Goal: Book appointment/travel/reservation

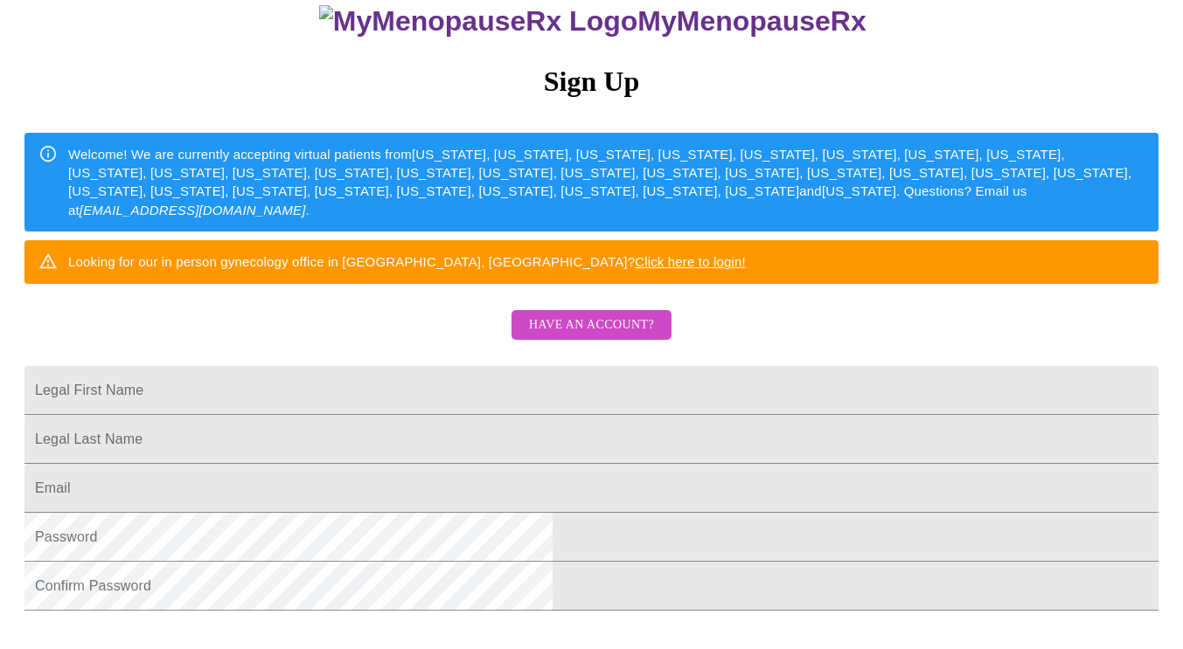
scroll to position [175, 0]
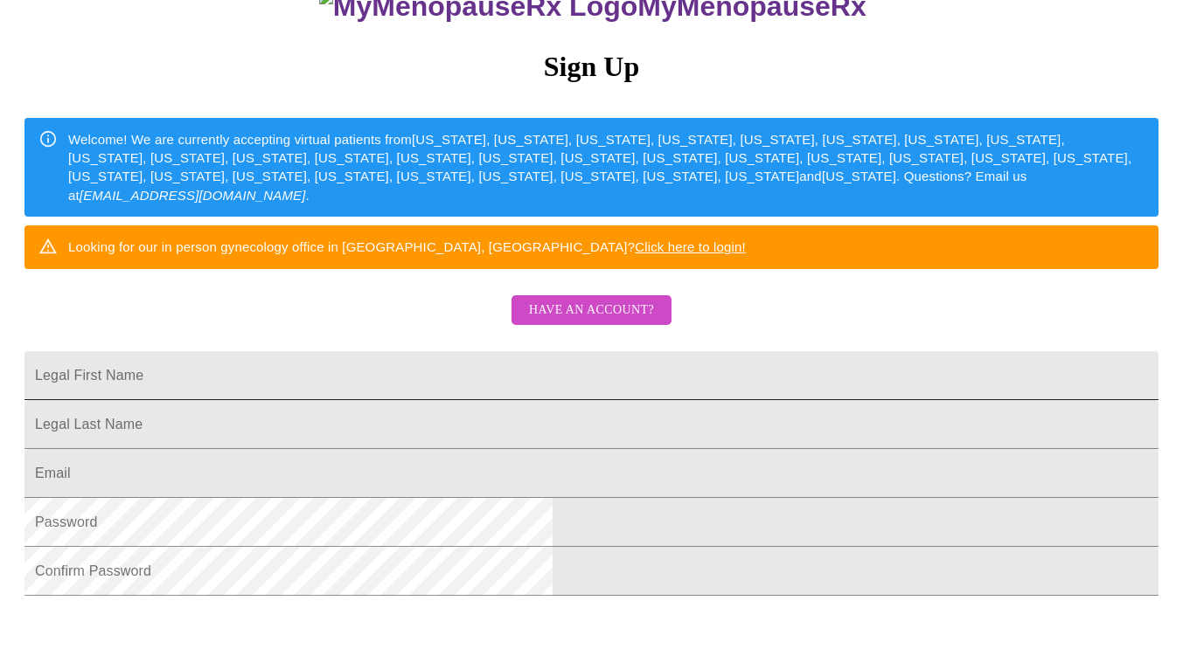
click at [441, 400] on input "Legal First Name" at bounding box center [591, 375] width 1134 height 49
type input "[PERSON_NAME]"
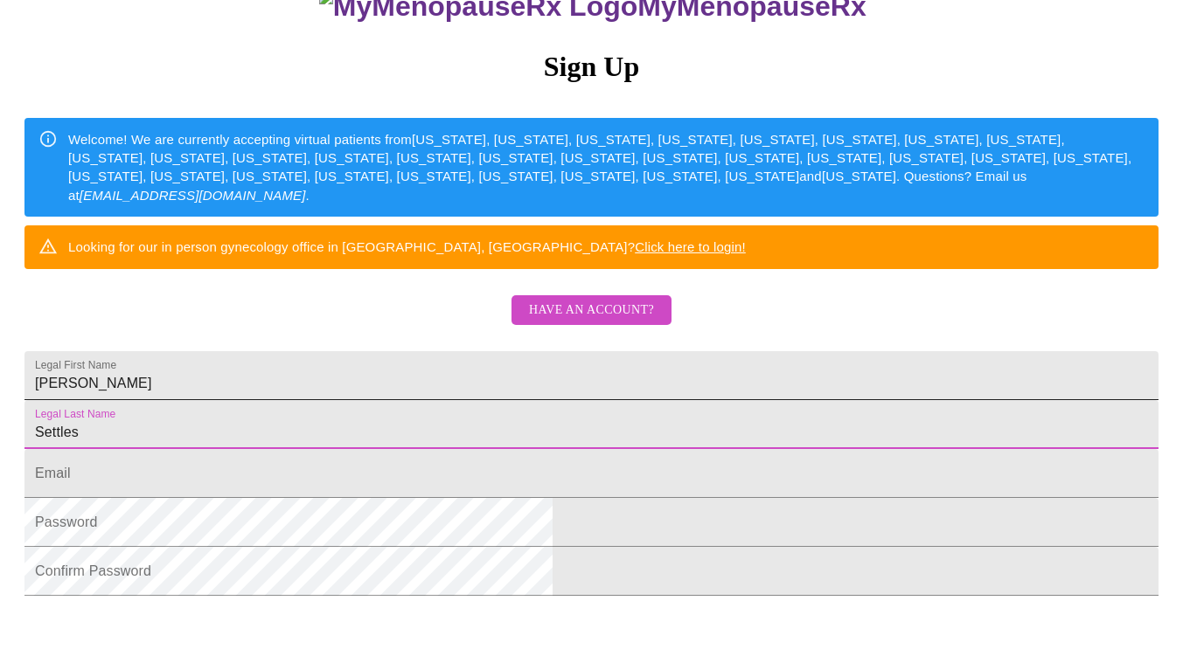
type input "Settles"
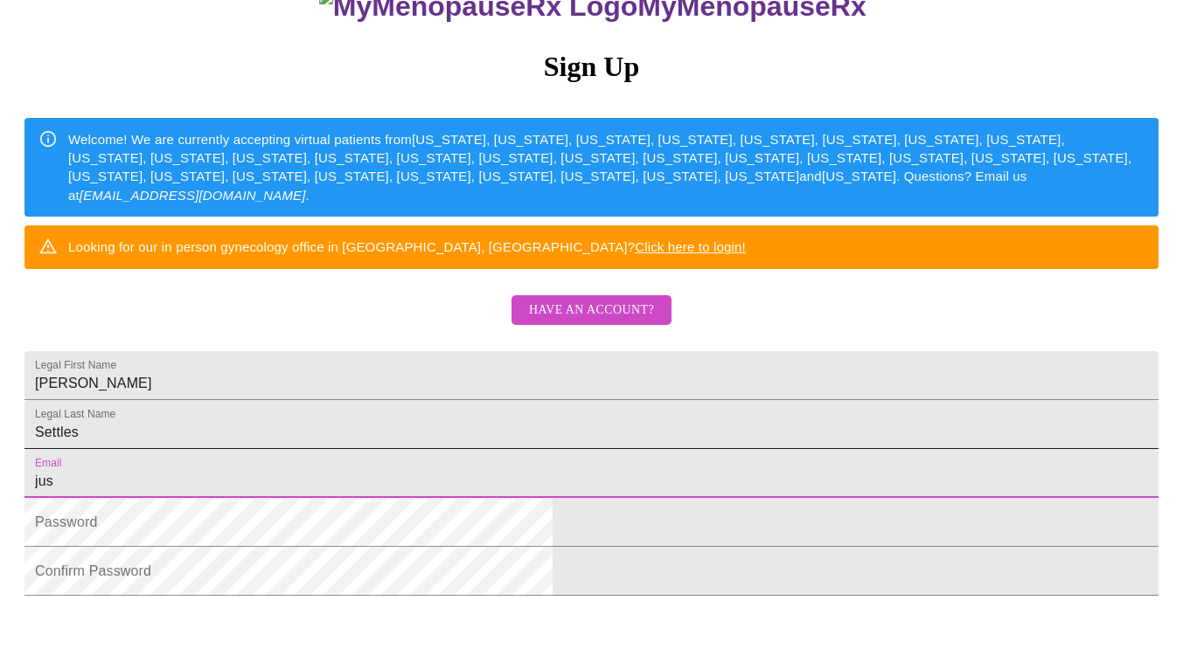
type input "[EMAIL_ADDRESS][DOMAIN_NAME]"
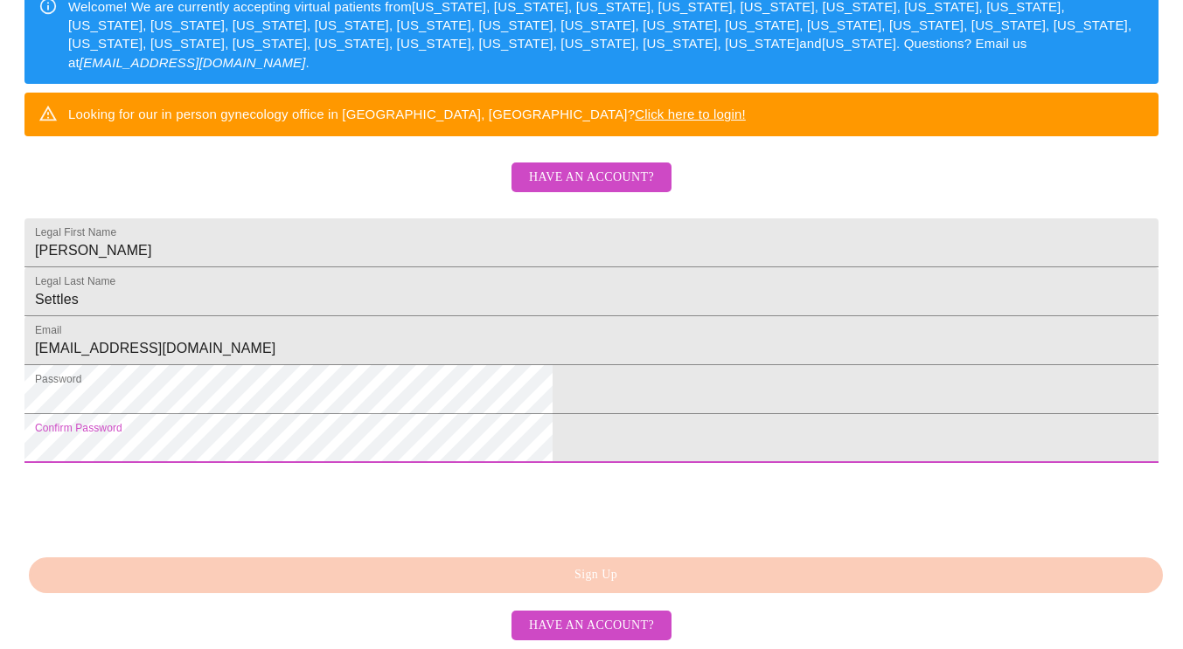
scroll to position [421, 0]
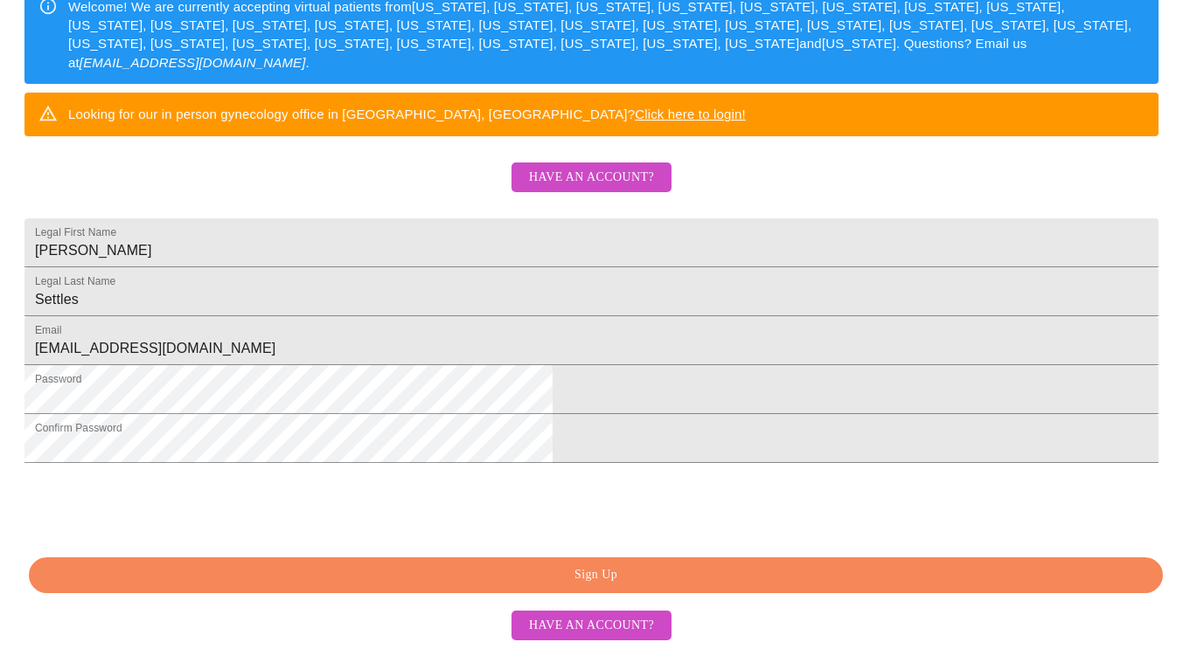
click at [658, 565] on button "Sign Up" at bounding box center [596, 576] width 1134 height 36
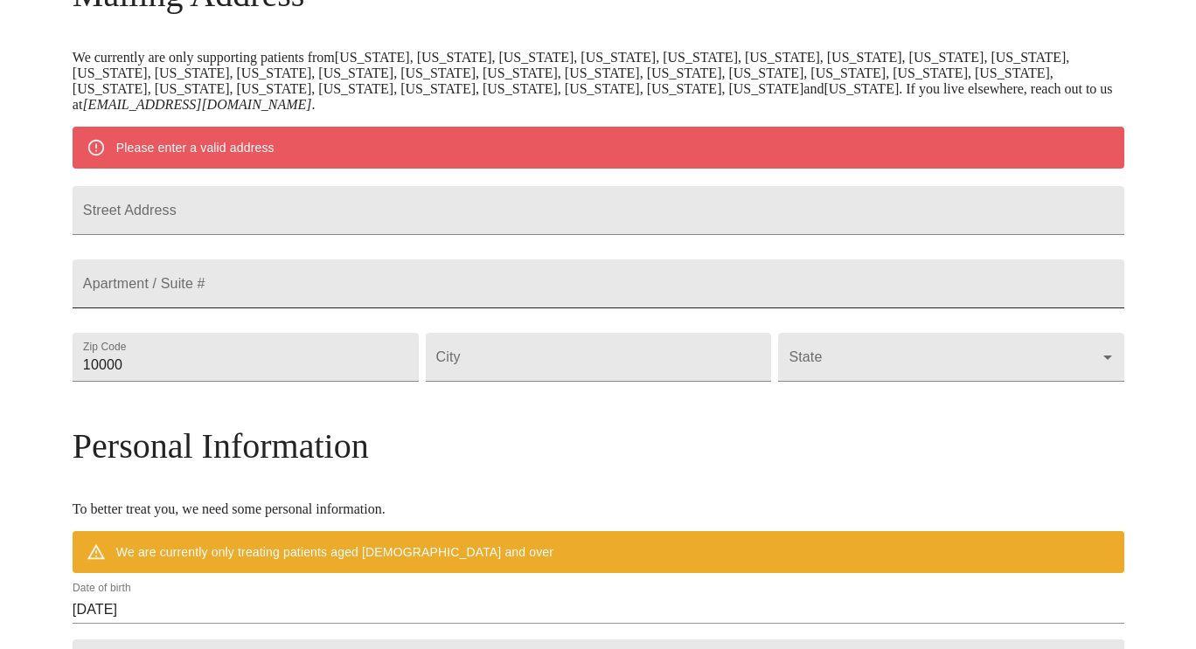
scroll to position [353, 0]
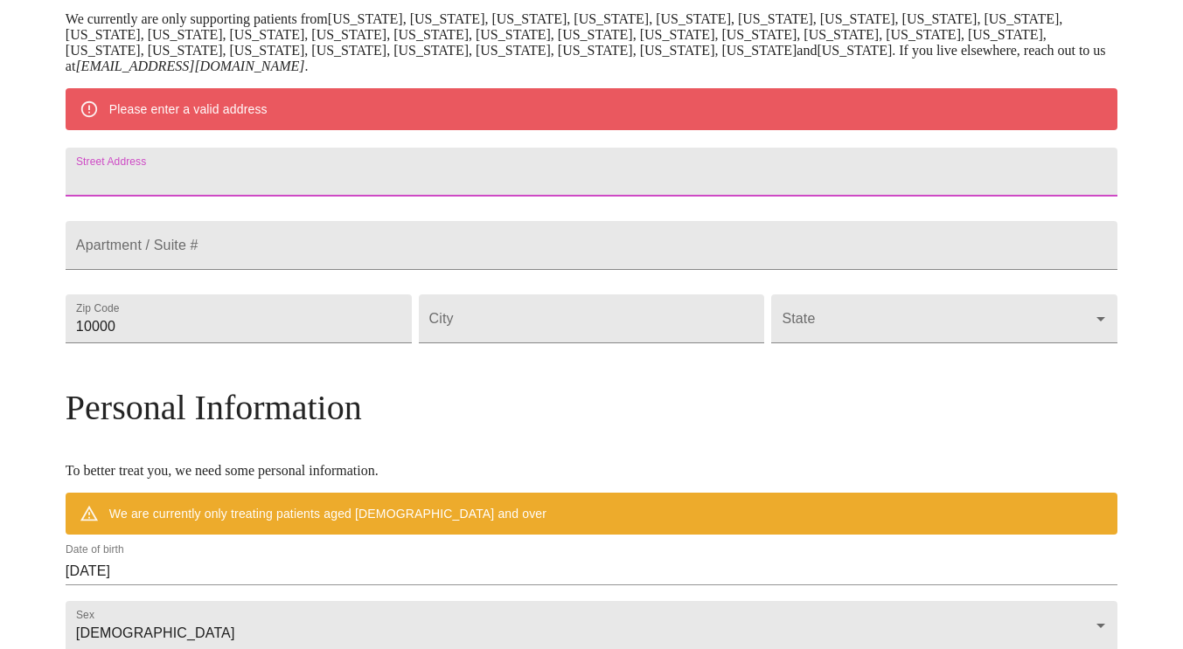
click at [401, 189] on input "Street Address" at bounding box center [591, 172] width 1051 height 49
type input "[STREET_ADDRESS]"
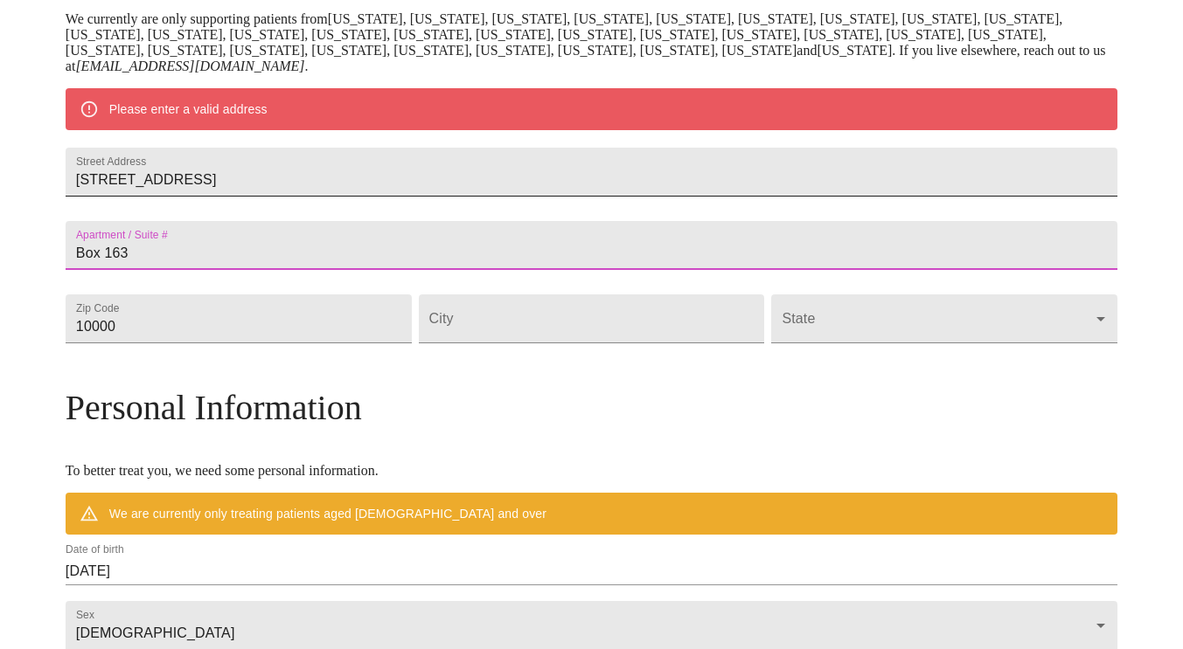
type input "Box 163"
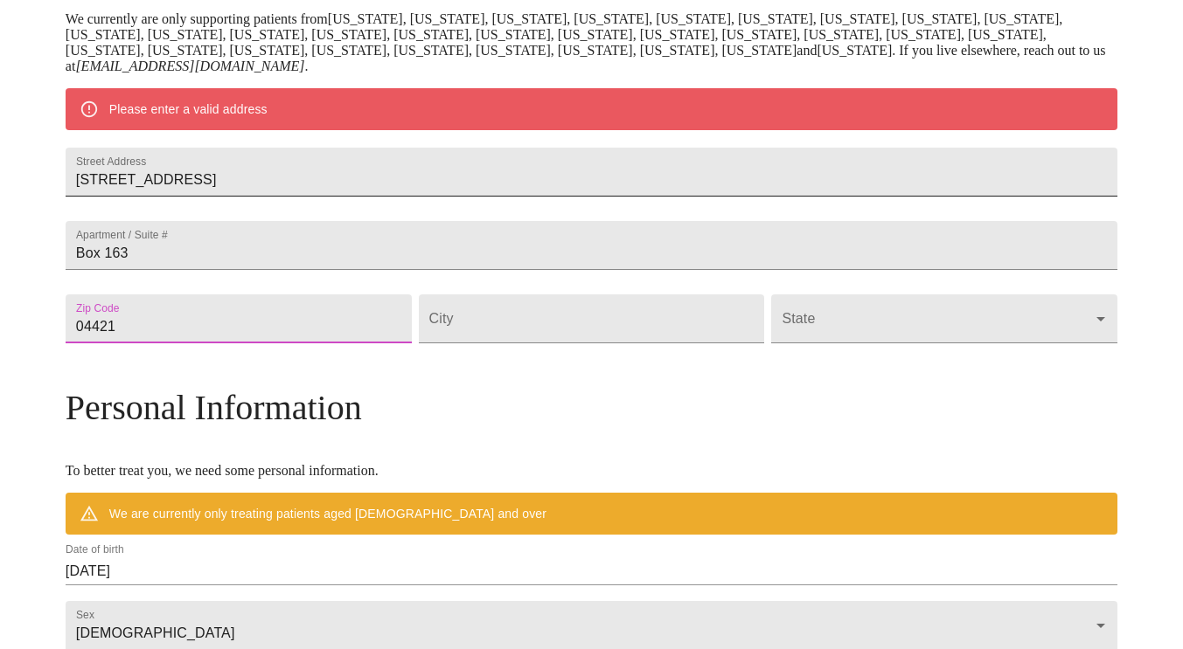
type input "04421"
type input "[PERSON_NAME]"
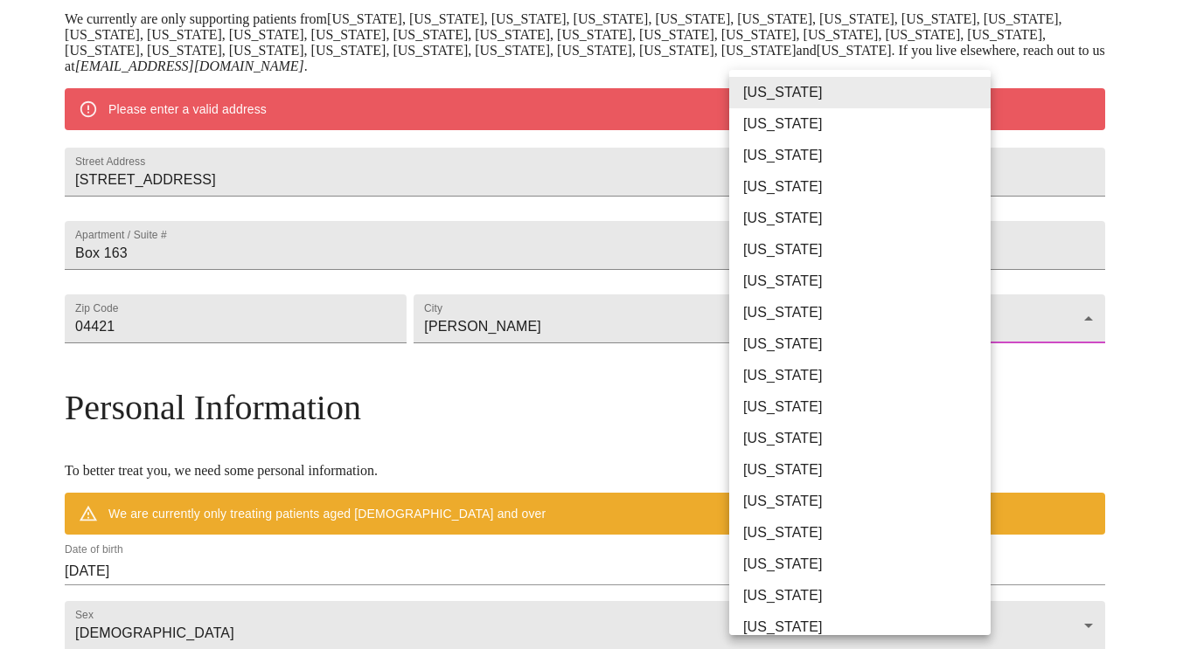
click at [848, 351] on body "MyMenopauseRx Welcome to MyMenopauseRx Since it's your first time here, you'll …" at bounding box center [591, 343] width 1169 height 1378
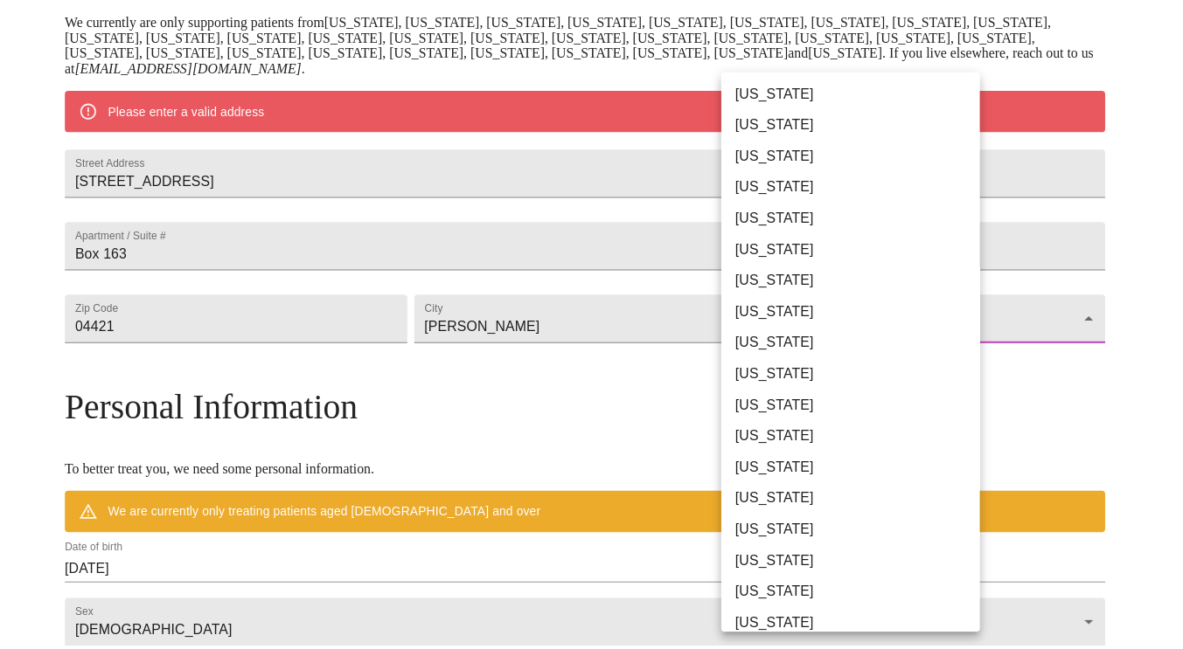
scroll to position [350, 0]
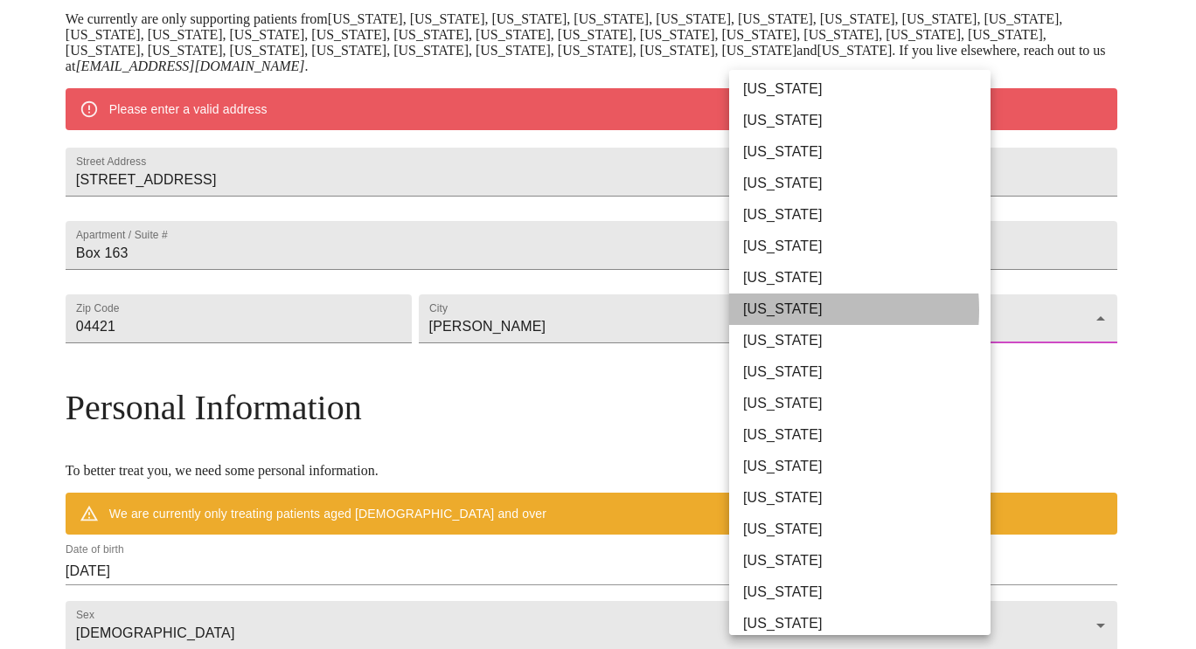
click at [777, 309] on li "[US_STATE]" at bounding box center [866, 309] width 274 height 31
type input "[US_STATE]"
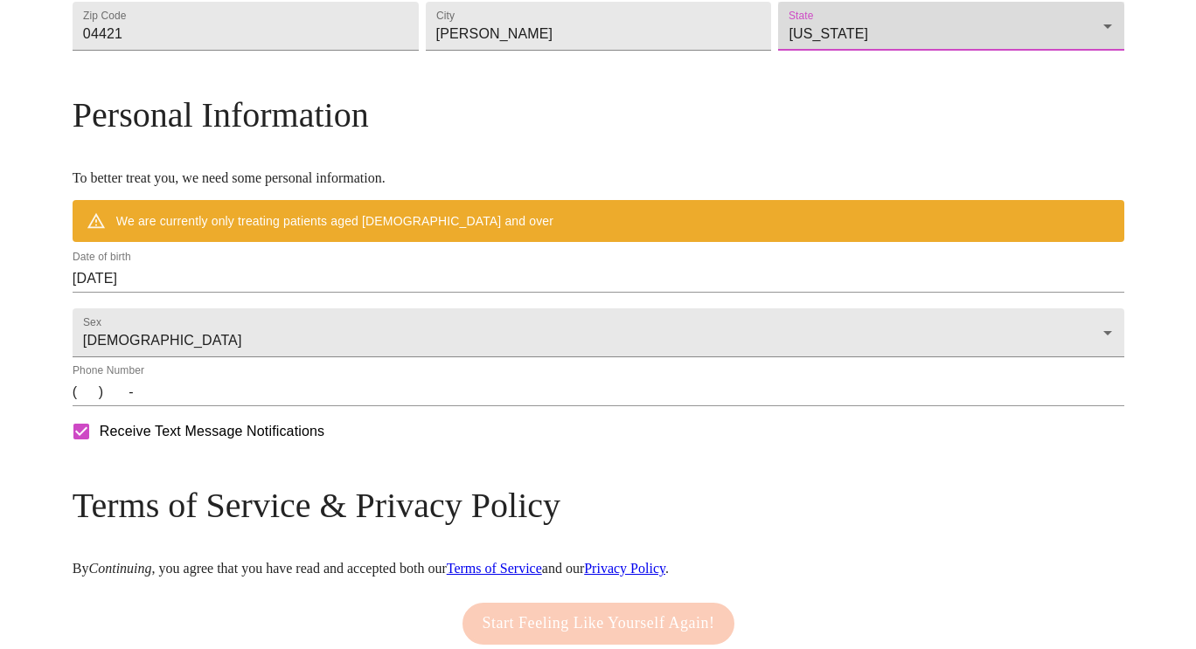
scroll to position [615, 0]
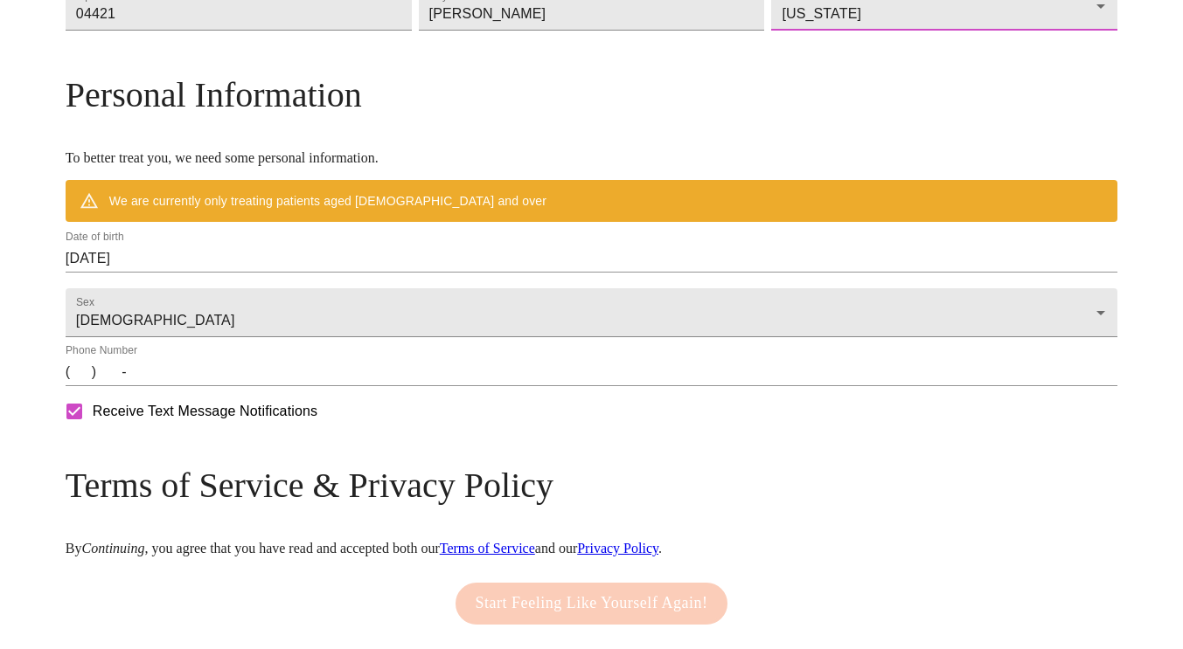
click at [303, 273] on input "[DATE]" at bounding box center [591, 259] width 1051 height 28
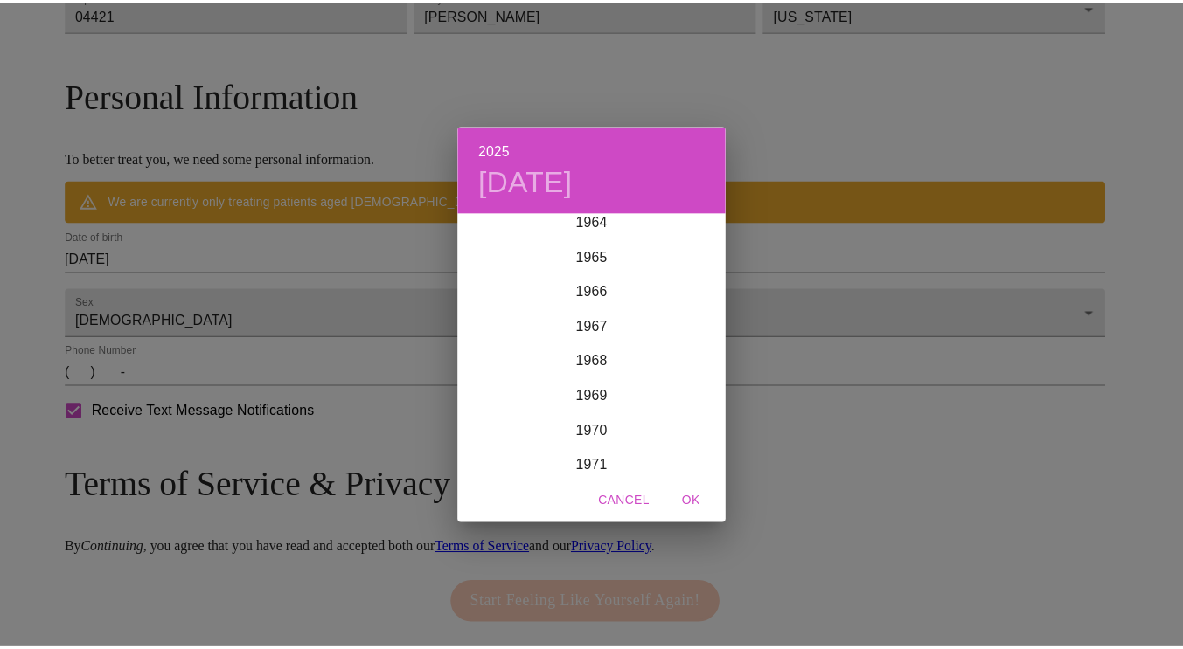
scroll to position [2295, 0]
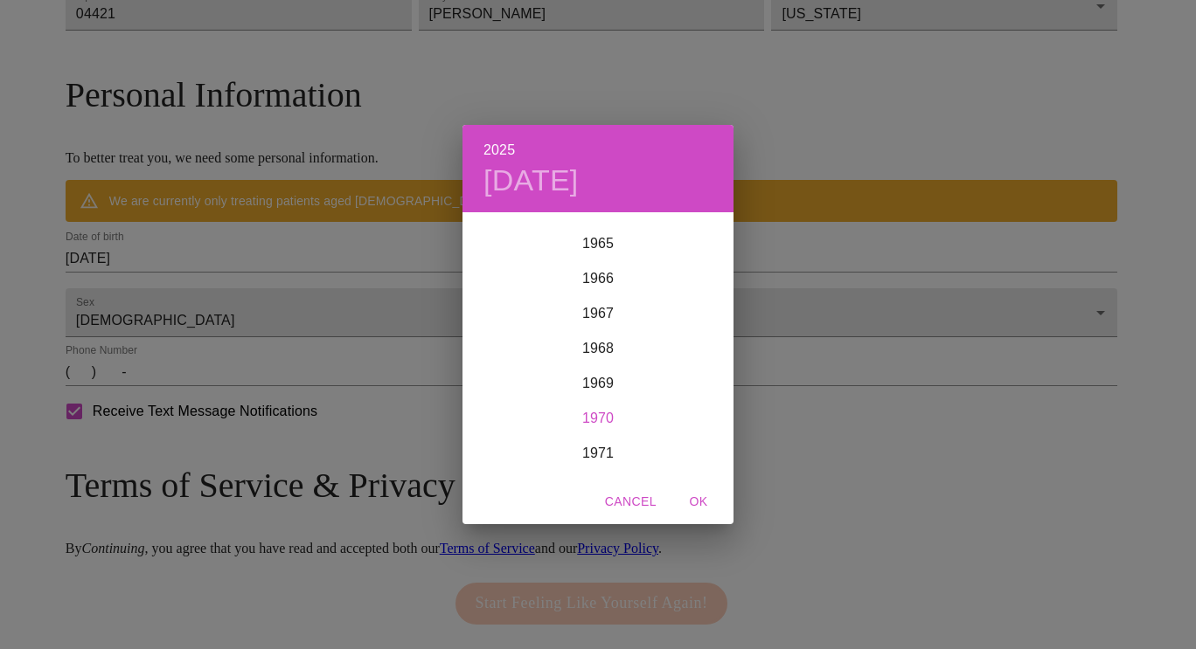
click at [595, 414] on div "1970" at bounding box center [597, 418] width 271 height 35
click at [505, 243] on div "Jan" at bounding box center [507, 247] width 90 height 66
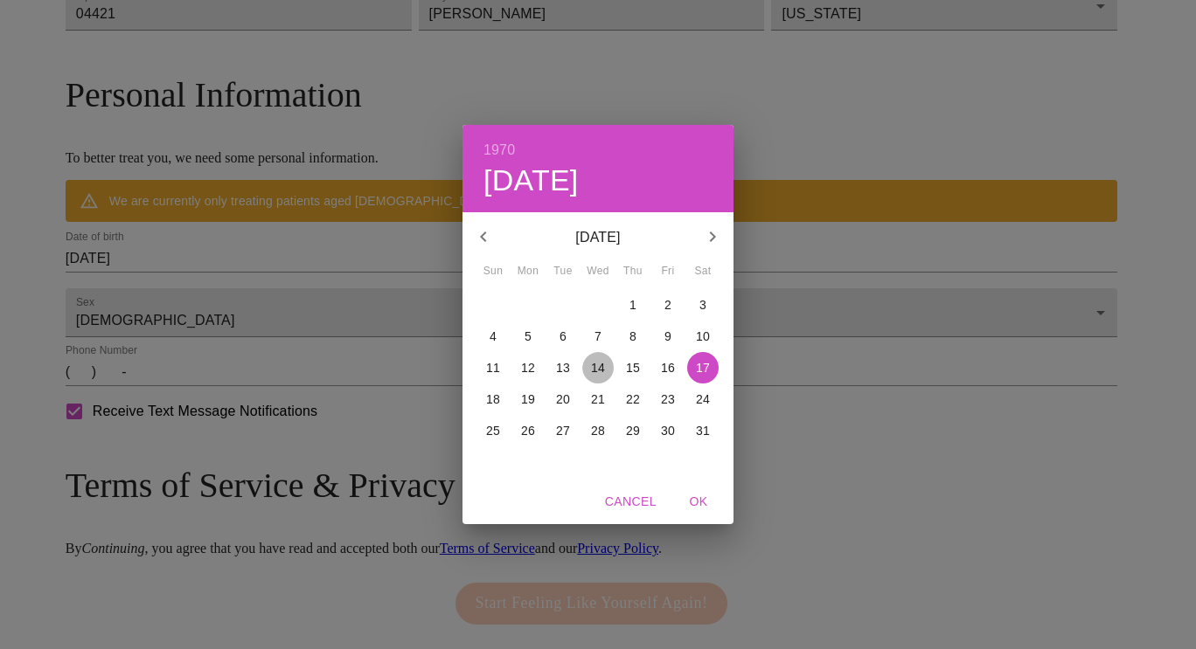
click at [604, 371] on p "14" at bounding box center [598, 367] width 14 height 17
click at [705, 495] on span "OK" at bounding box center [698, 502] width 42 height 22
type input "[DATE]"
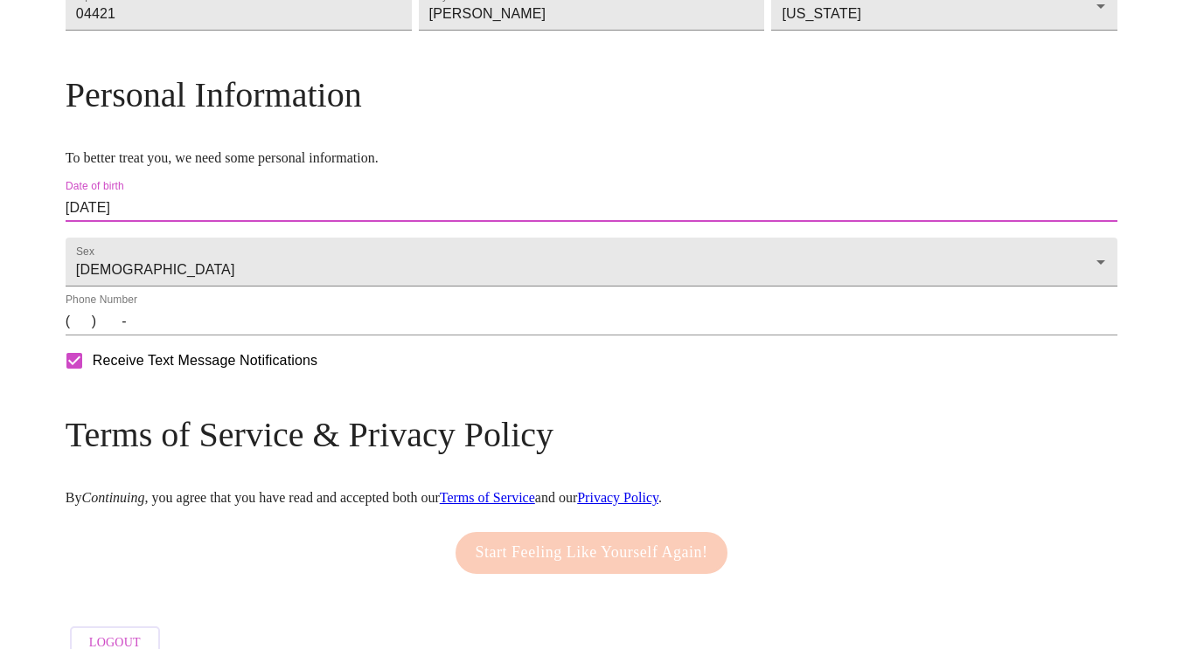
click at [203, 336] on input "(   )    -" at bounding box center [591, 322] width 1051 height 28
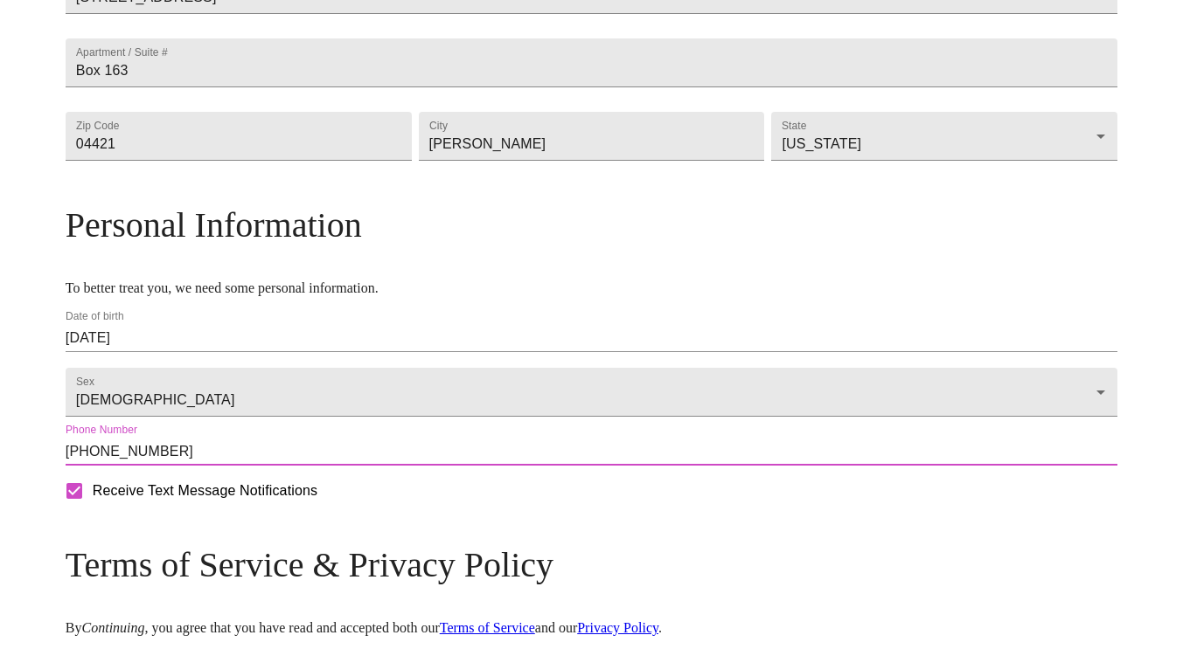
scroll to position [694, 0]
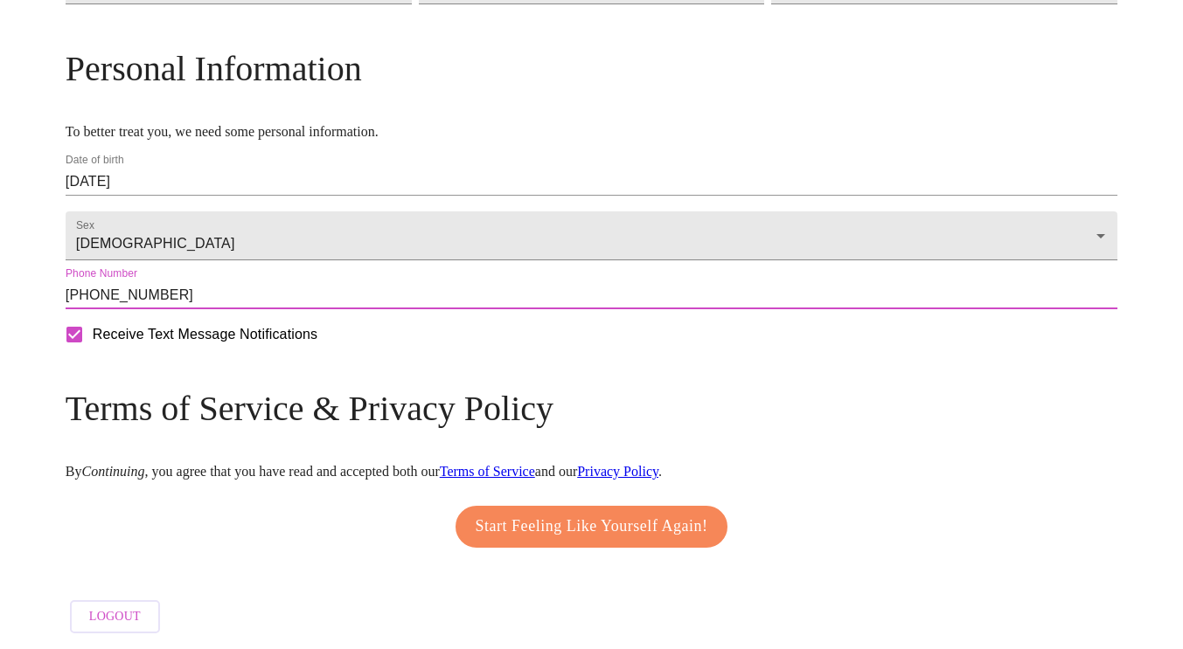
type input "[PHONE_NUMBER]"
click at [598, 514] on span "Start Feeling Like Yourself Again!" at bounding box center [591, 527] width 232 height 28
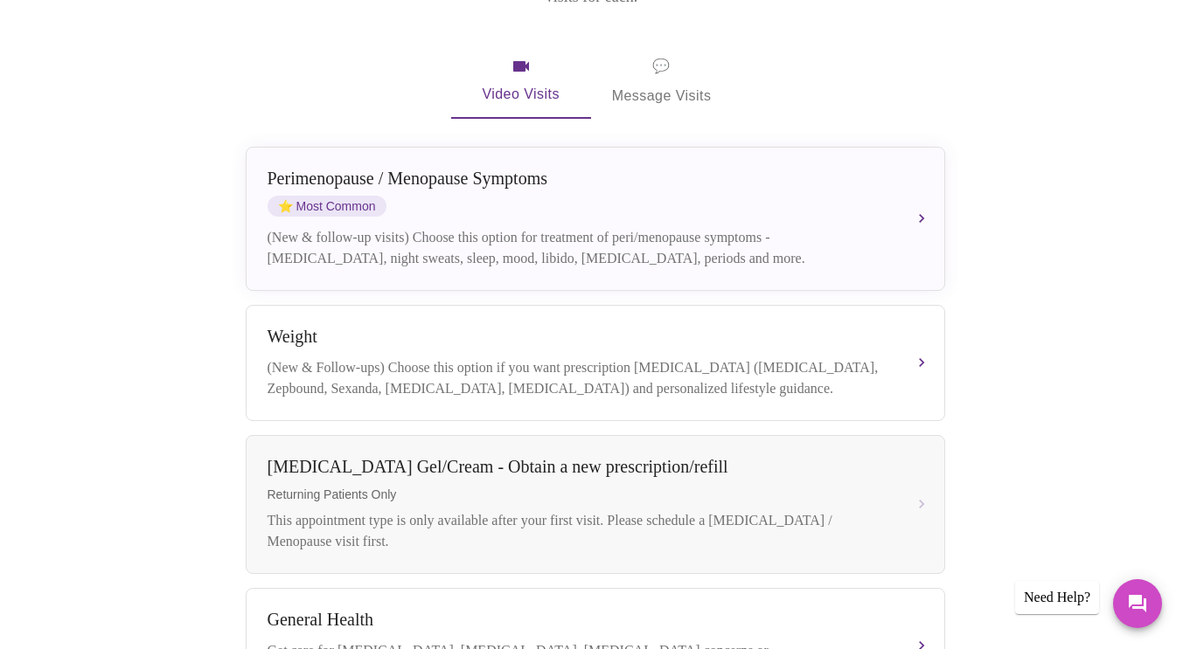
scroll to position [165, 0]
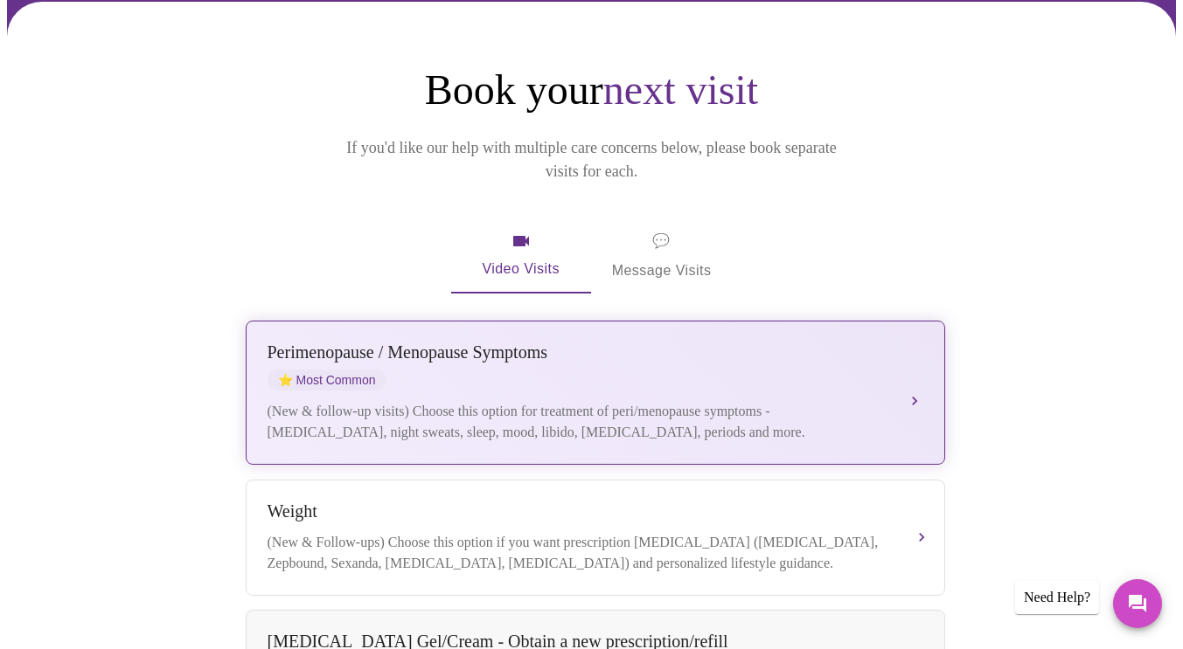
click at [750, 343] on div "Perimenopause / Menopause Symptoms" at bounding box center [577, 353] width 621 height 20
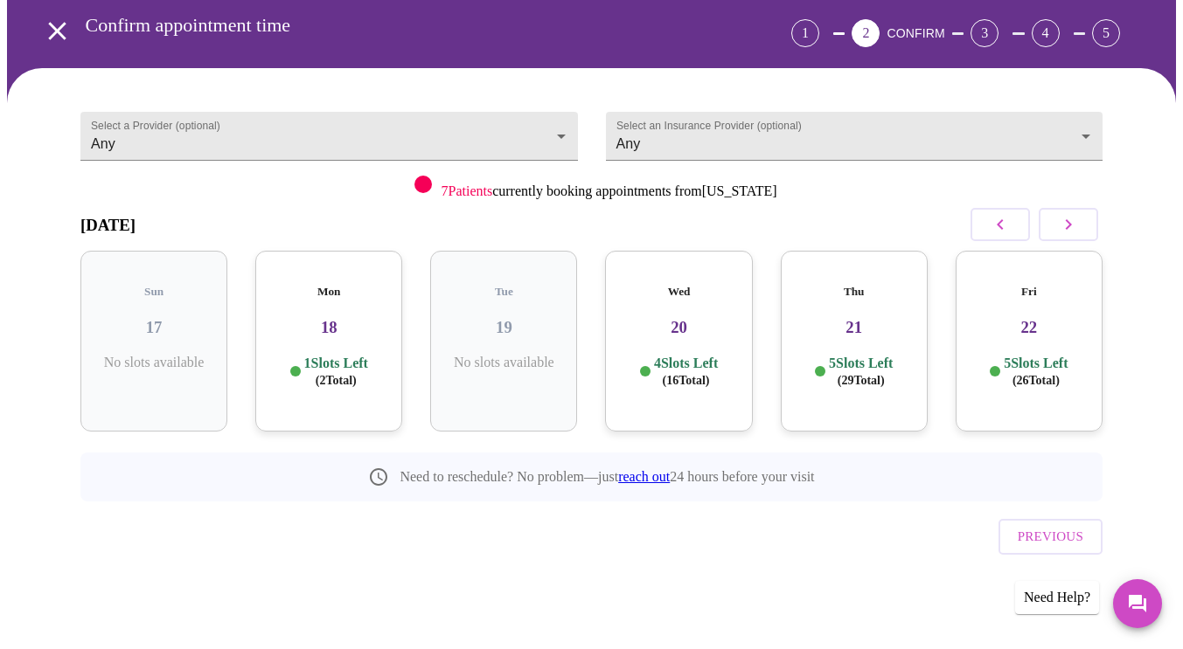
scroll to position [38, 0]
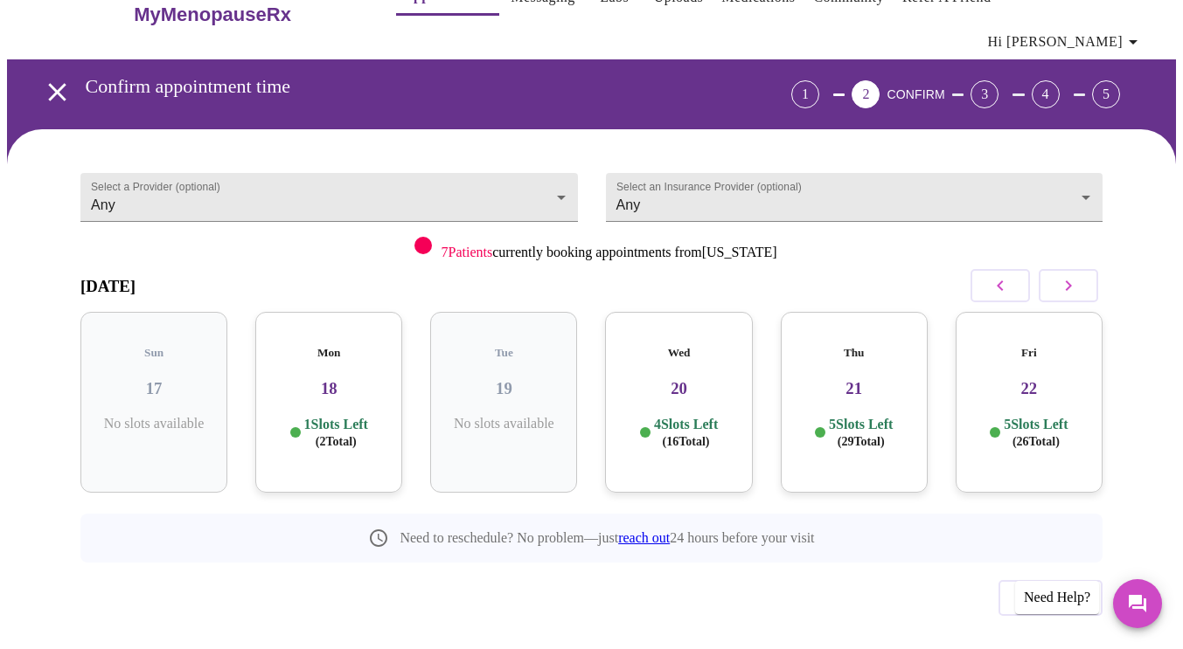
click at [326, 379] on h3 "18" at bounding box center [328, 388] width 119 height 19
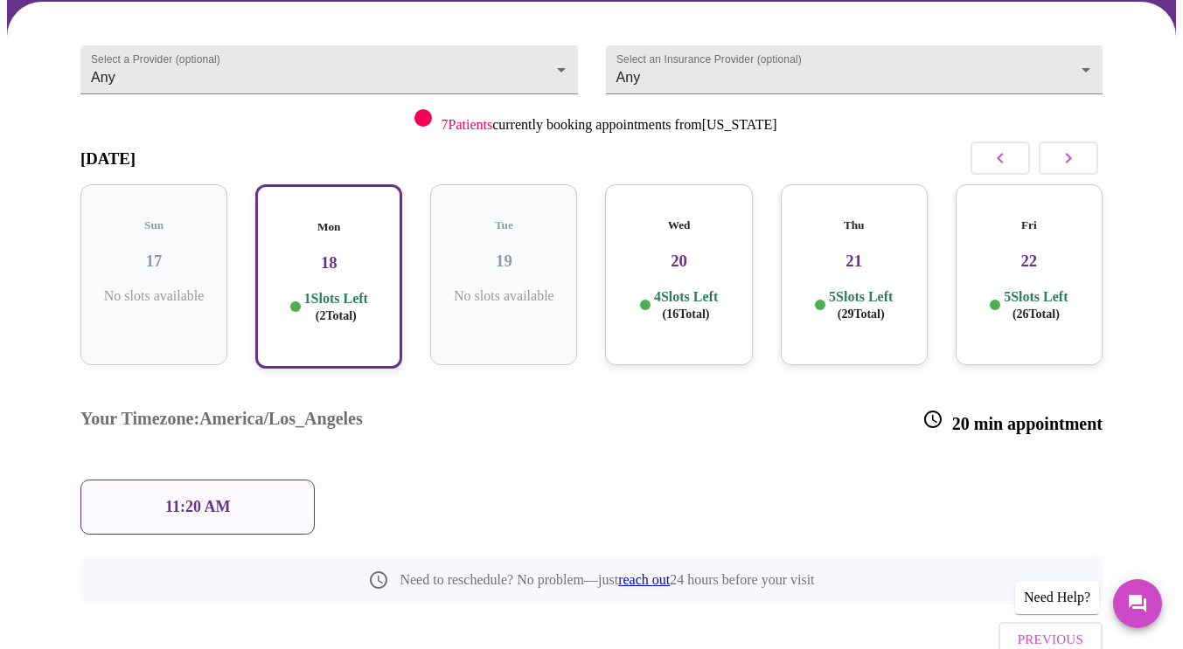
click at [983, 409] on h3 "20 min appointment" at bounding box center [1012, 421] width 180 height 25
click at [232, 480] on div "11:20 AM" at bounding box center [197, 507] width 234 height 55
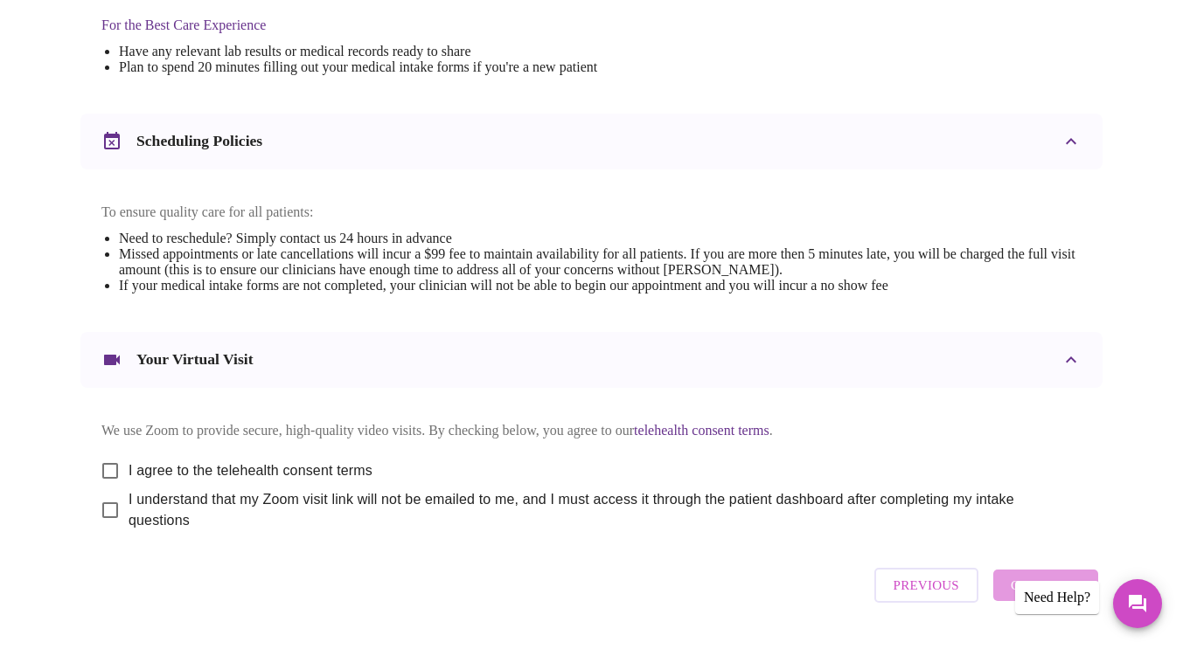
scroll to position [612, 0]
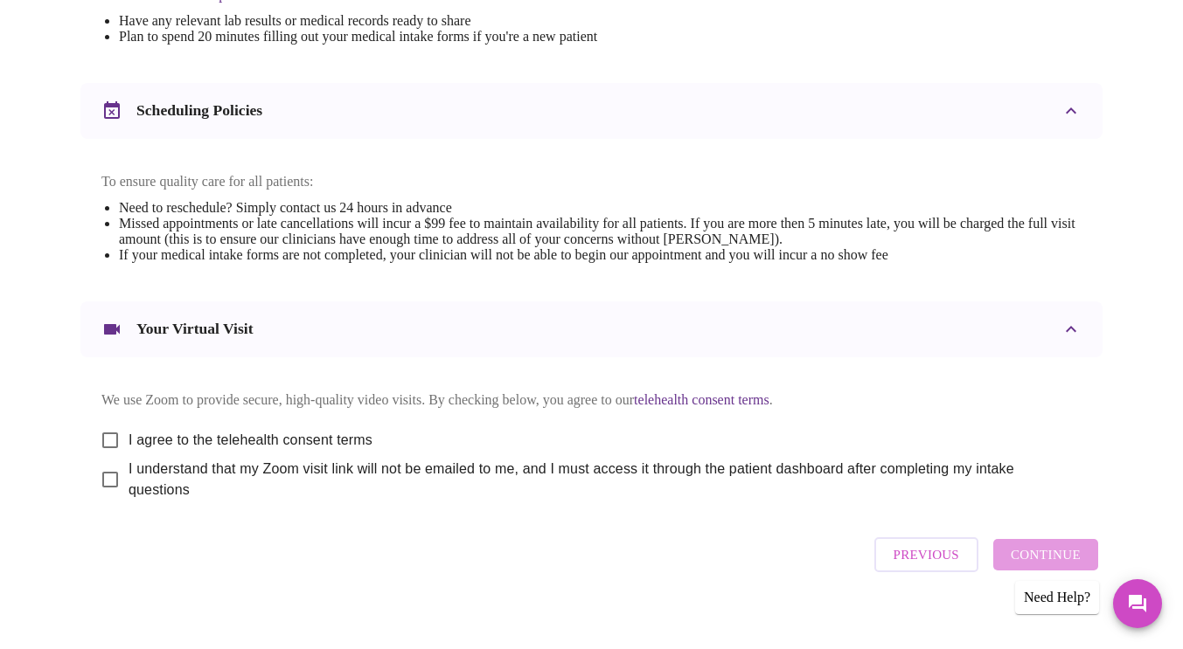
click at [101, 427] on input "I agree to the telehealth consent terms" at bounding box center [110, 440] width 37 height 37
checkbox input "true"
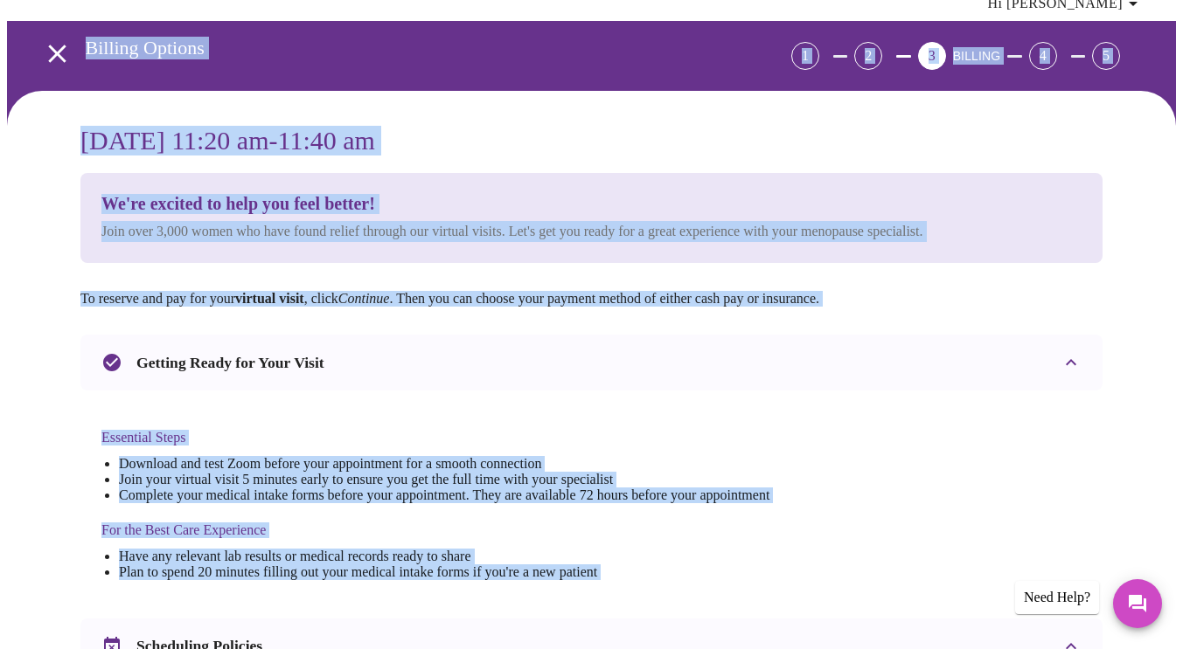
scroll to position [0, 0]
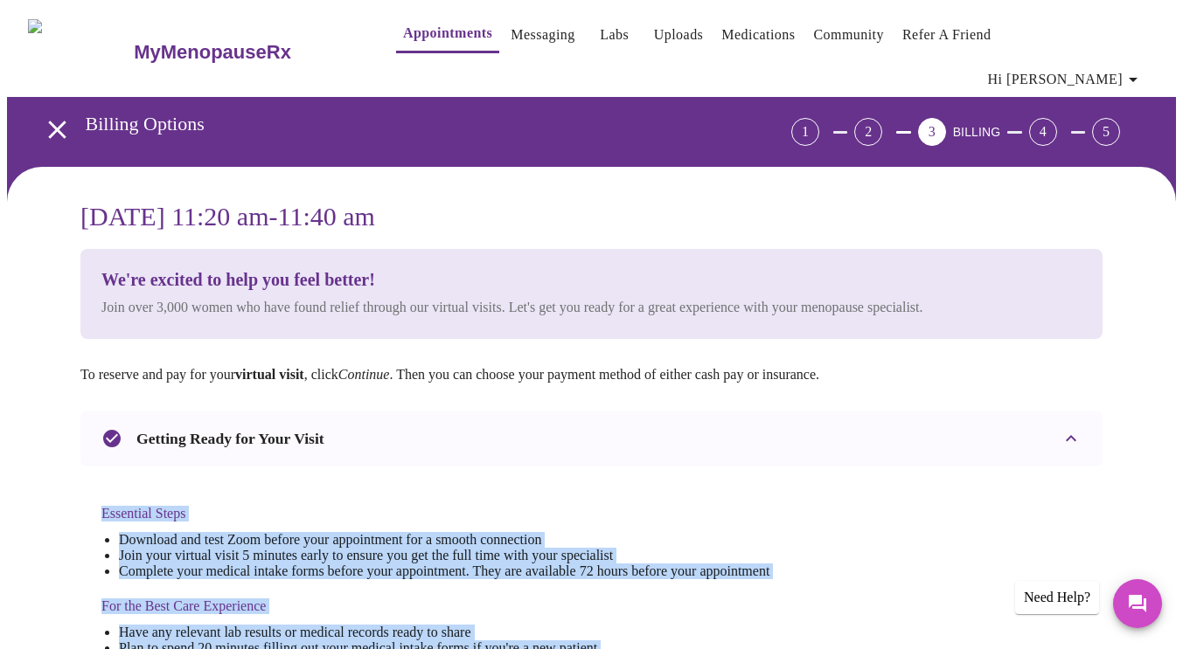
drag, startPoint x: 977, startPoint y: 427, endPoint x: 48, endPoint y: 429, distance: 929.1
copy div "Essential Steps Download and test Zoom before your appointment for a smooth con…"
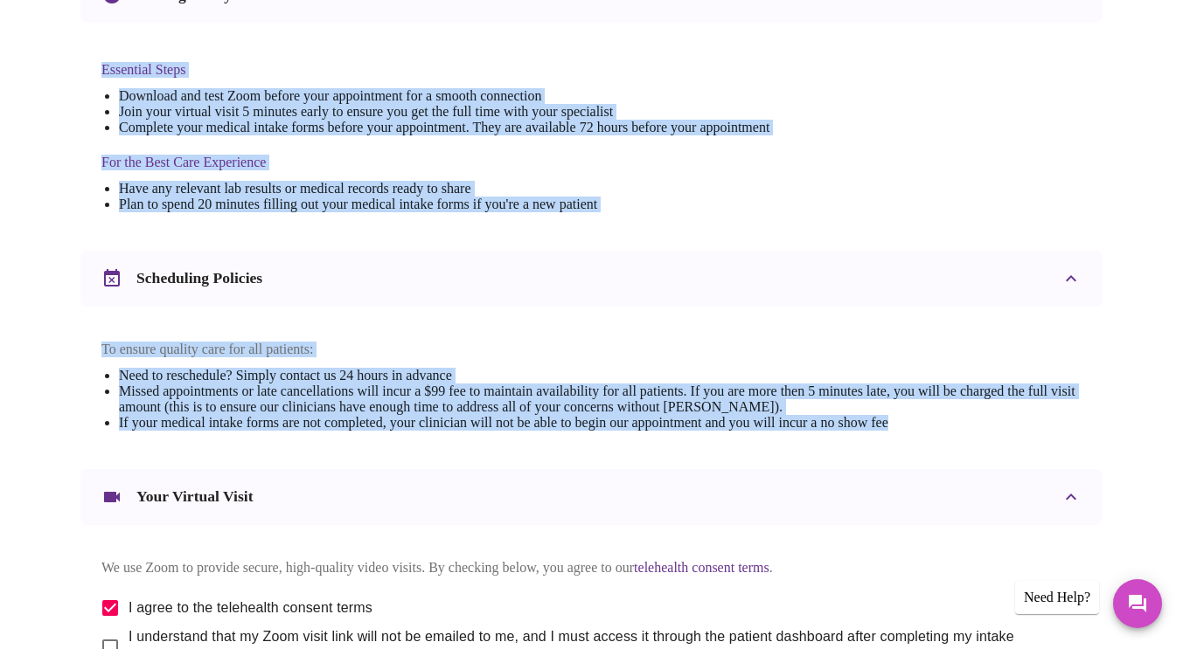
scroll to position [622, 0]
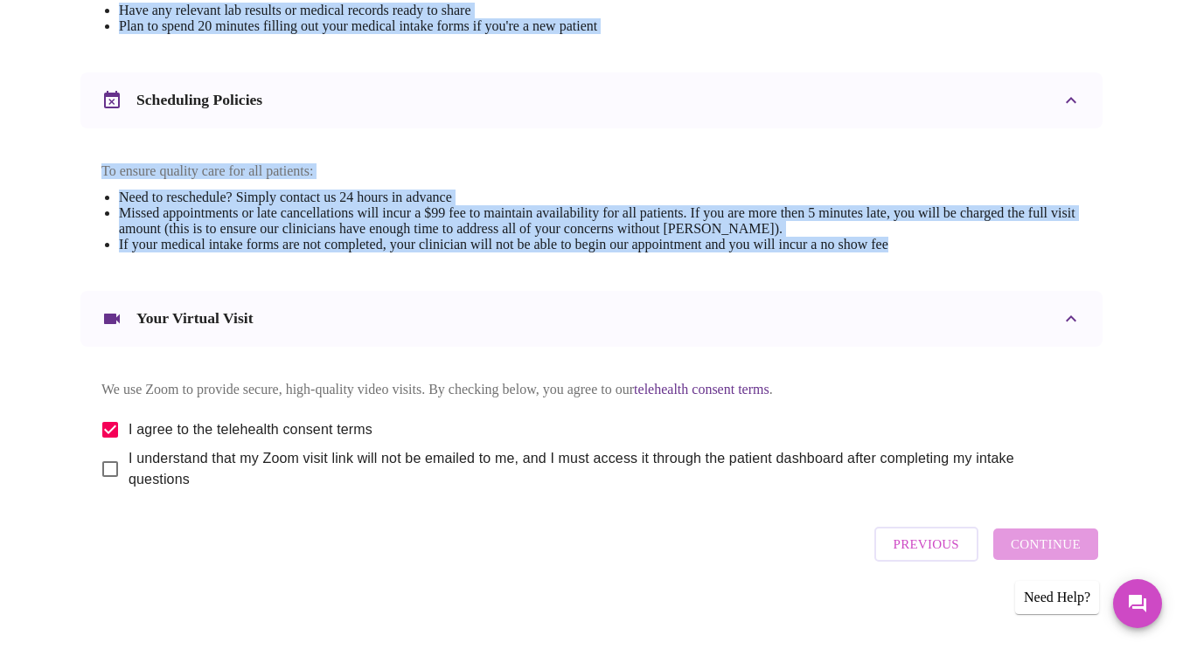
click at [106, 461] on input "I understand that my Zoom visit link will not be emailed to me, and I must acce…" at bounding box center [110, 469] width 37 height 37
checkbox input "true"
click at [1072, 537] on span "Continue" at bounding box center [1045, 544] width 70 height 23
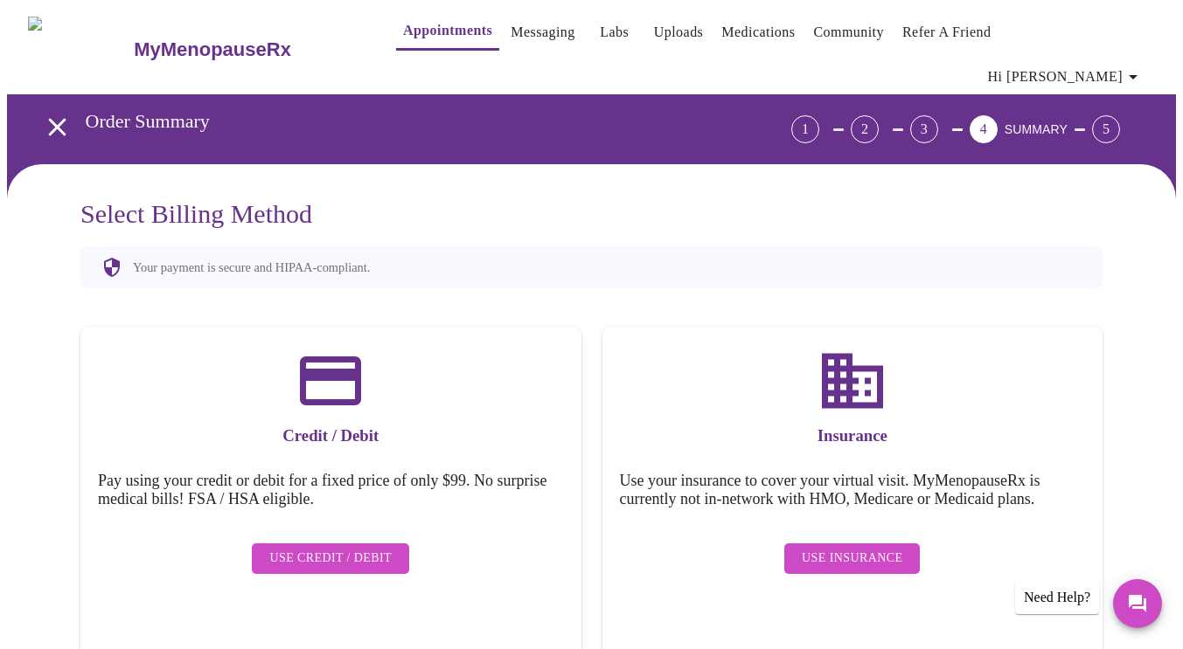
scroll to position [0, 0]
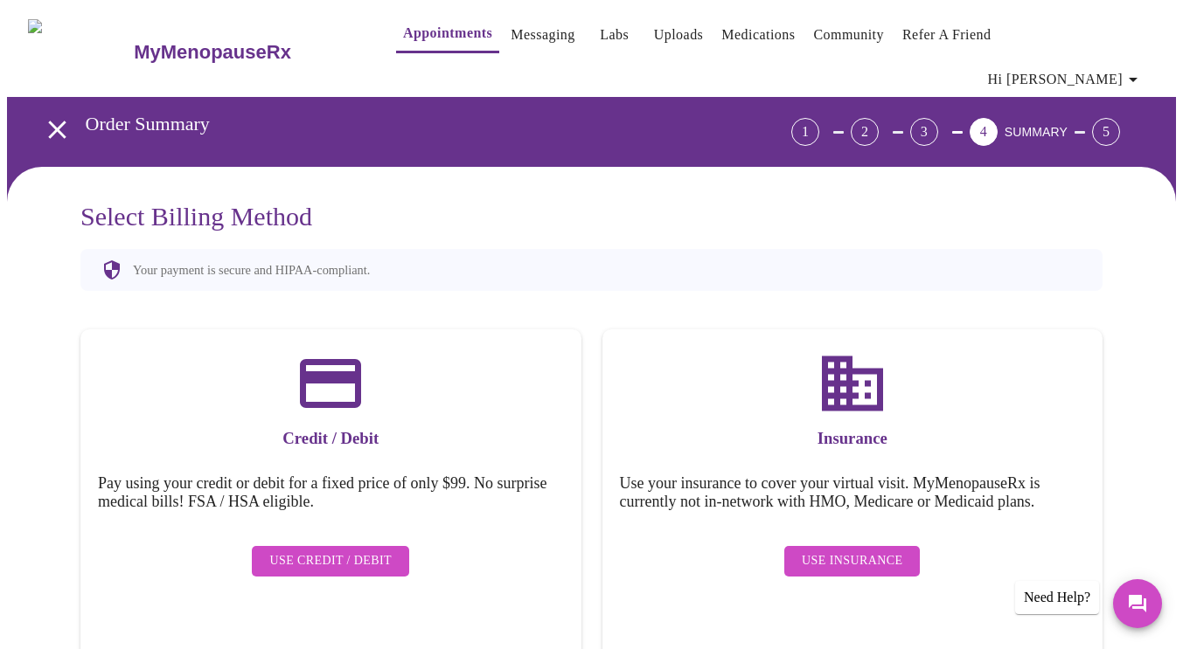
click at [842, 551] on span "Use Insurance" at bounding box center [851, 562] width 101 height 22
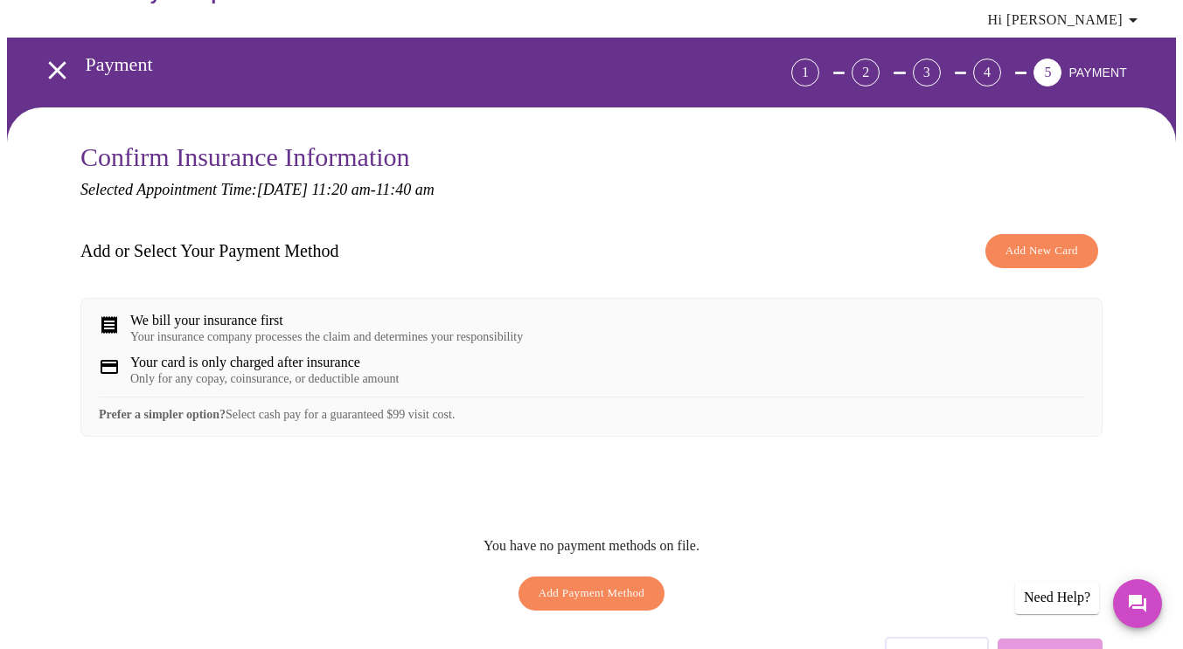
scroll to position [153, 0]
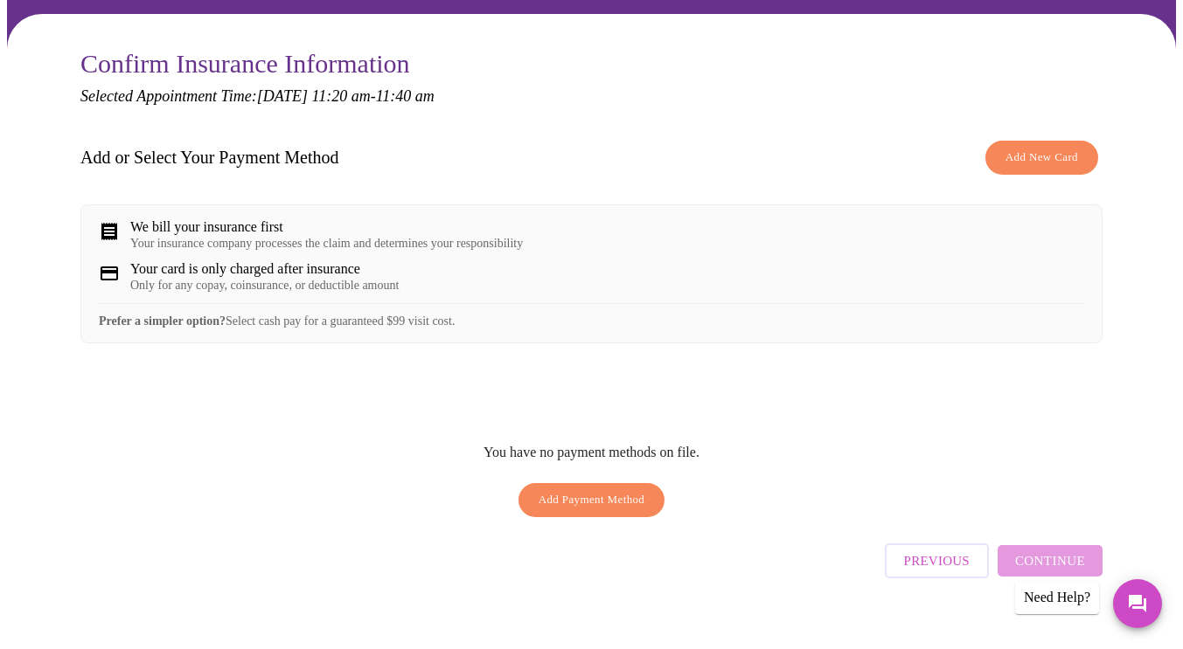
click at [204, 219] on div "We bill your insurance first" at bounding box center [326, 227] width 392 height 16
click at [208, 261] on div "Your card is only charged after insurance" at bounding box center [264, 269] width 268 height 16
click at [448, 276] on div "Your card is only charged after insurance Only for any copay, coinsurance, or d…" at bounding box center [591, 276] width 985 height 31
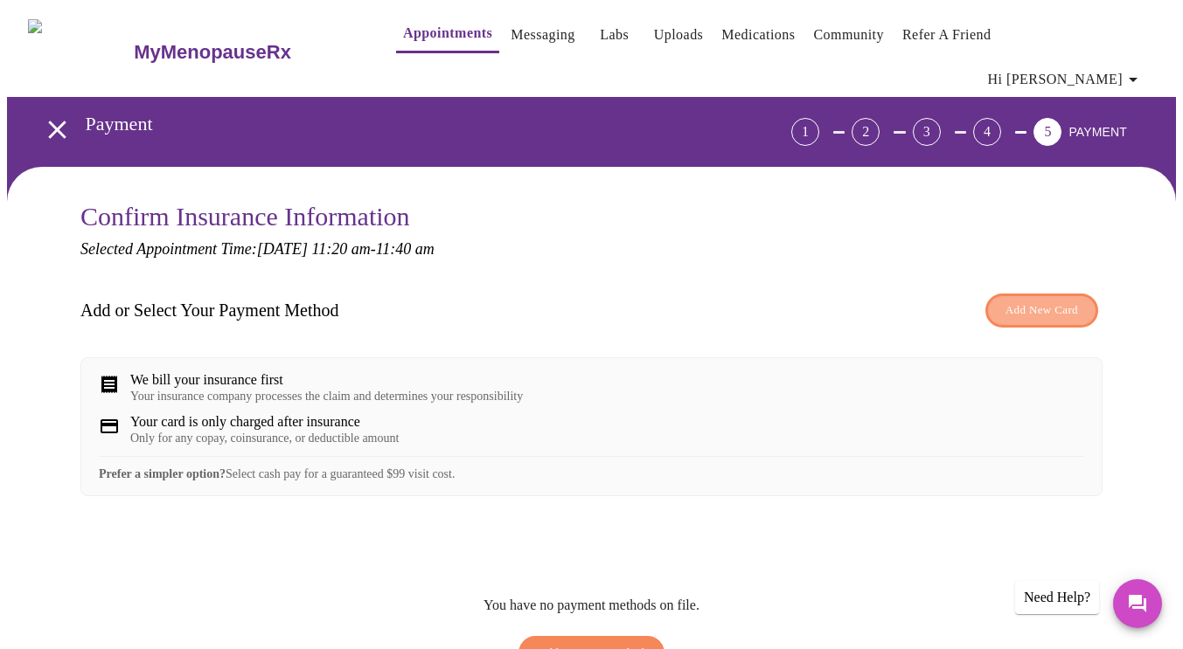
click at [1024, 301] on span "Add New Card" at bounding box center [1041, 311] width 73 height 20
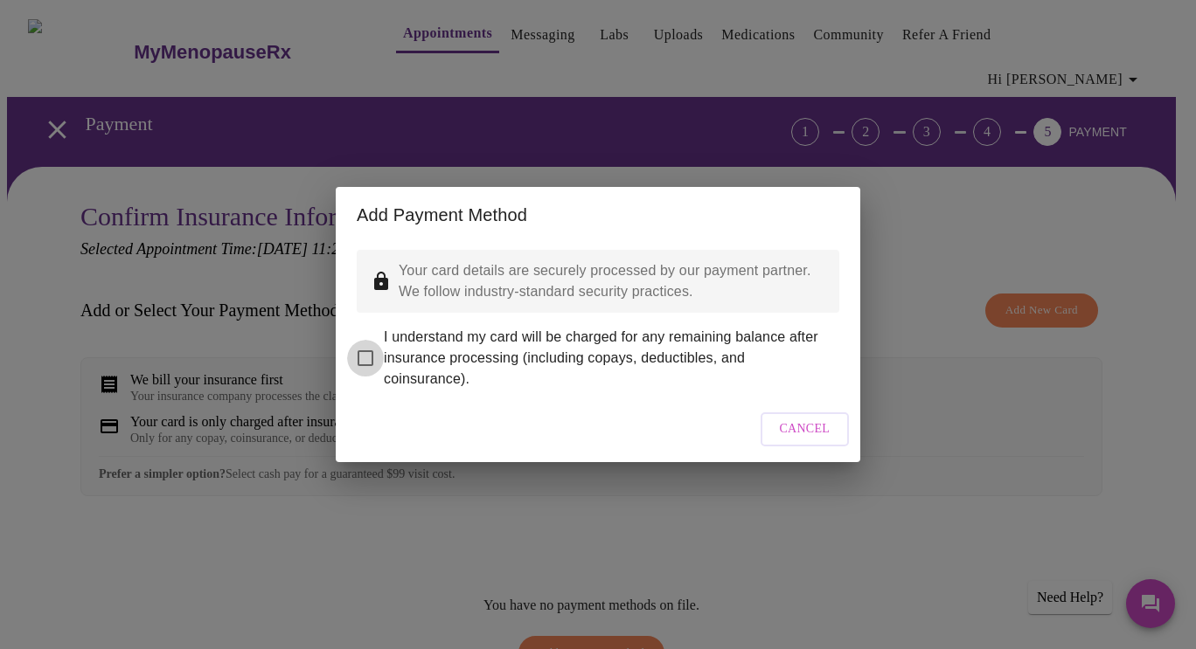
click at [362, 346] on input "I understand my card will be charged for any remaining balance after insurance …" at bounding box center [365, 358] width 37 height 37
checkbox input "true"
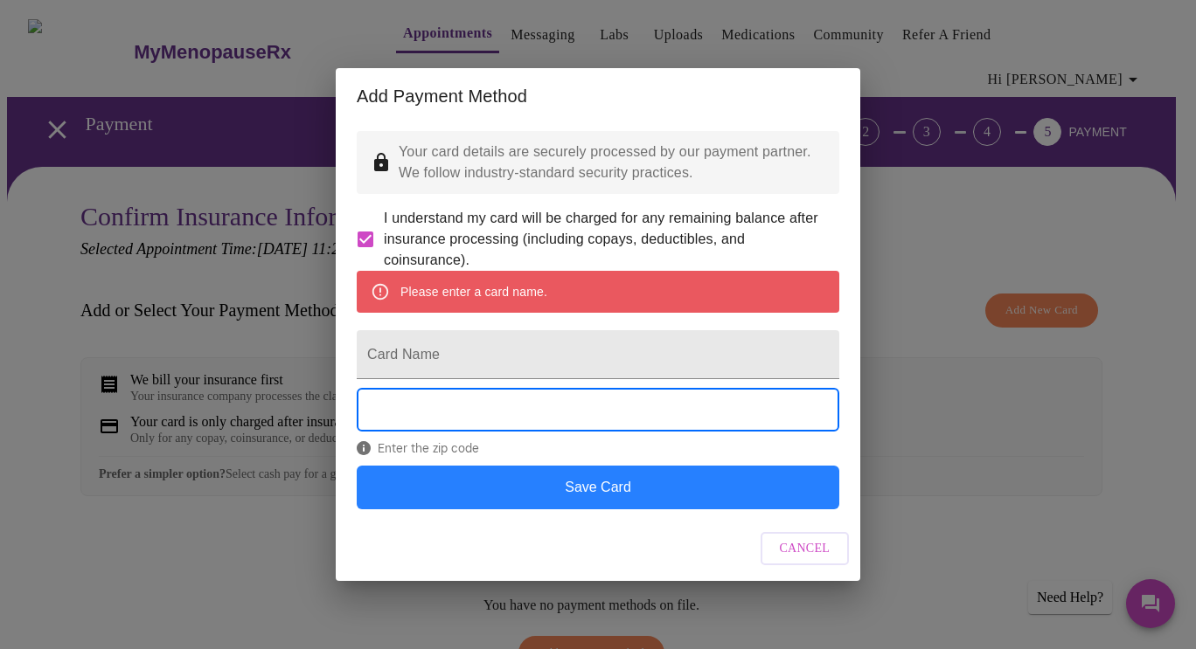
click at [599, 509] on button "Save Card" at bounding box center [598, 488] width 482 height 44
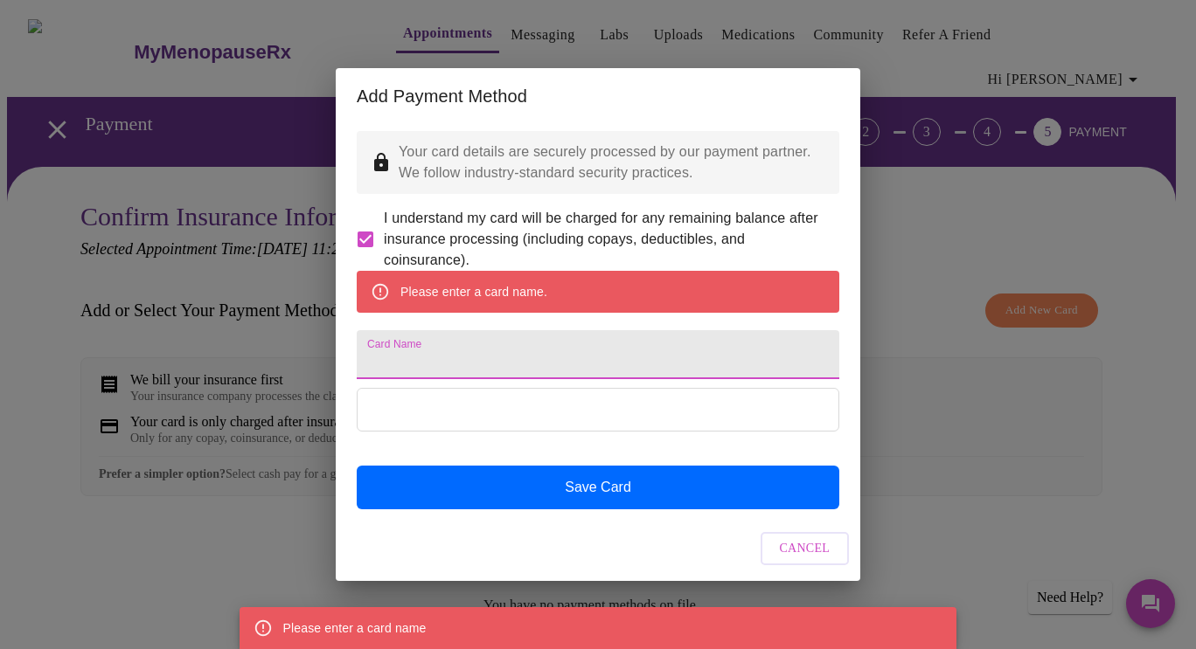
click at [457, 343] on input "Card Name" at bounding box center [598, 354] width 482 height 49
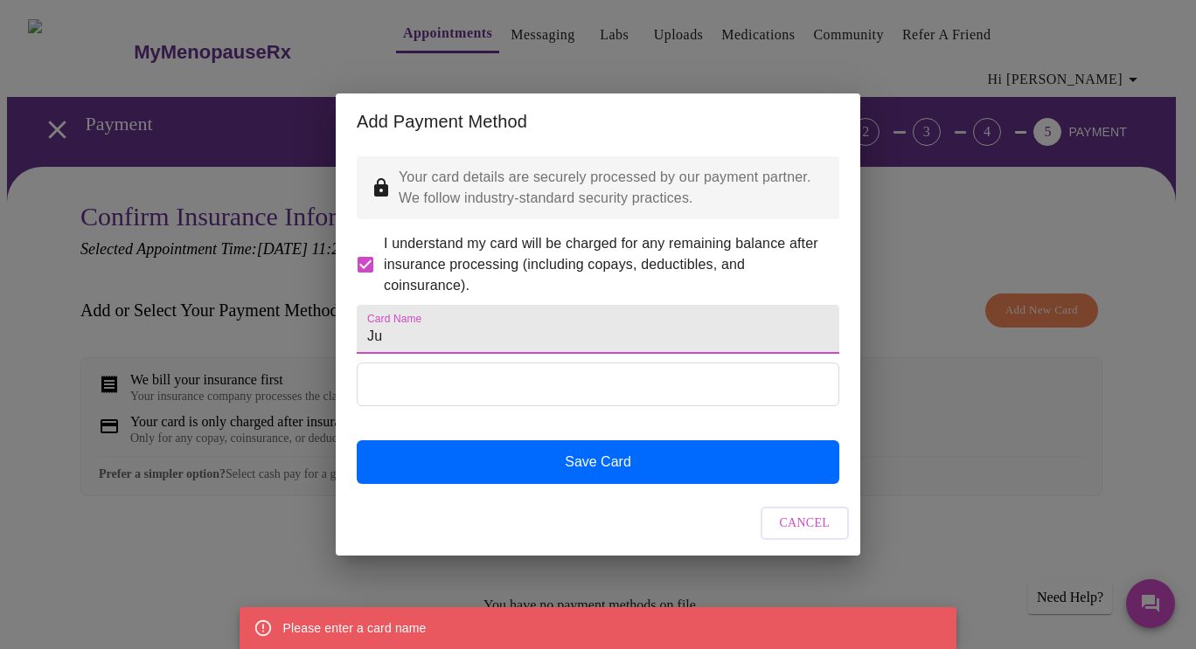
type input "J"
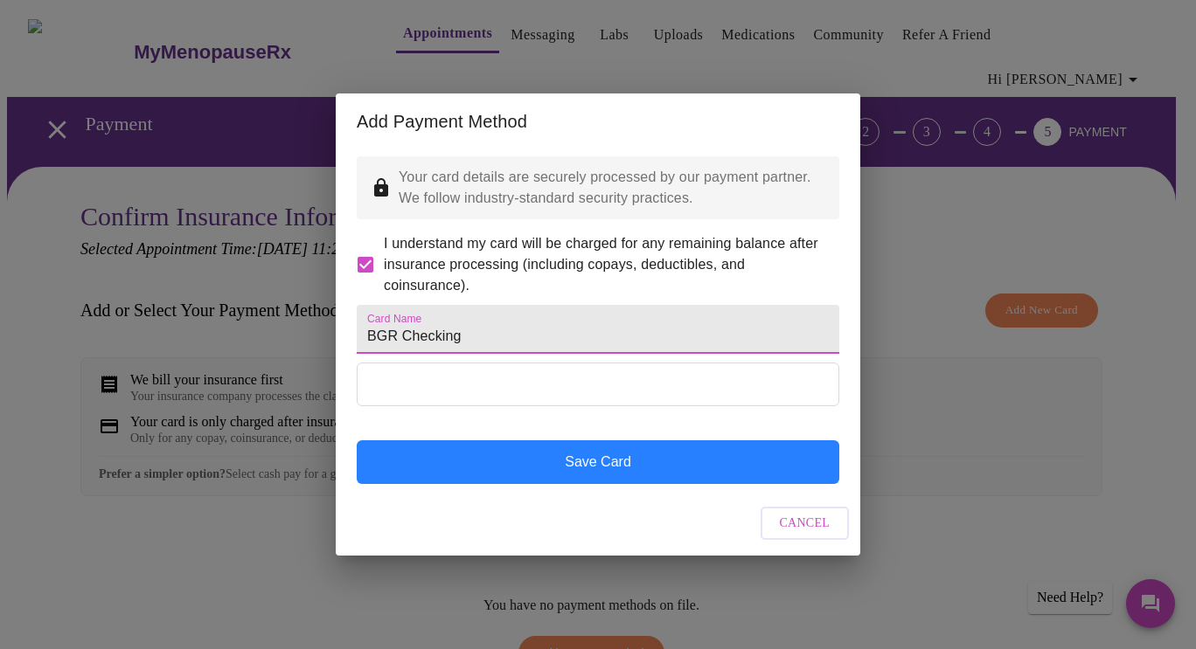
type input "BGR Checking"
click at [632, 483] on button "Save Card" at bounding box center [598, 463] width 482 height 44
click at [585, 481] on button "Save Card" at bounding box center [598, 463] width 482 height 44
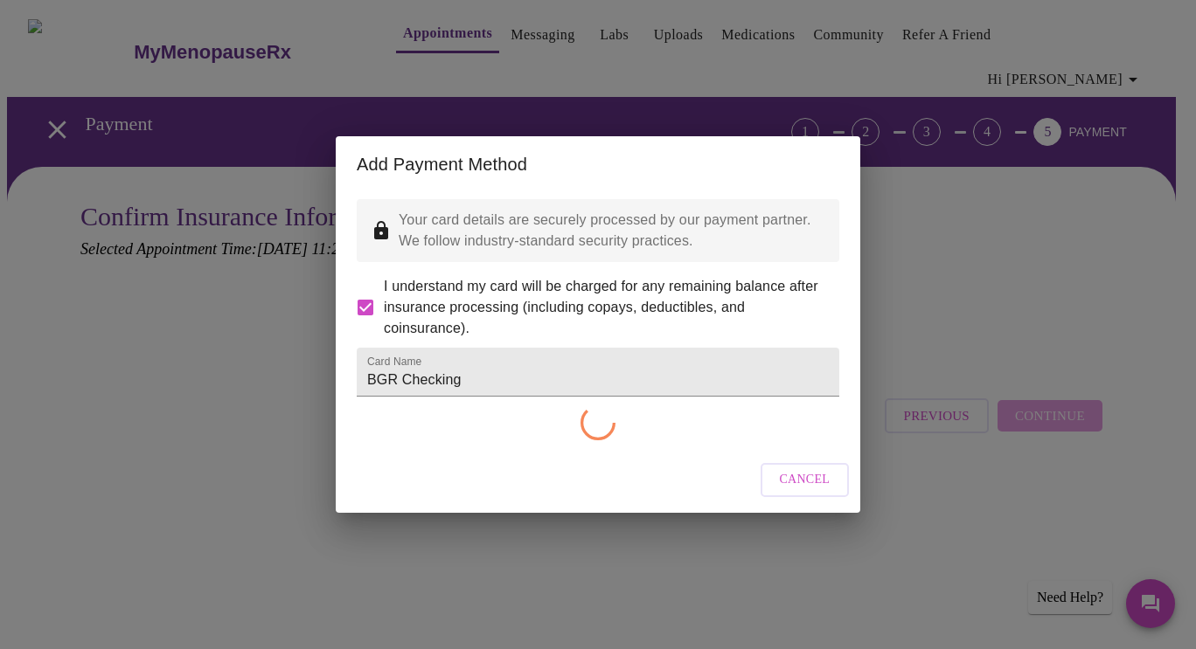
checkbox input "false"
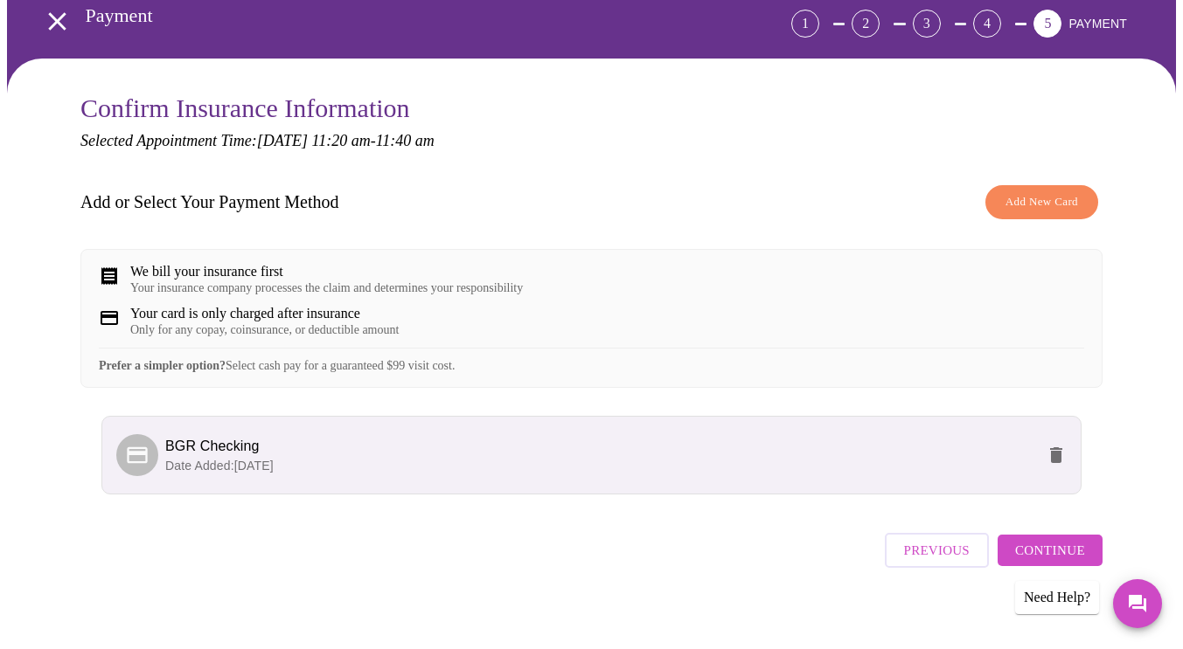
scroll to position [109, 0]
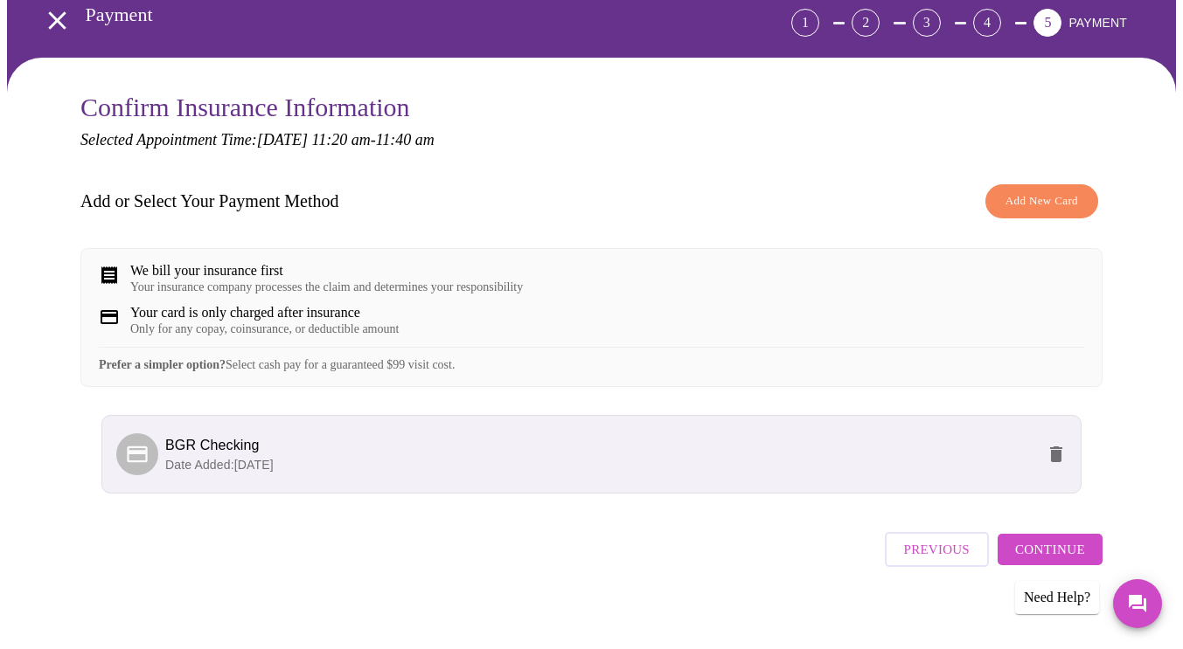
click at [1045, 538] on span "Continue" at bounding box center [1050, 549] width 70 height 23
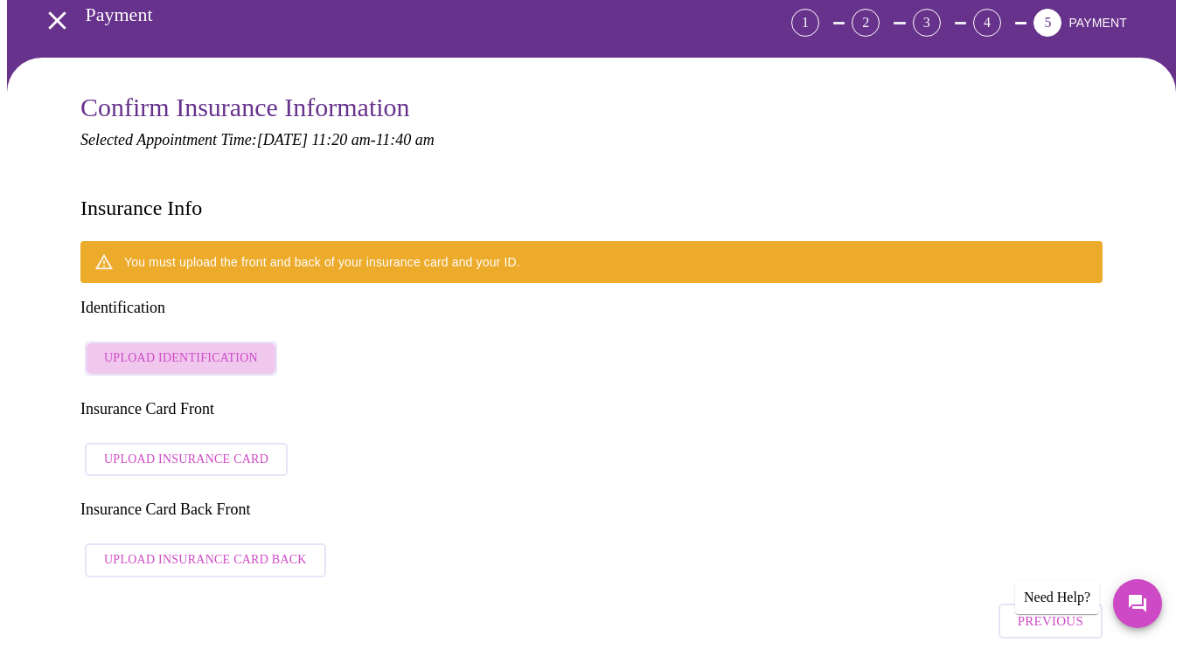
click at [178, 348] on span "Upload Identification" at bounding box center [181, 359] width 154 height 22
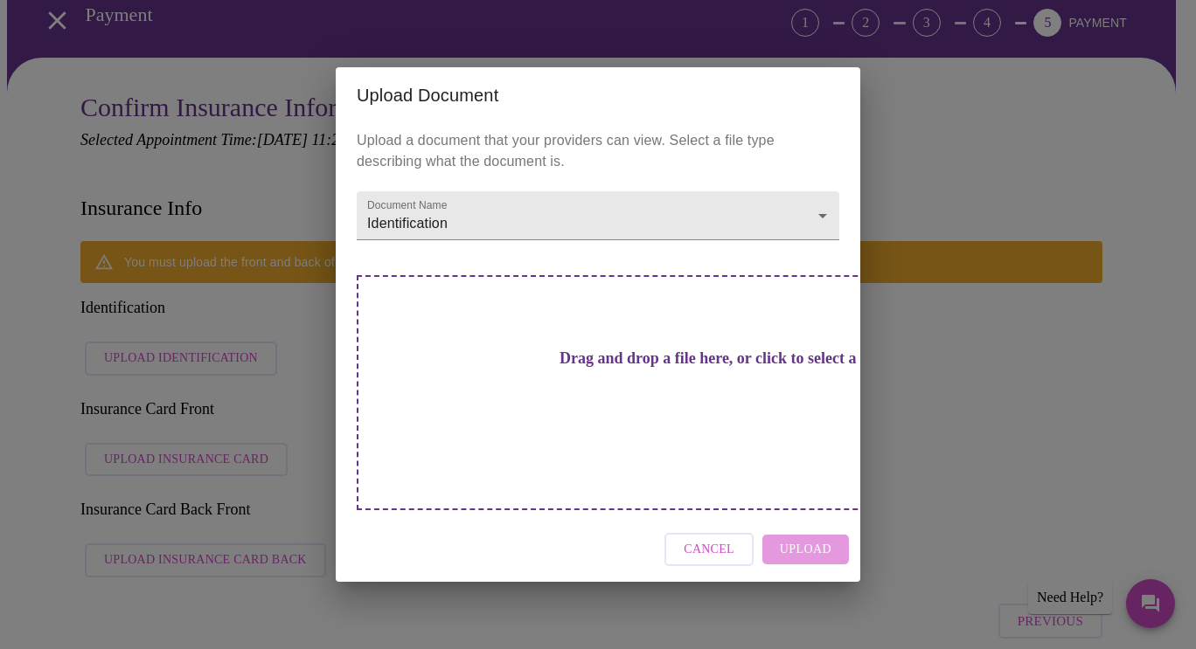
click at [809, 517] on div "Cancel Upload" at bounding box center [598, 550] width 524 height 66
click at [601, 368] on h3 "Drag and drop a file here, or click to select a file" at bounding box center [720, 359] width 482 height 18
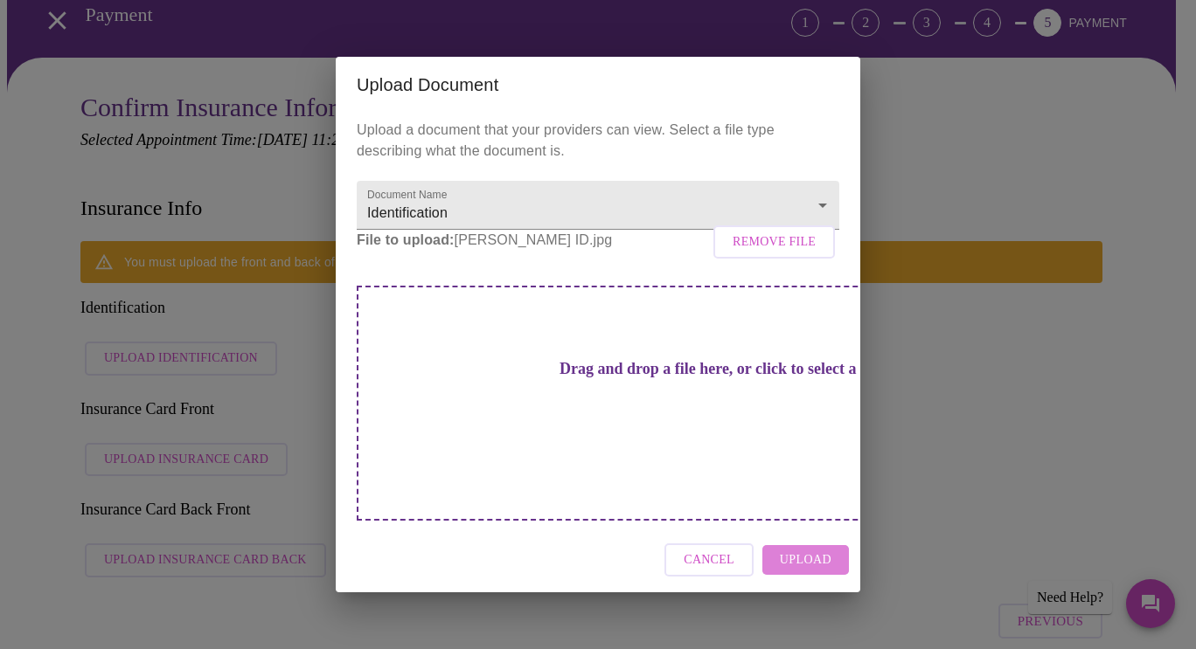
click at [811, 550] on span "Upload" at bounding box center [806, 561] width 52 height 22
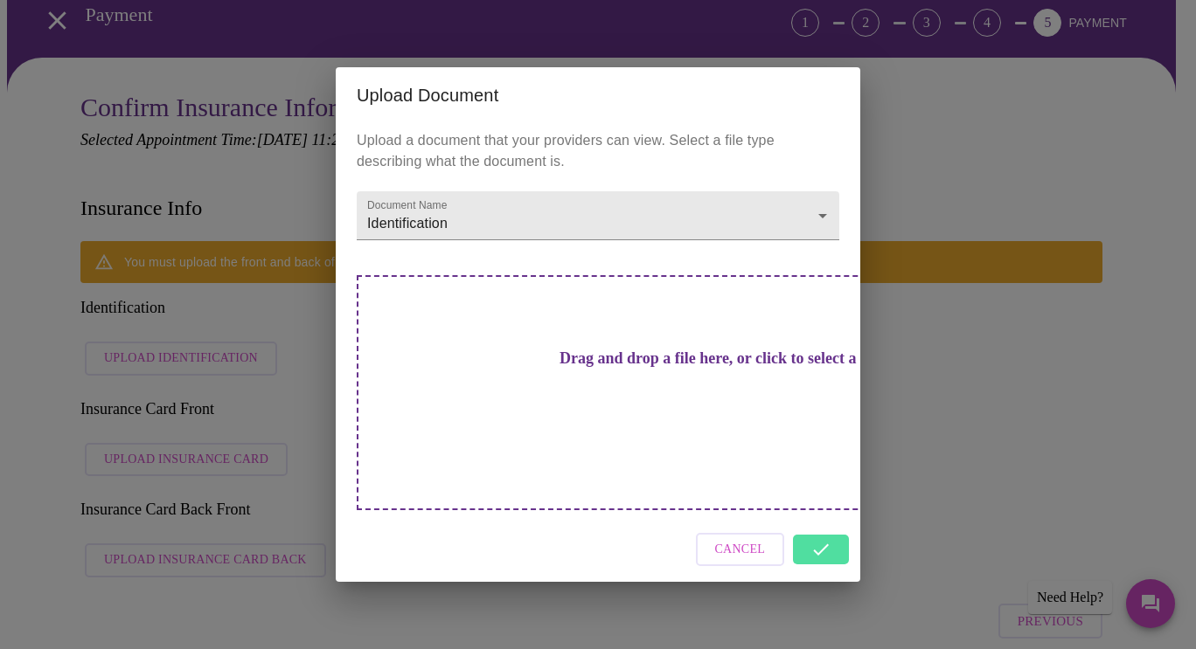
click at [173, 357] on div "Upload Document Upload a document that your providers can view. Select a file t…" at bounding box center [598, 324] width 1196 height 649
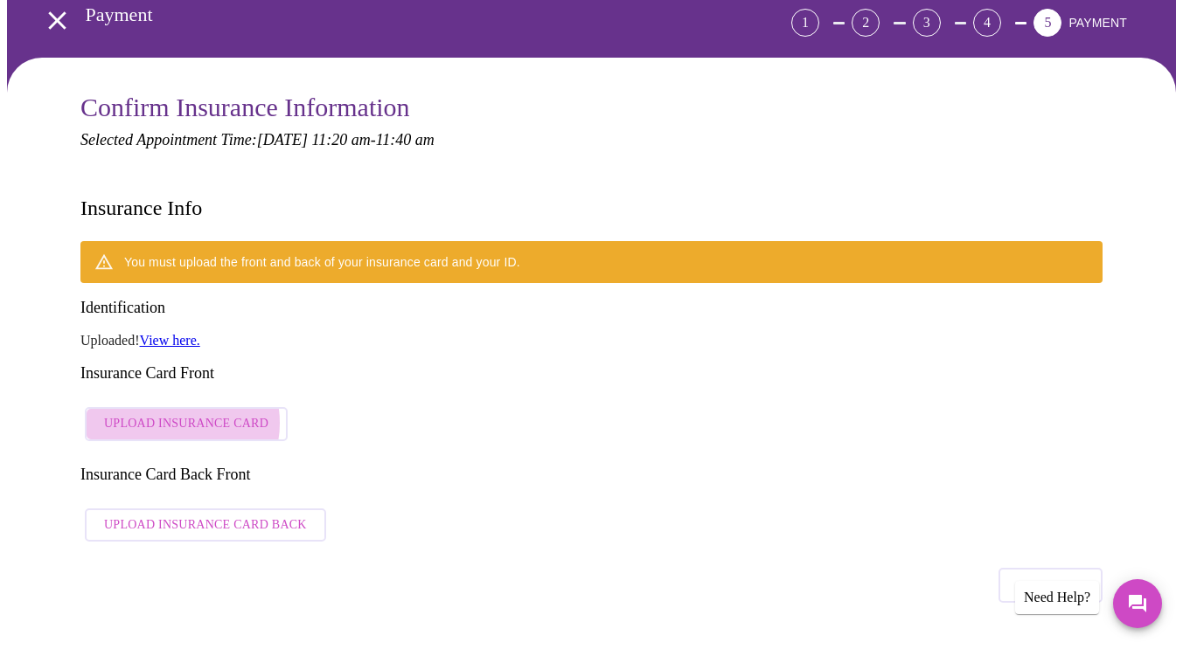
click at [170, 413] on span "Upload Insurance Card" at bounding box center [186, 424] width 164 height 22
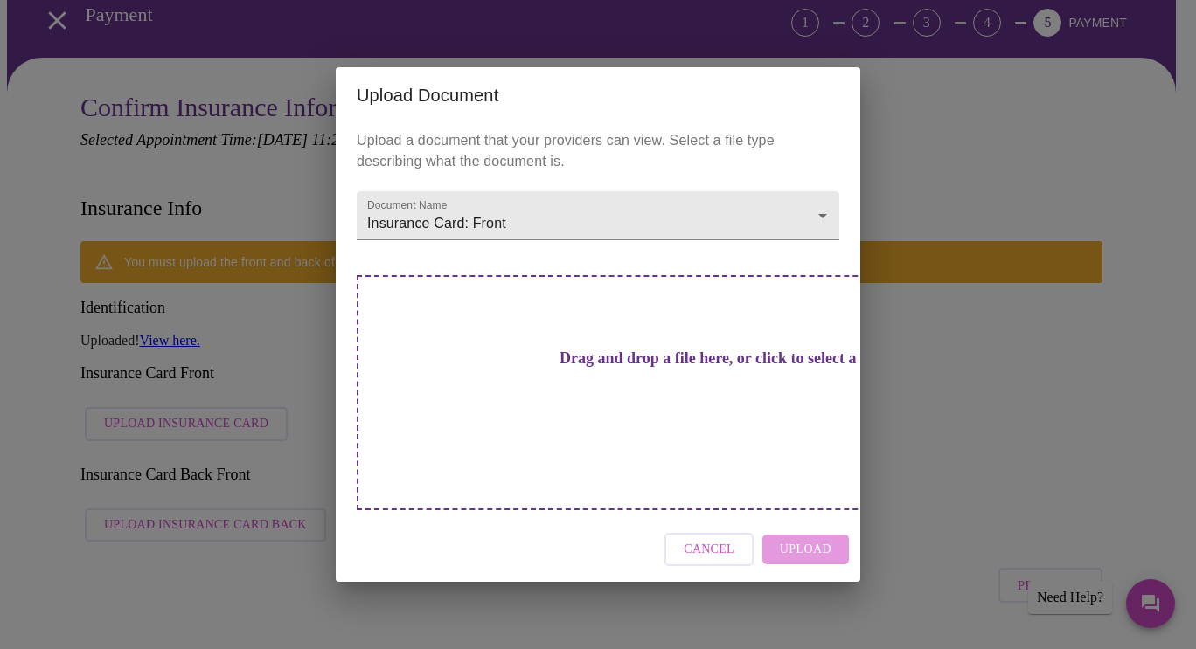
click at [616, 368] on h3 "Drag and drop a file here, or click to select a file" at bounding box center [720, 359] width 482 height 18
click at [588, 368] on h3 "Drag and drop a file here, or click to select a file" at bounding box center [720, 359] width 482 height 18
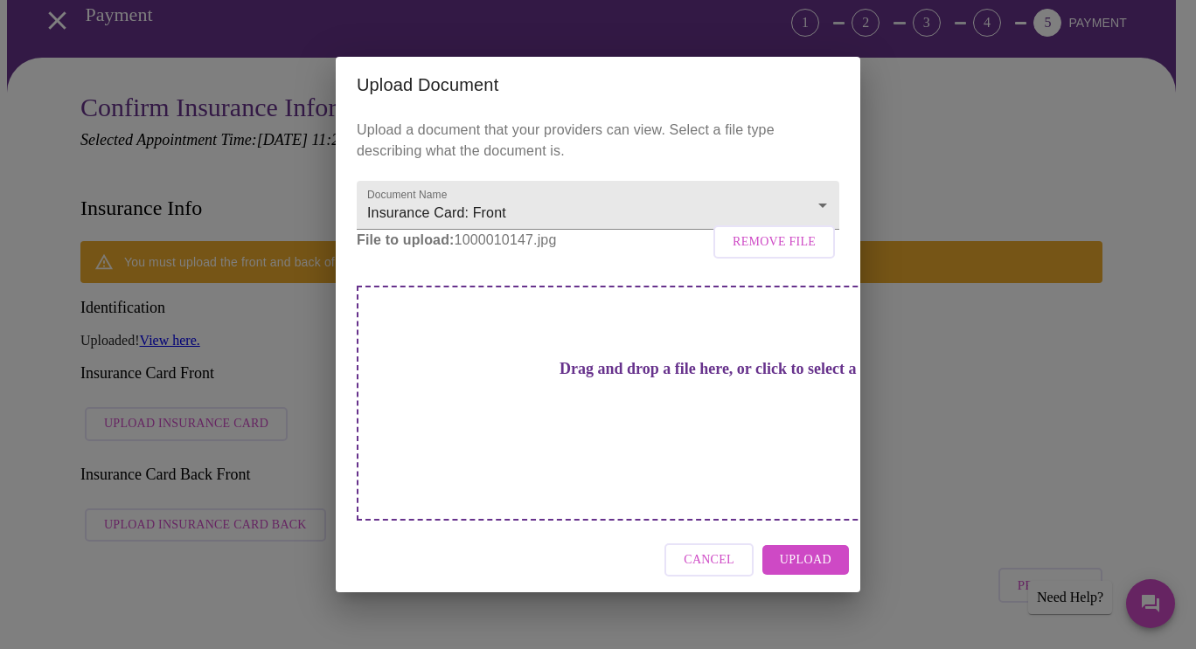
click at [815, 550] on span "Upload" at bounding box center [806, 561] width 52 height 22
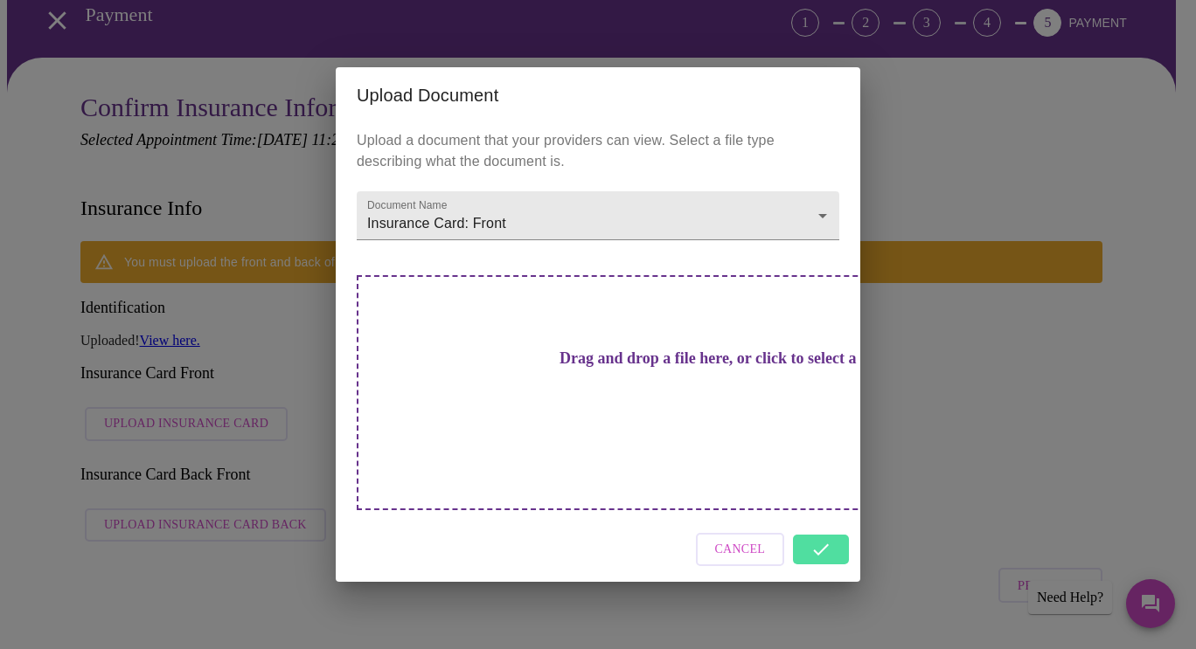
click at [670, 48] on div "Upload Document Upload a document that your providers can view. Select a file t…" at bounding box center [598, 324] width 1196 height 649
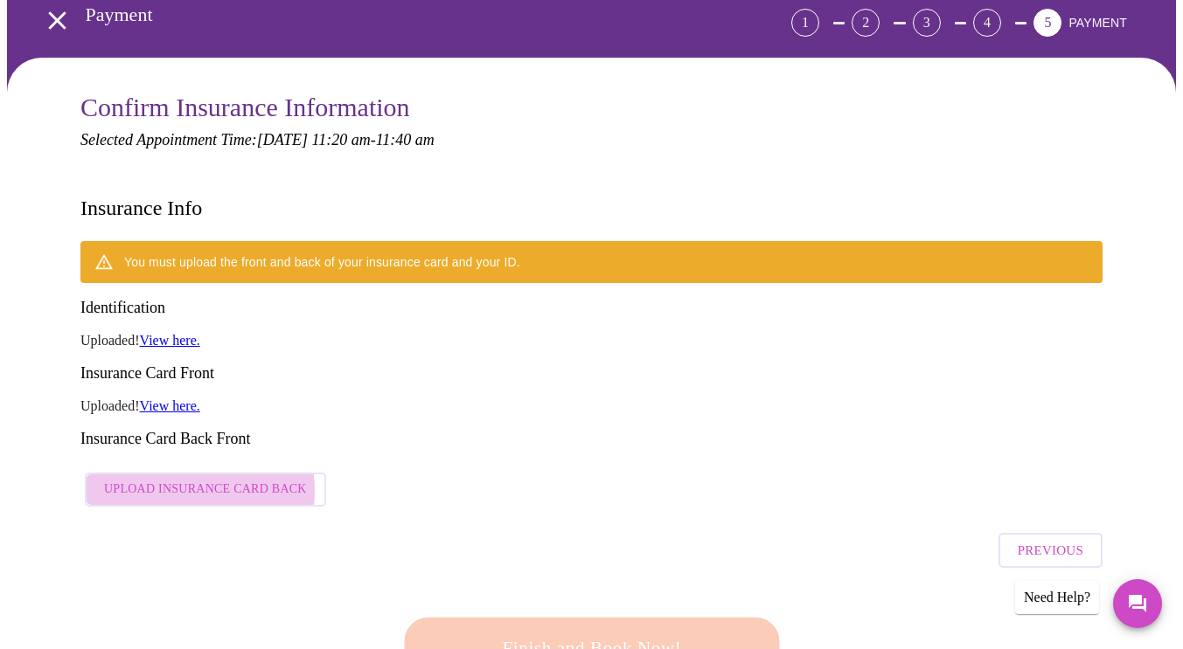
click at [161, 479] on span "Upload Insurance Card Back" at bounding box center [205, 490] width 203 height 22
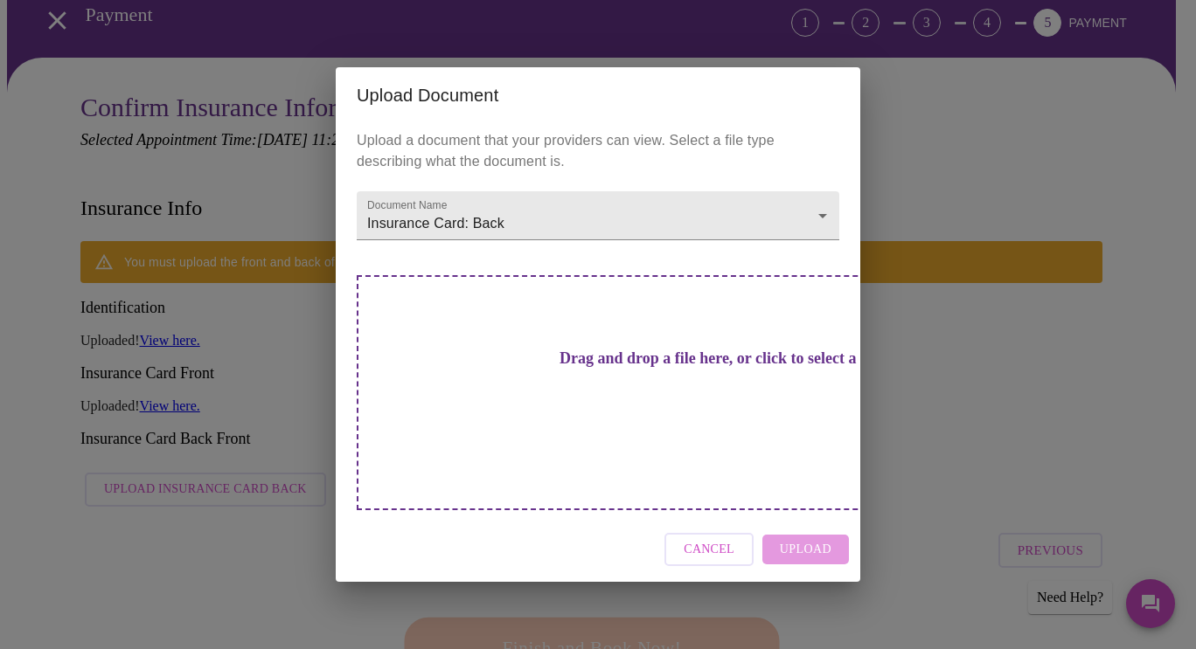
click at [635, 368] on h3 "Drag and drop a file here, or click to select a file" at bounding box center [720, 359] width 482 height 18
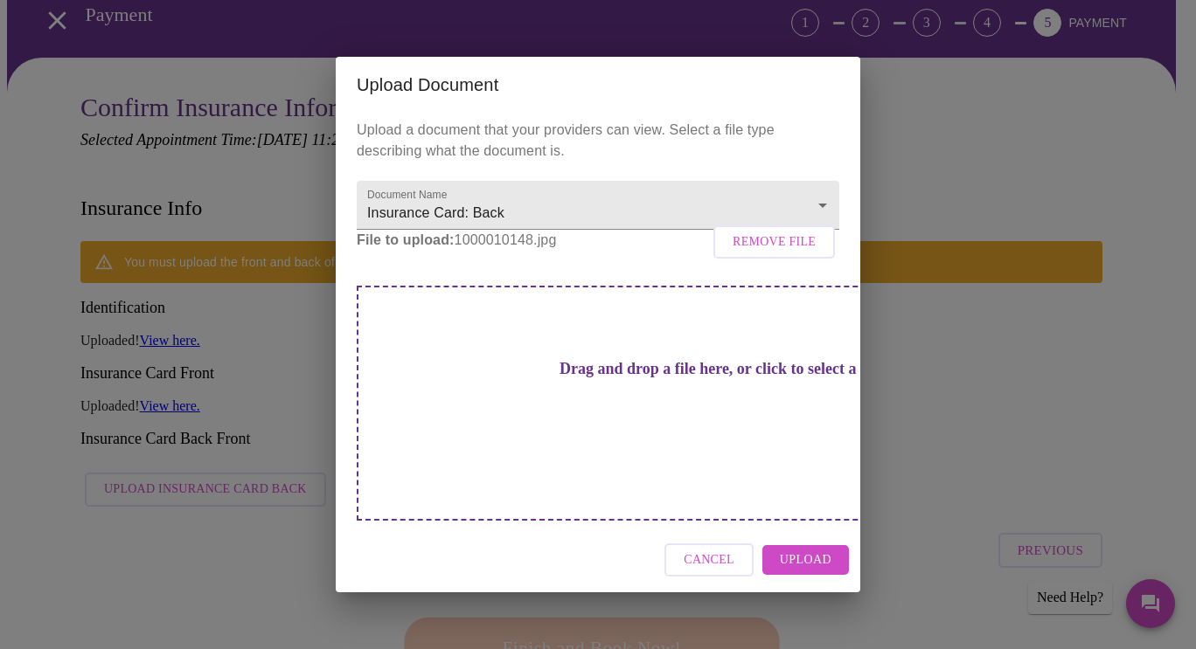
click at [795, 550] on span "Upload" at bounding box center [806, 561] width 52 height 22
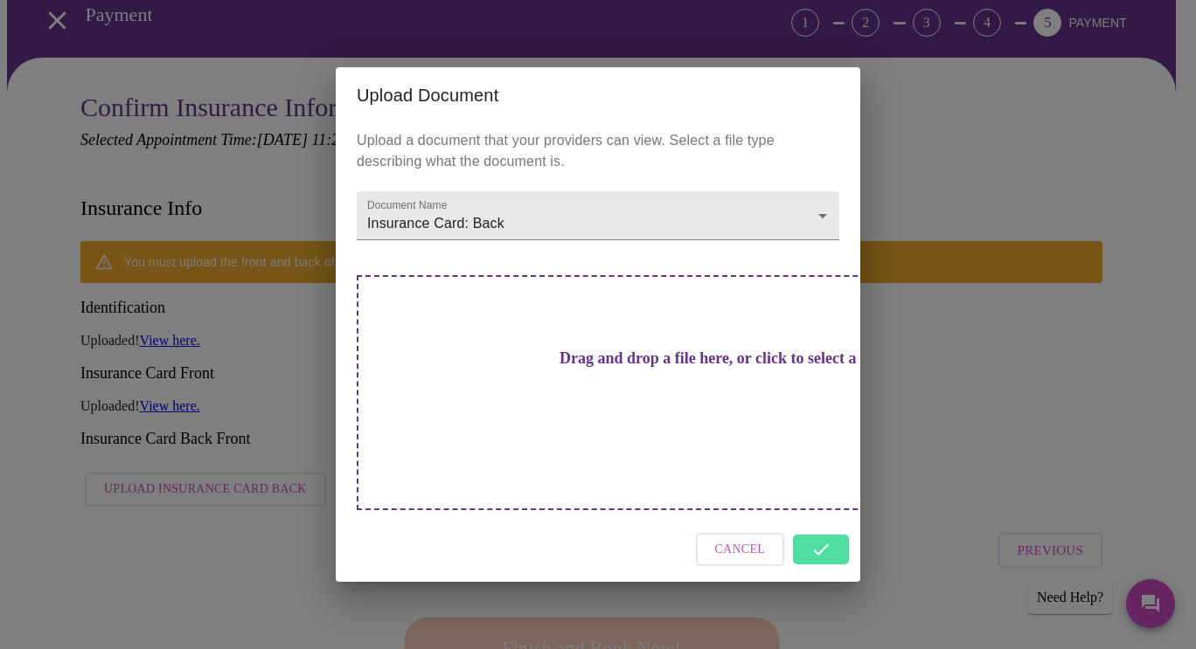
click at [648, 36] on div "Upload Document Upload a document that your providers can view. Select a file t…" at bounding box center [598, 324] width 1196 height 649
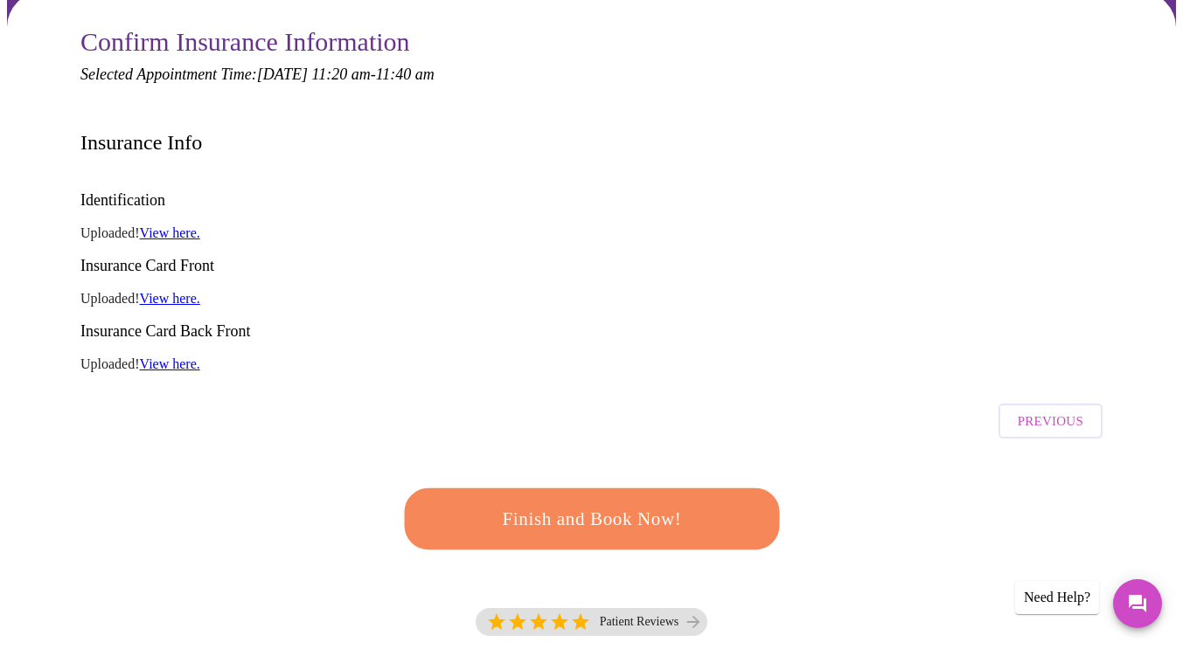
scroll to position [59, 0]
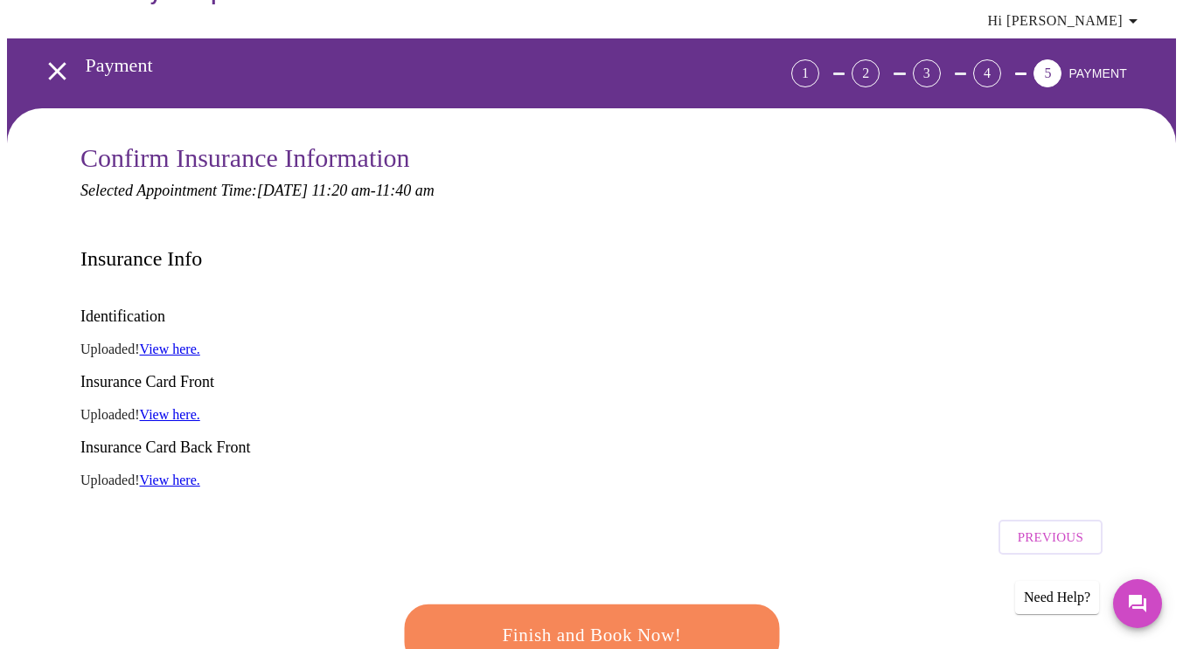
click at [593, 373] on h3 "Insurance Card Front" at bounding box center [591, 382] width 1022 height 18
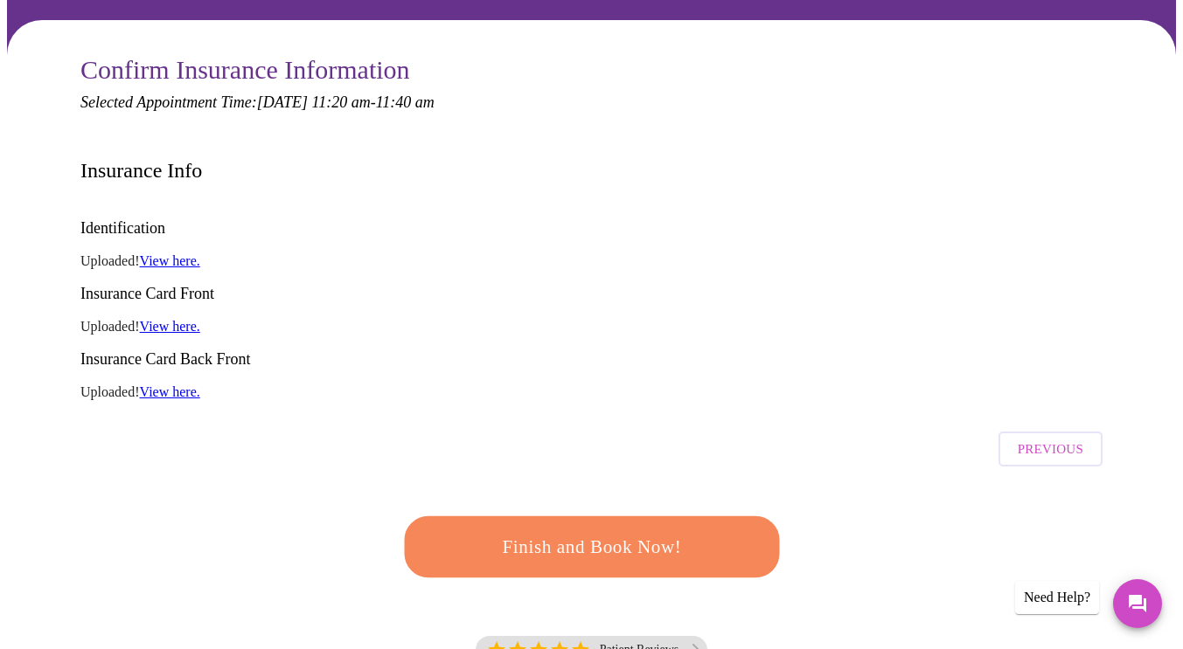
scroll to position [233, 0]
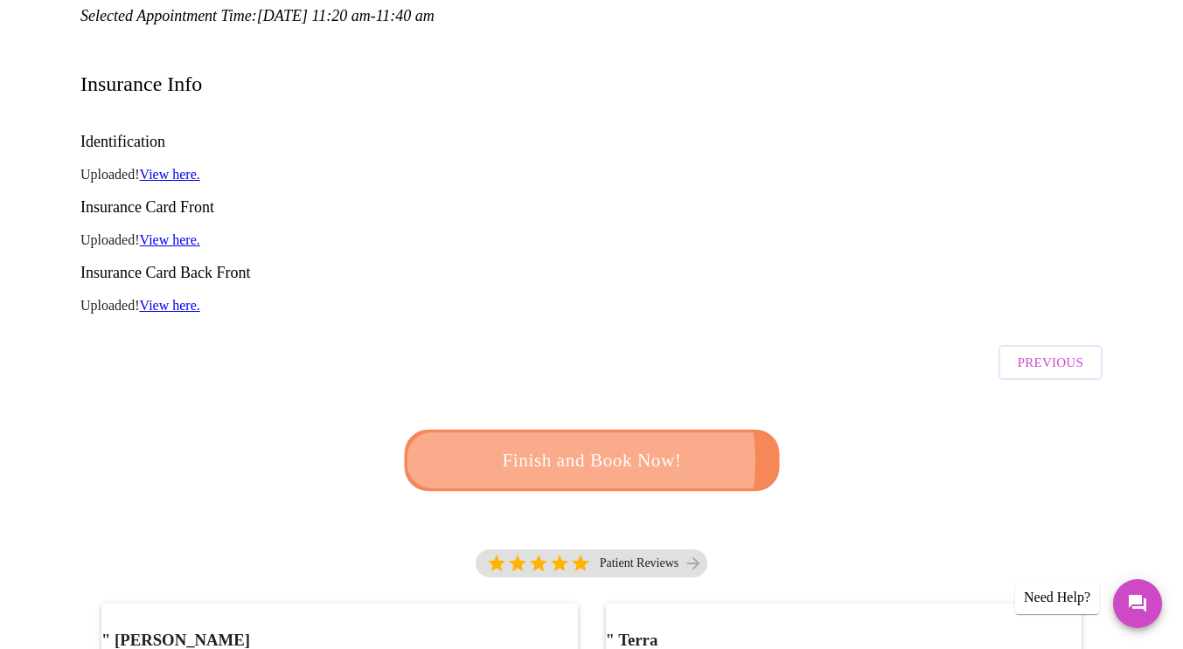
click at [577, 445] on span "Finish and Book Now!" at bounding box center [591, 461] width 323 height 32
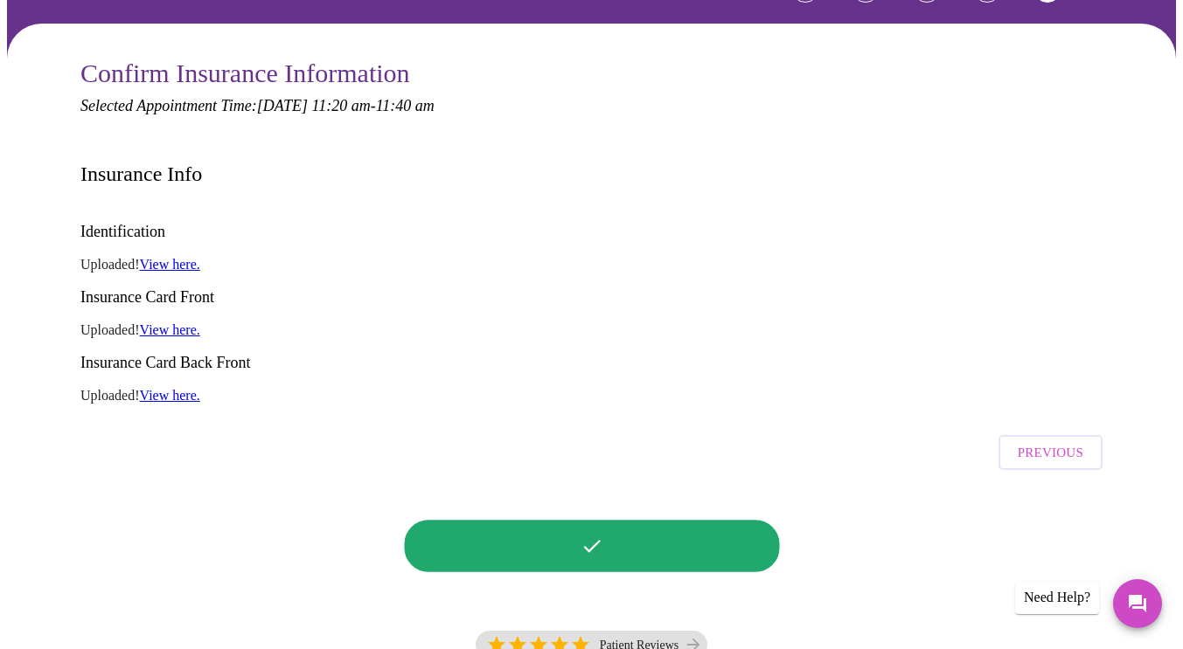
scroll to position [1, 0]
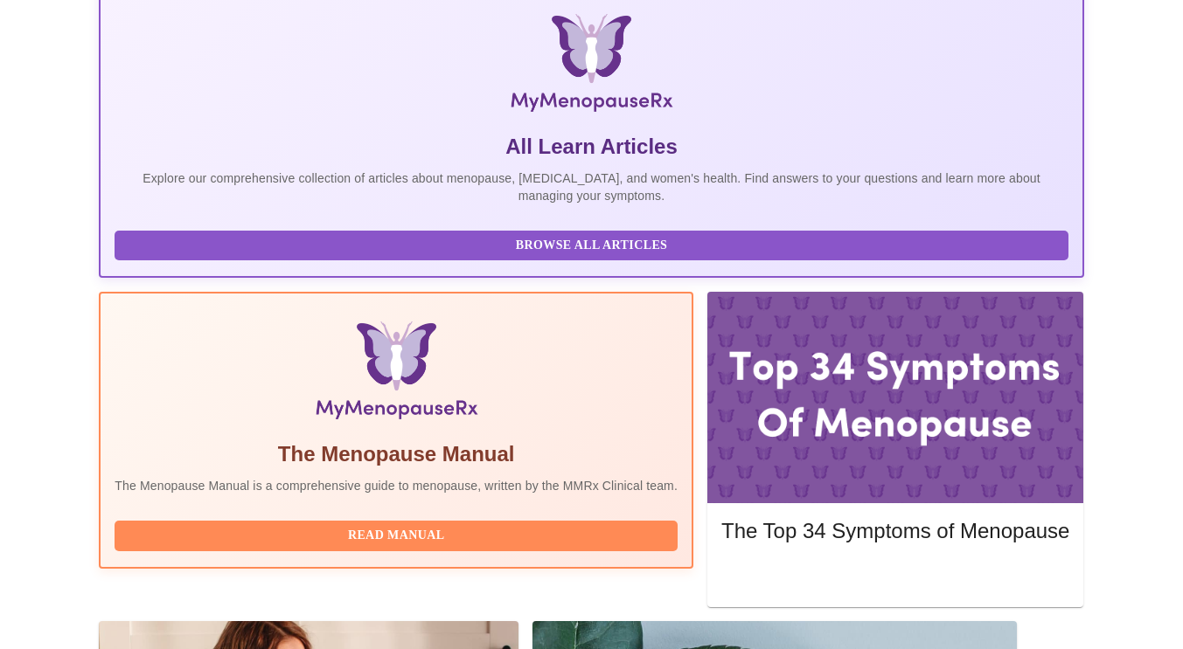
scroll to position [307, 0]
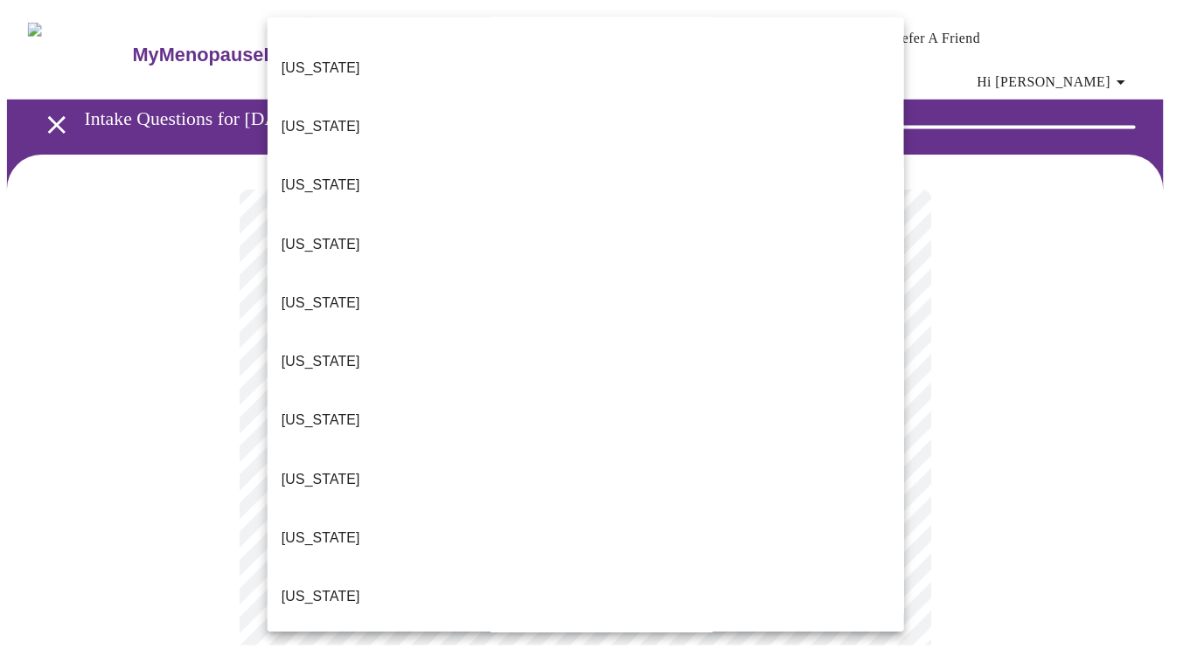
scroll to position [524, 0]
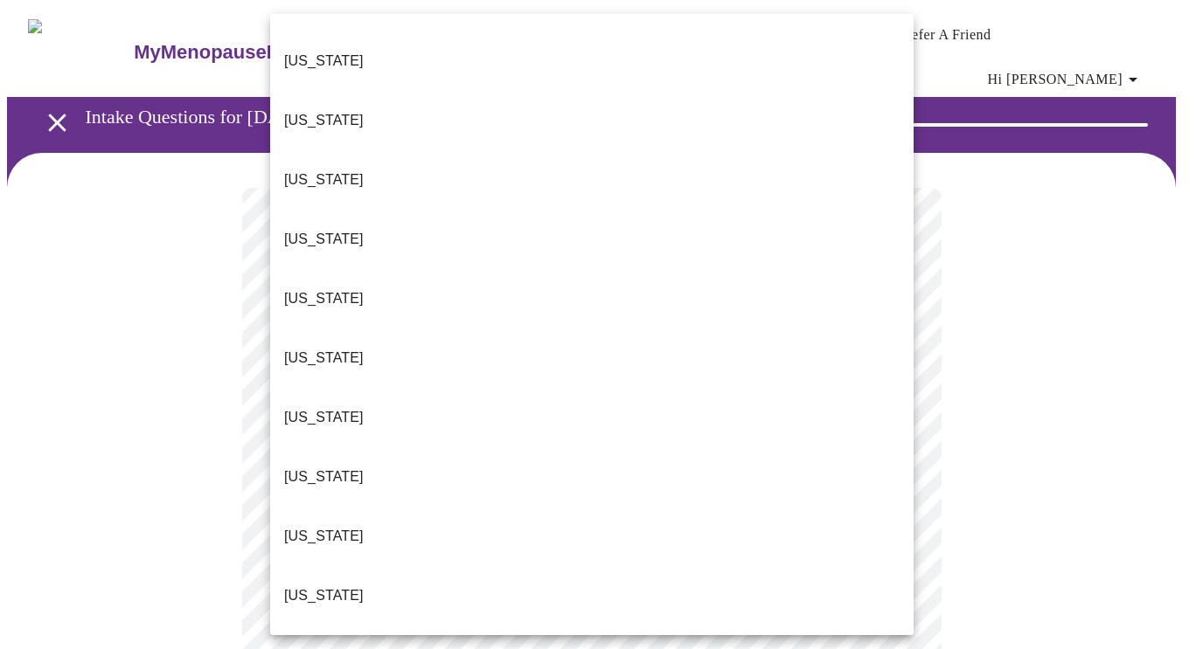
click at [312, 586] on p "[US_STATE]" at bounding box center [324, 596] width 80 height 21
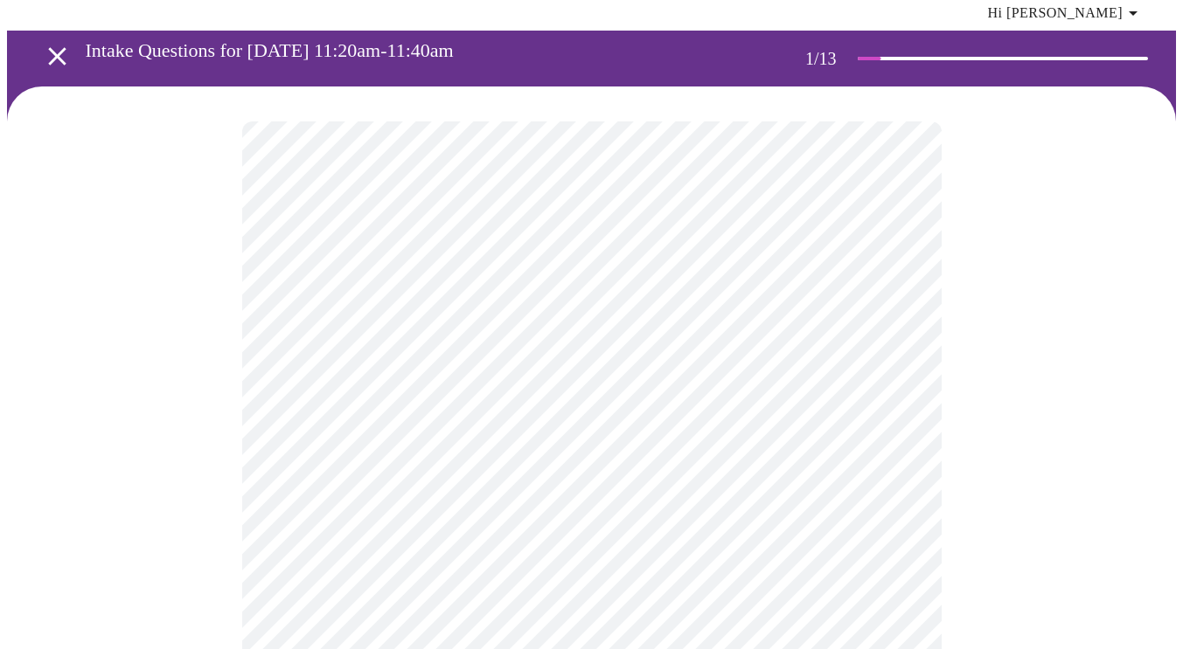
scroll to position [87, 0]
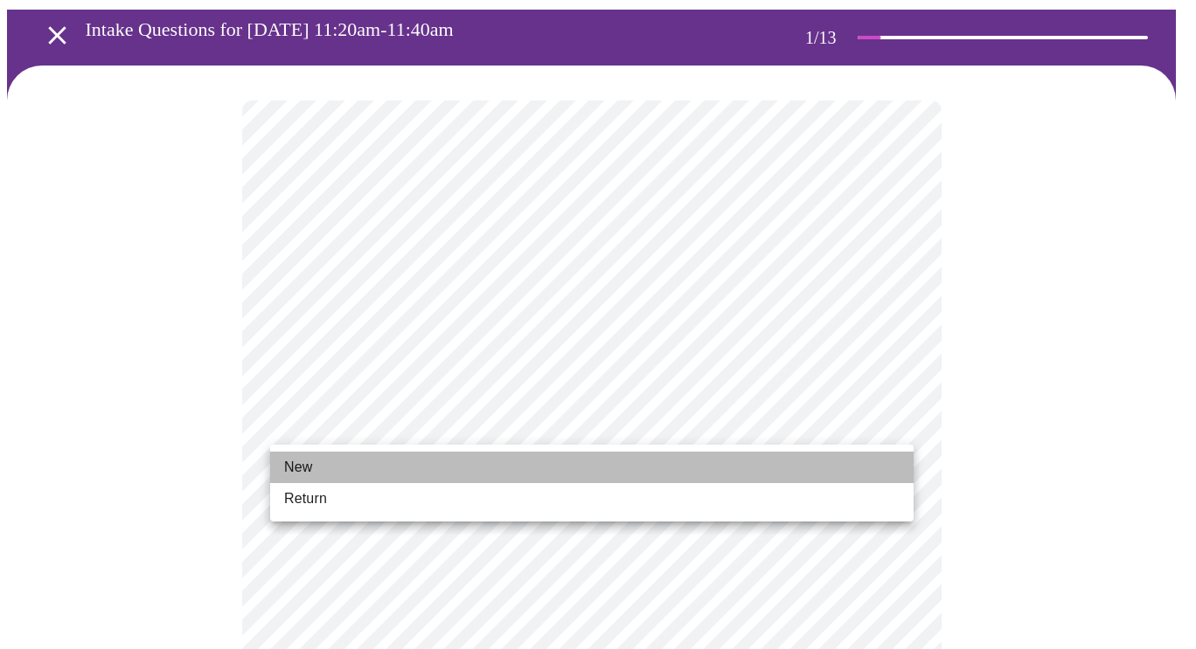
click at [310, 470] on span "New" at bounding box center [298, 467] width 28 height 21
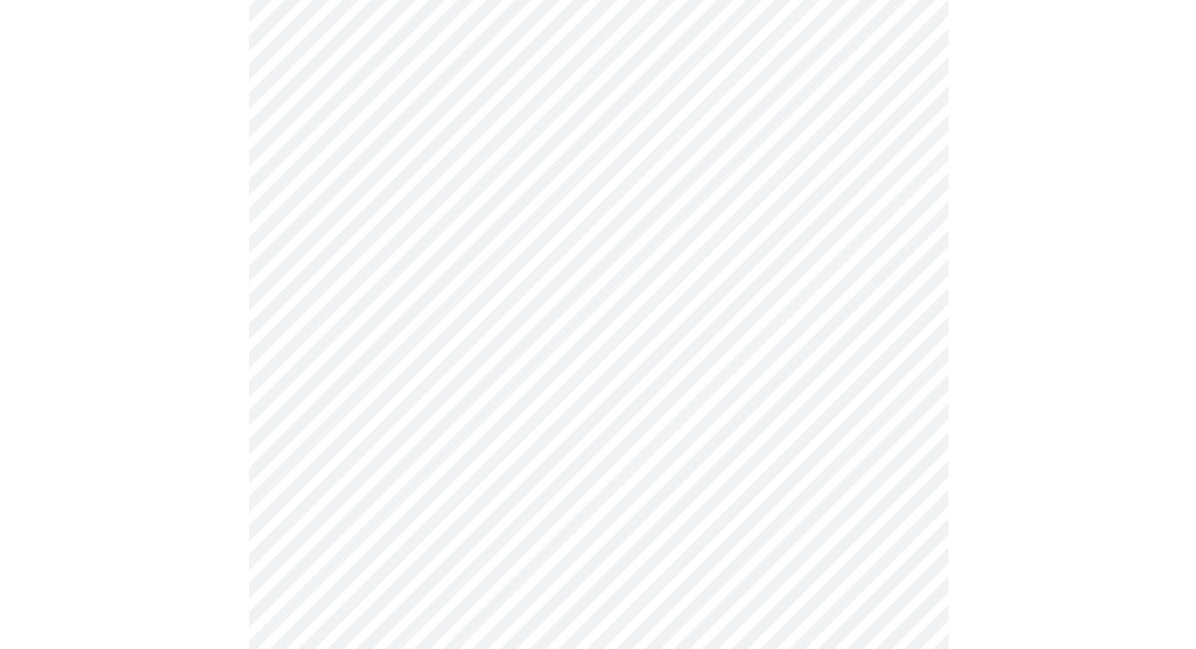
scroll to position [923, 0]
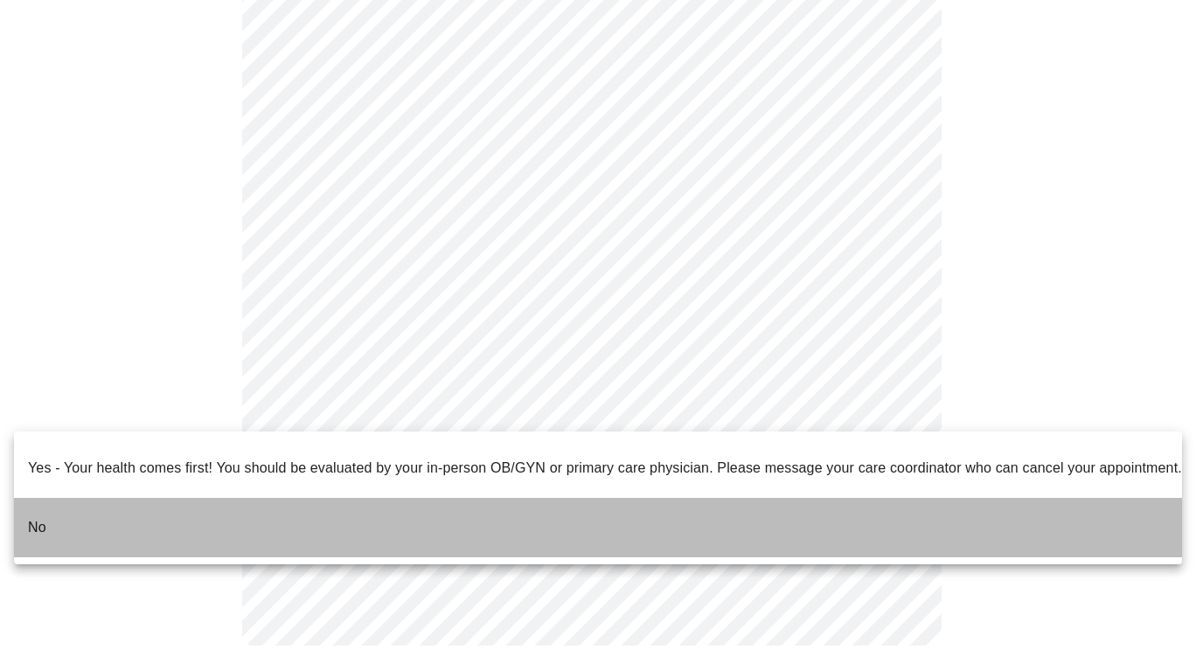
click at [44, 517] on p "No" at bounding box center [37, 527] width 18 height 21
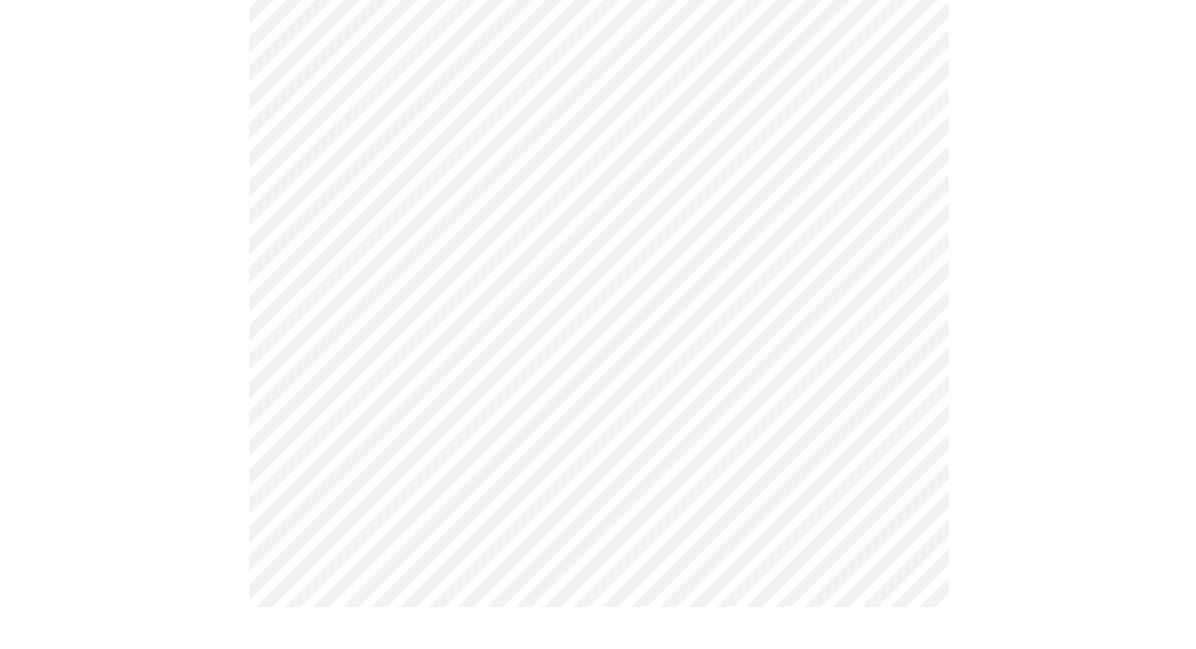
scroll to position [0, 0]
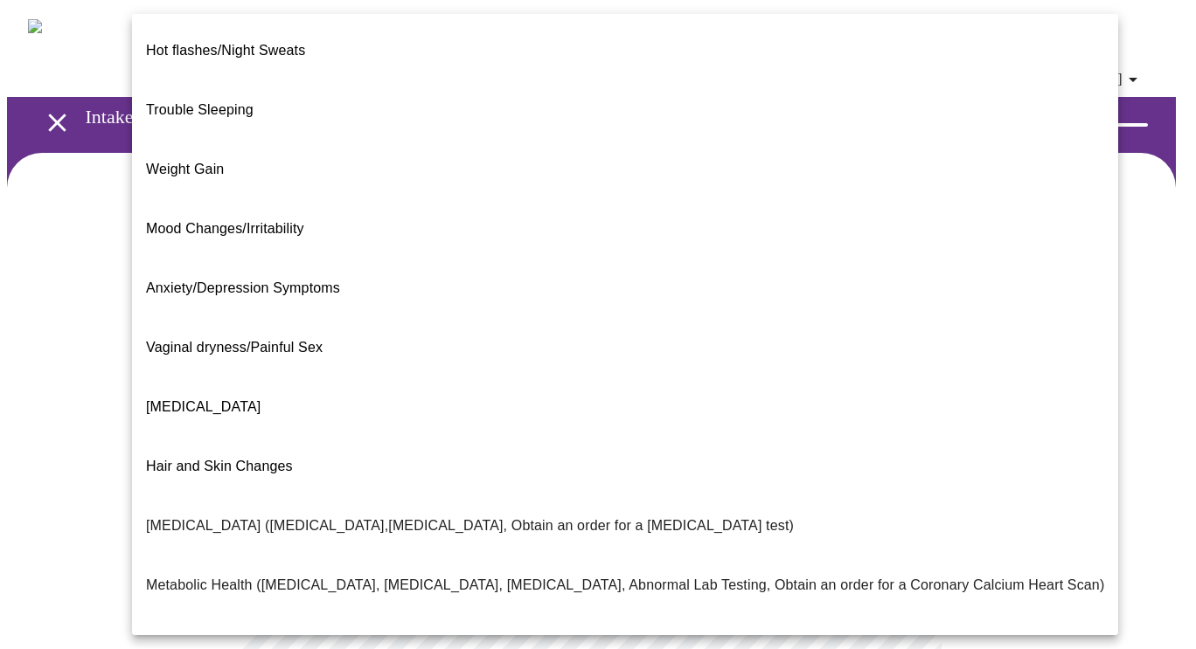
click at [767, 348] on body "MyMenopauseRx Appointments Messaging Labs Uploads Medications Community Refer a…" at bounding box center [598, 544] width 1182 height 1075
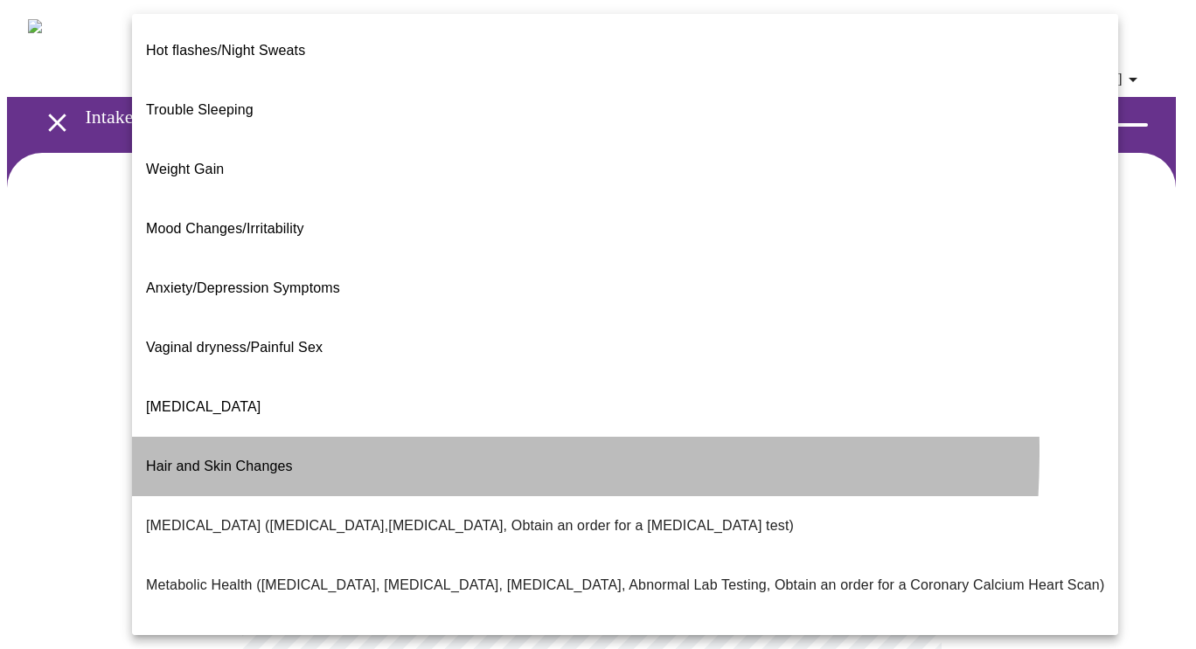
click at [211, 459] on span "Hair and Skin Changes" at bounding box center [219, 466] width 147 height 15
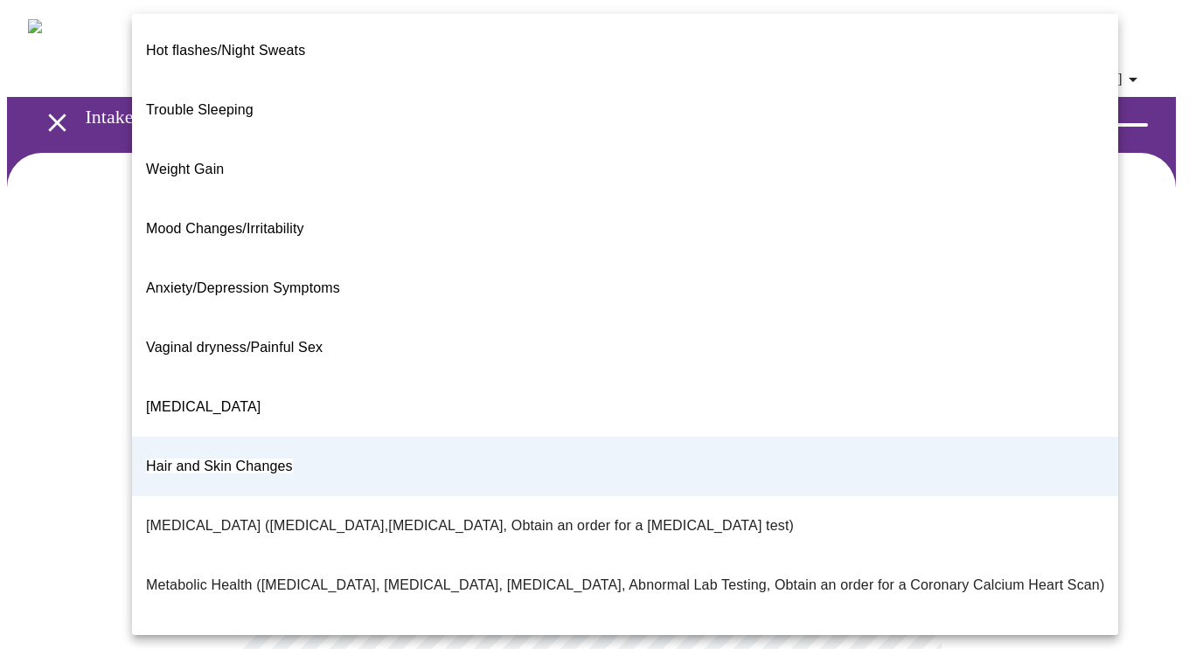
click at [438, 367] on body "MyMenopauseRx Appointments Messaging Labs Uploads Medications Community Refer a…" at bounding box center [598, 539] width 1182 height 1065
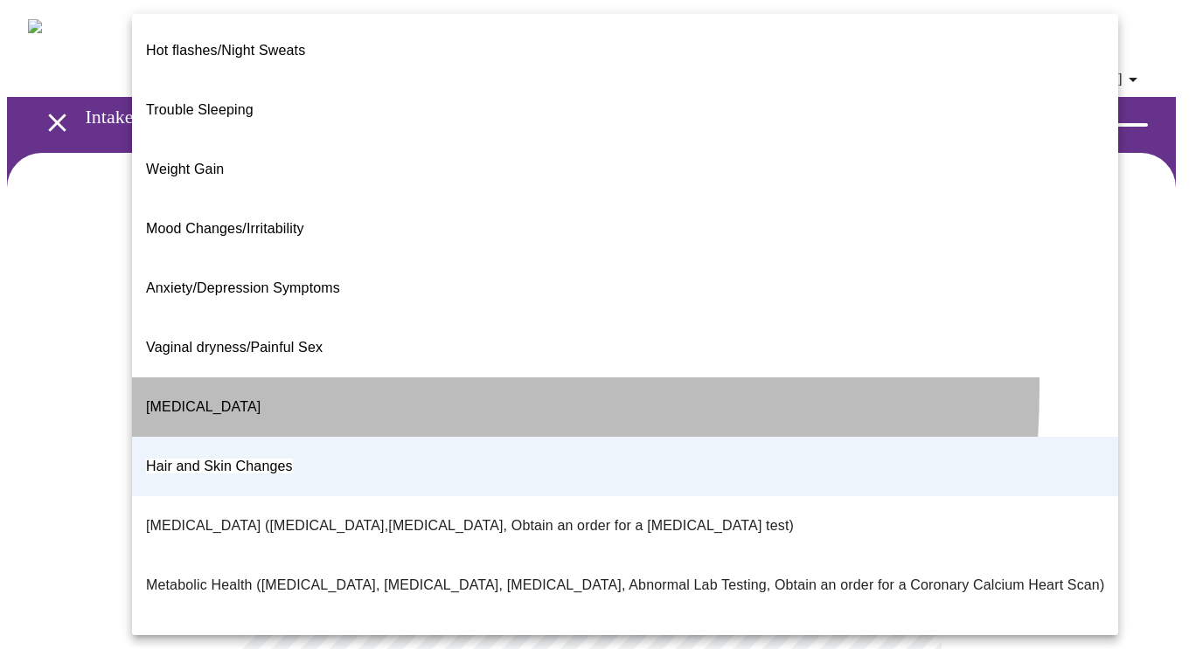
click at [240, 399] on span "[MEDICAL_DATA]" at bounding box center [203, 406] width 114 height 15
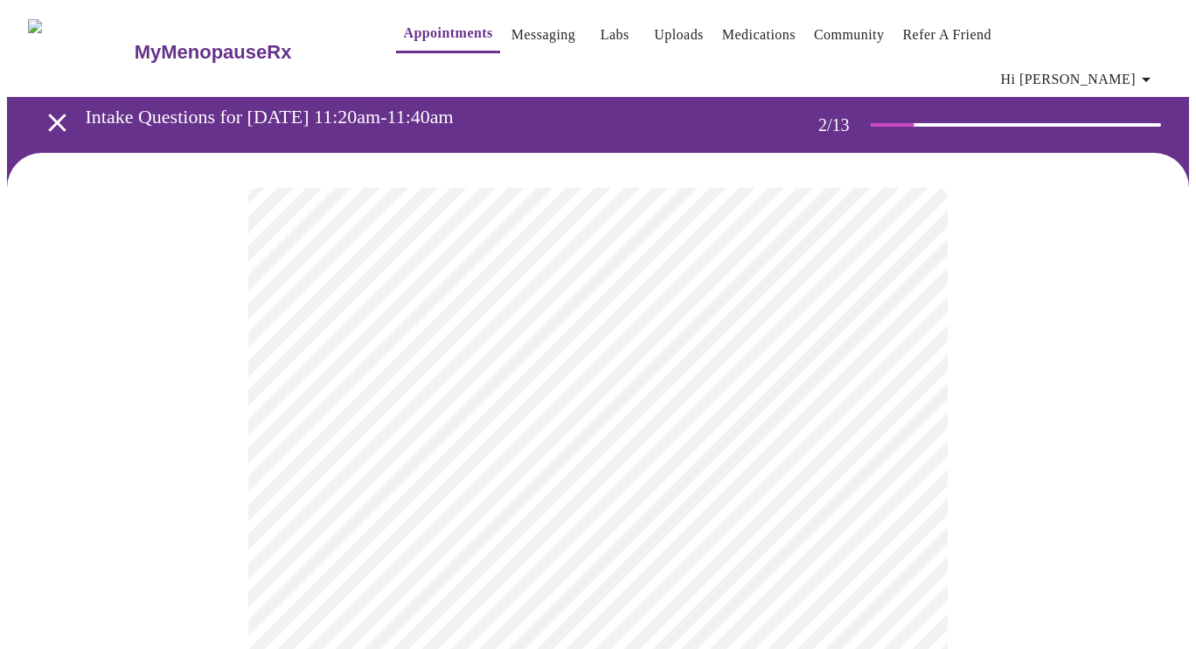
click at [405, 364] on body "MyMenopauseRx Appointments Messaging Labs Uploads Medications Community Refer a…" at bounding box center [598, 539] width 1182 height 1065
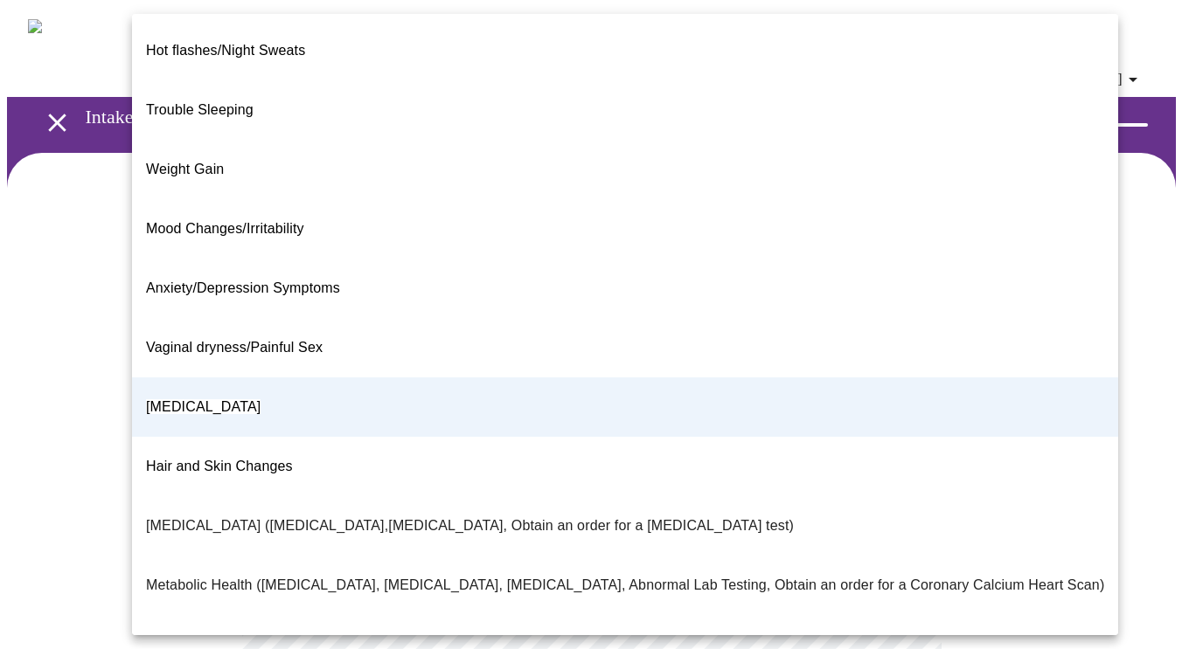
click at [97, 244] on div at bounding box center [598, 324] width 1196 height 649
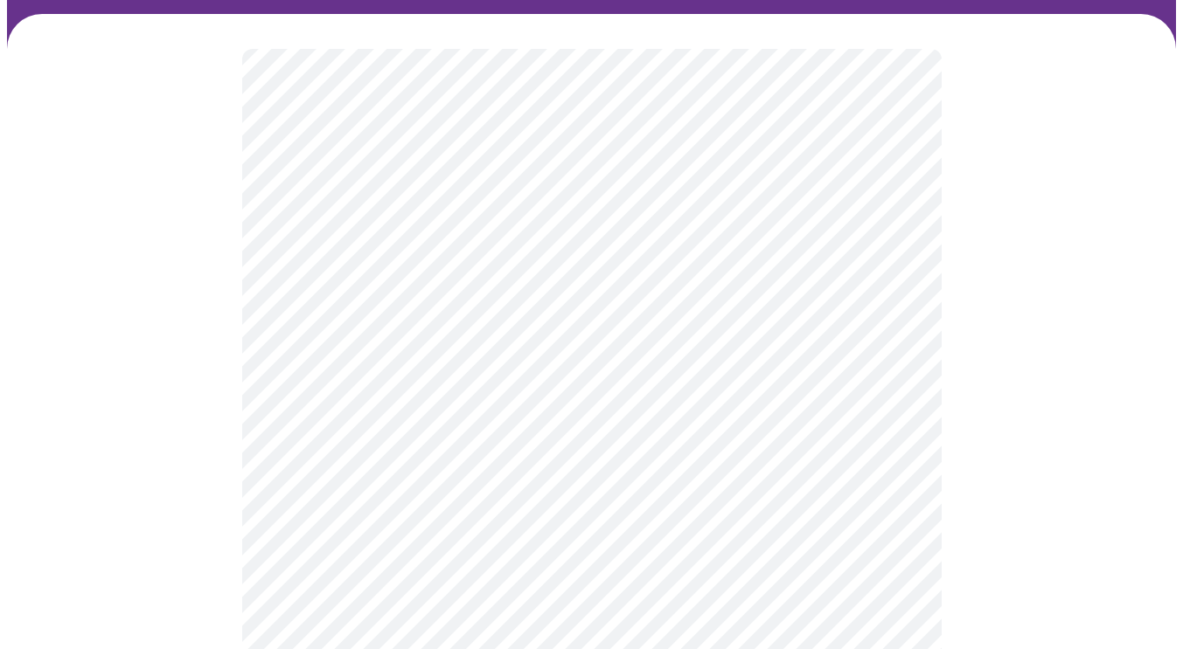
scroll to position [175, 0]
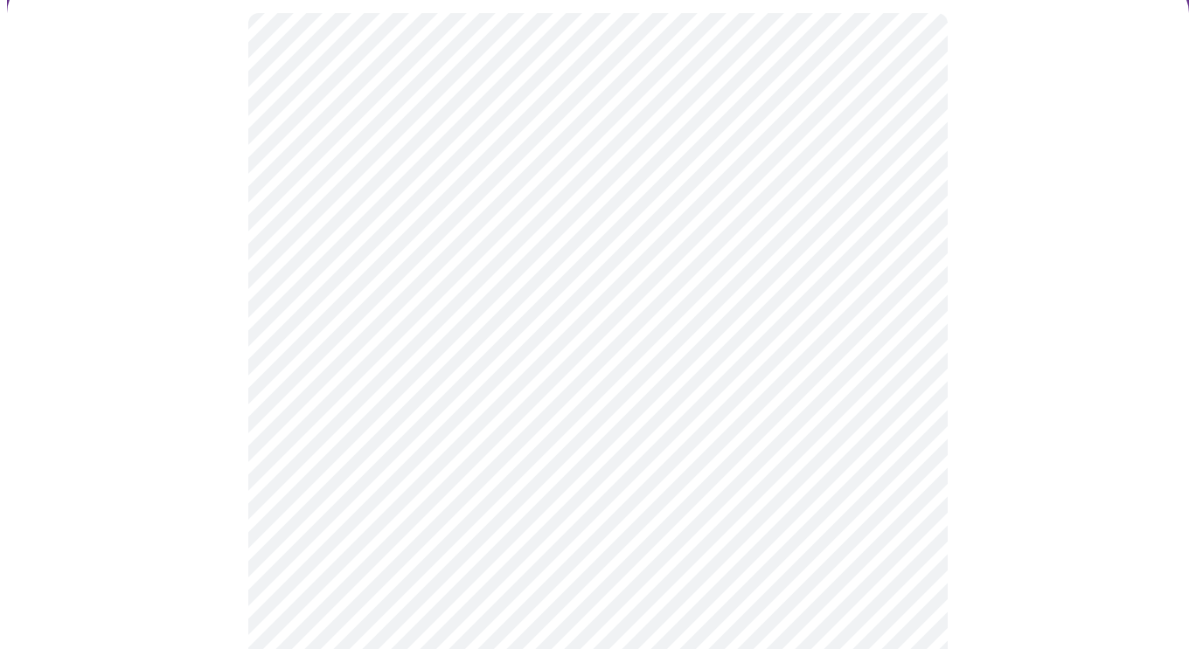
click at [434, 358] on body "MyMenopauseRx Appointments Messaging Labs Uploads Medications Community Refer a…" at bounding box center [598, 364] width 1182 height 1065
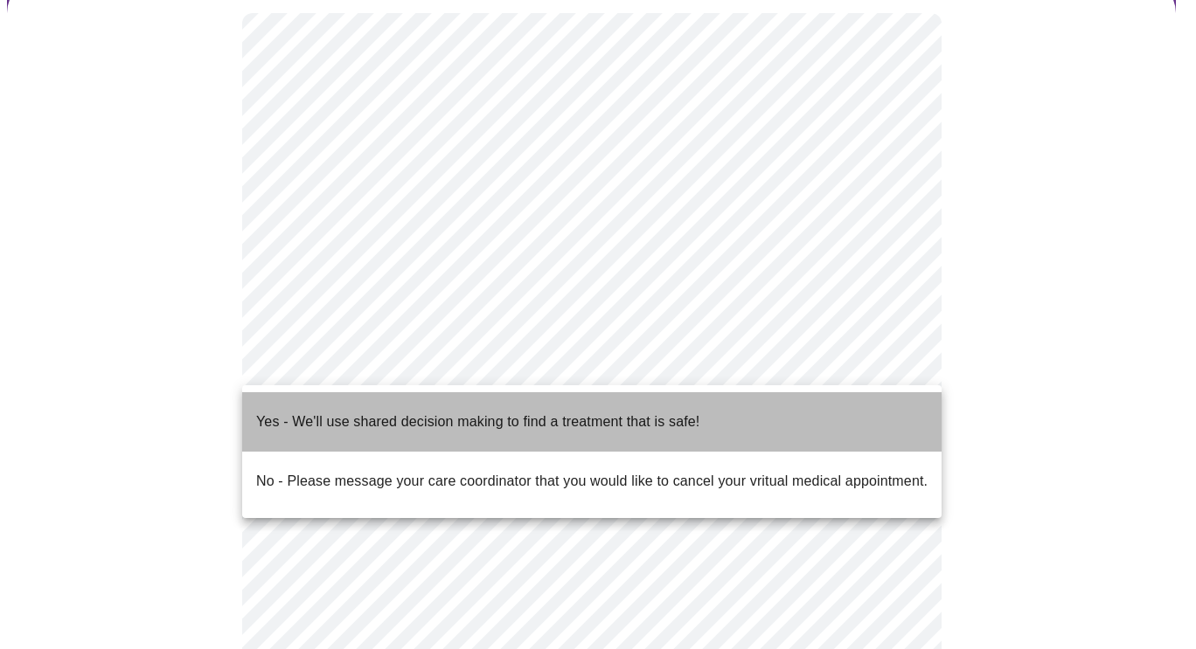
click at [385, 412] on p "Yes - We'll use shared decision making to find a treatment that is safe!" at bounding box center [477, 422] width 443 height 21
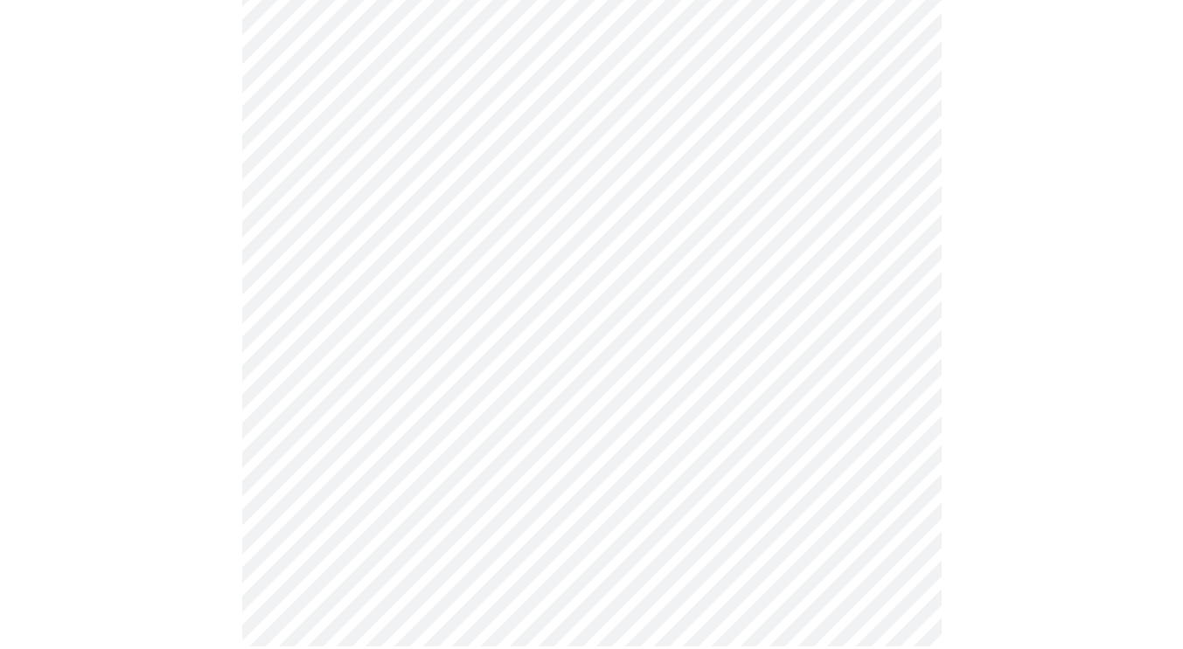
scroll to position [0, 0]
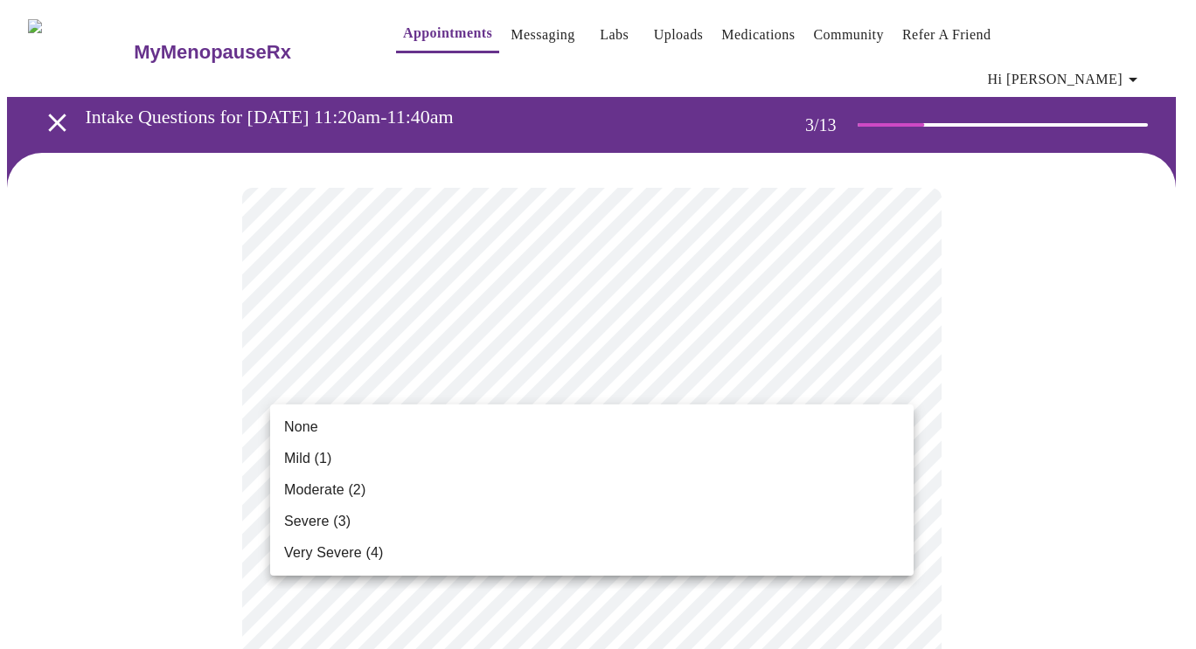
click at [324, 485] on span "Moderate (2)" at bounding box center [324, 490] width 81 height 21
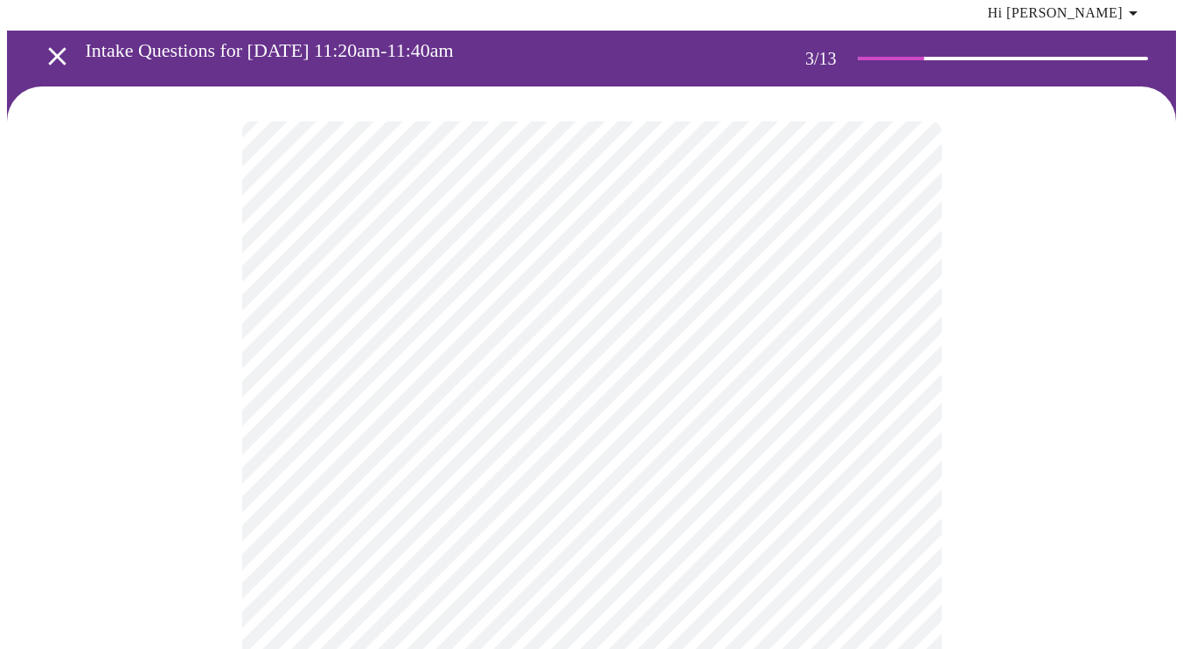
scroll to position [87, 0]
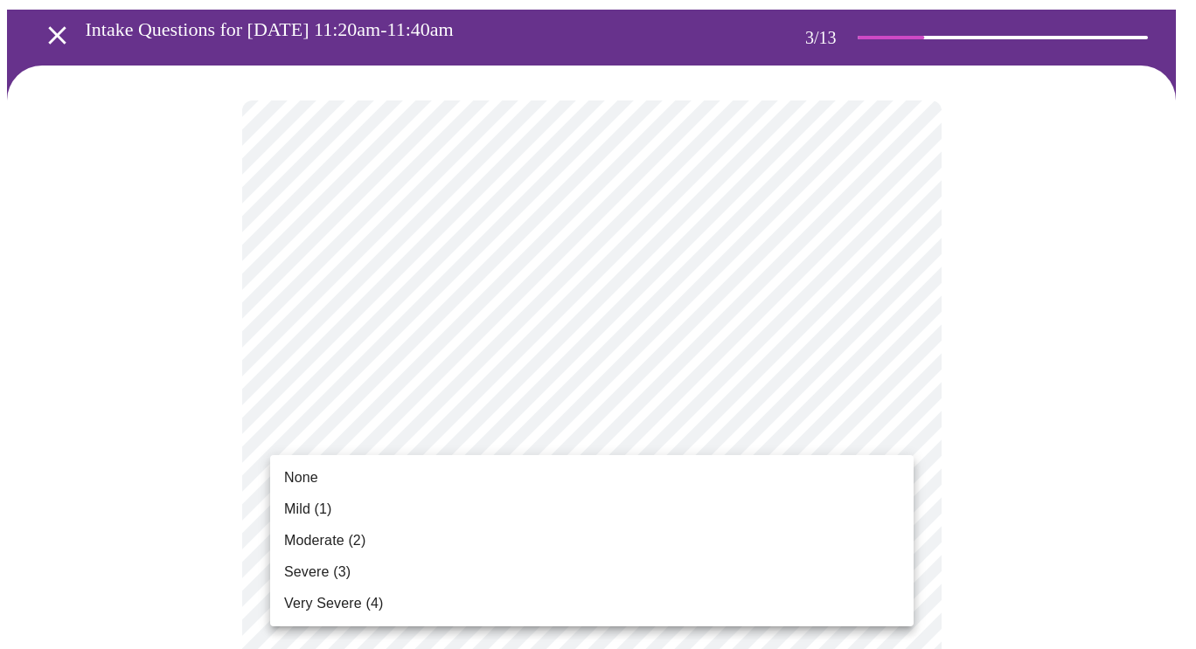
click at [339, 479] on li "None" at bounding box center [591, 477] width 643 height 31
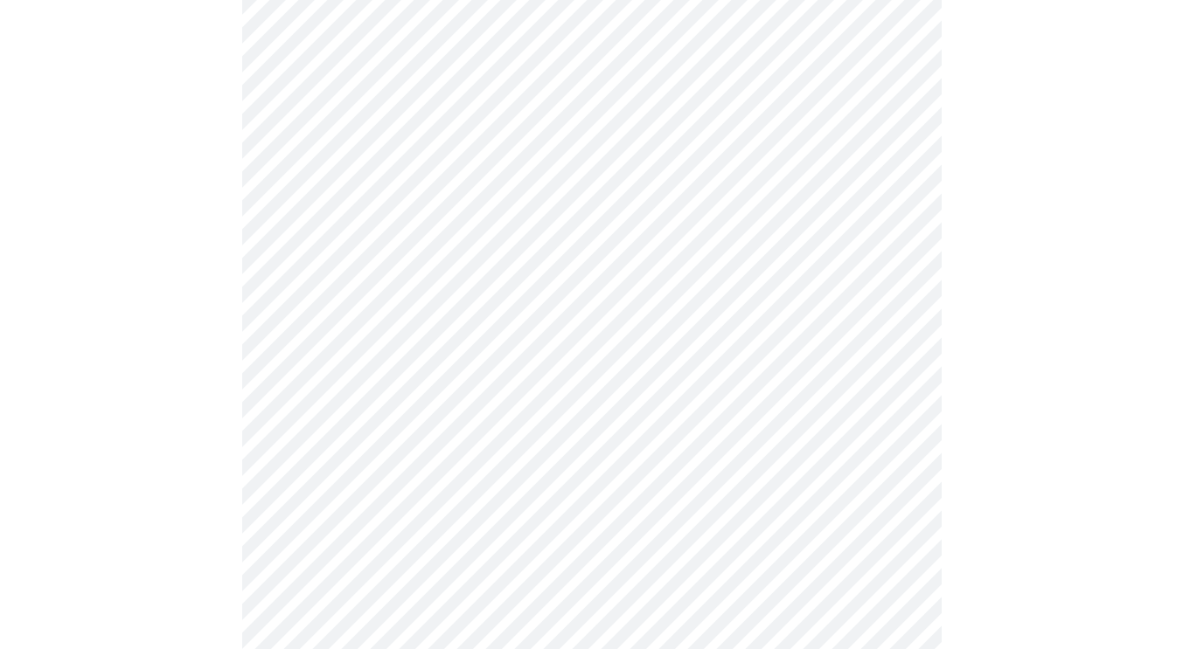
scroll to position [262, 0]
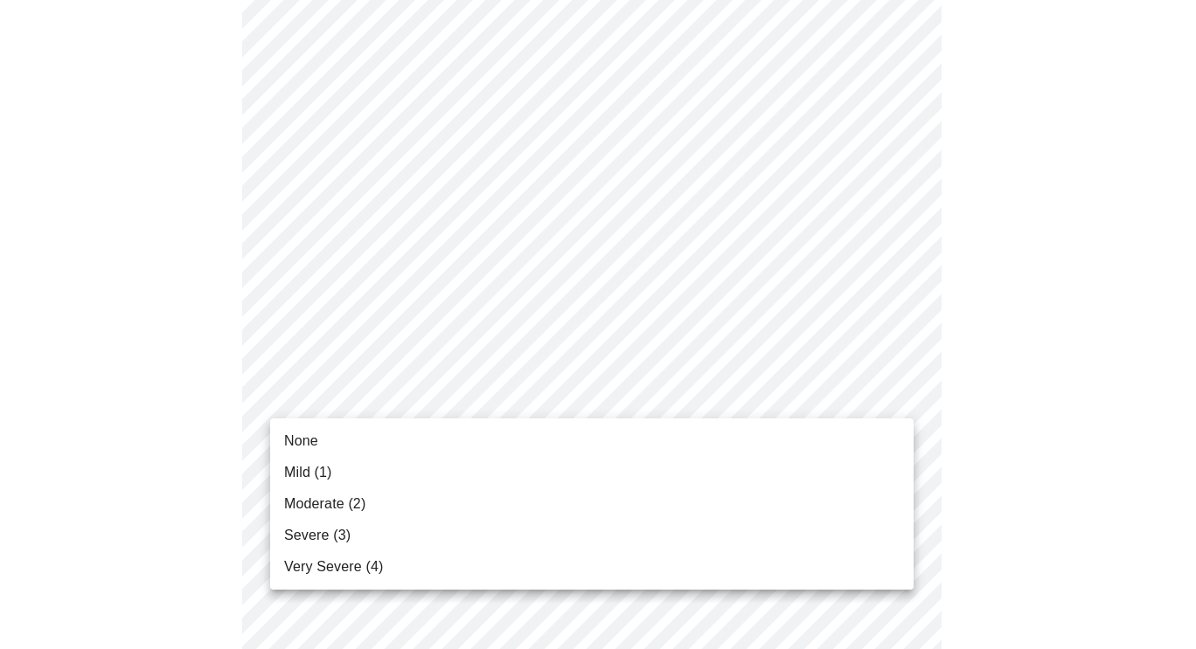
click at [311, 508] on span "Moderate (2)" at bounding box center [324, 504] width 81 height 21
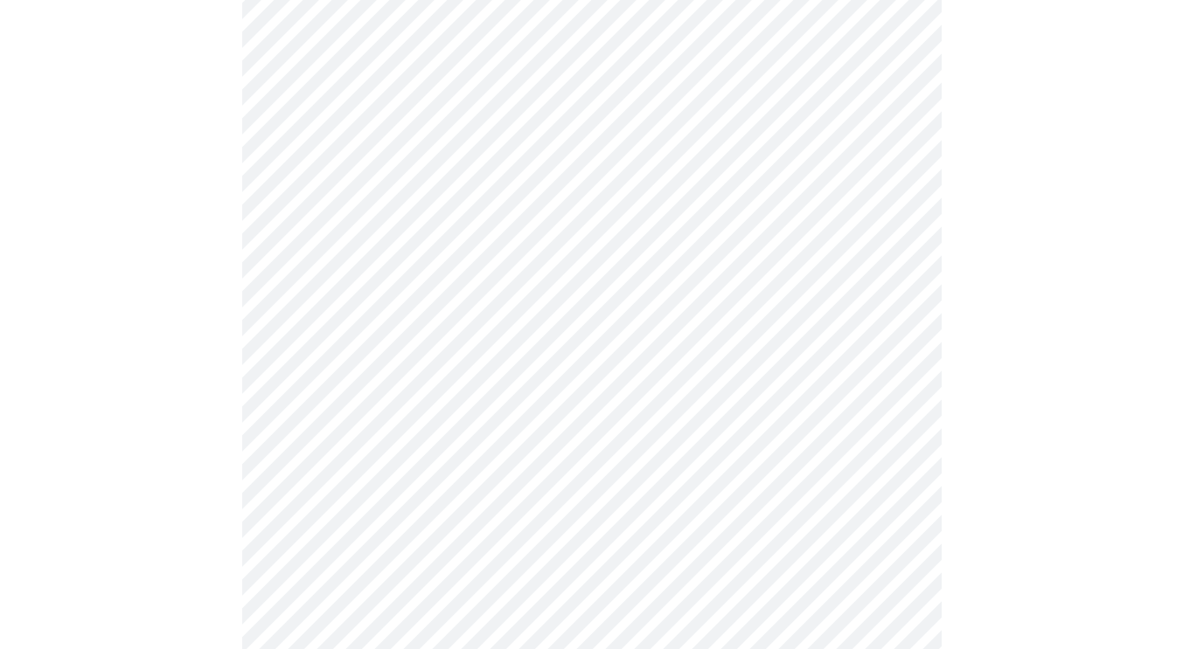
scroll to position [350, 0]
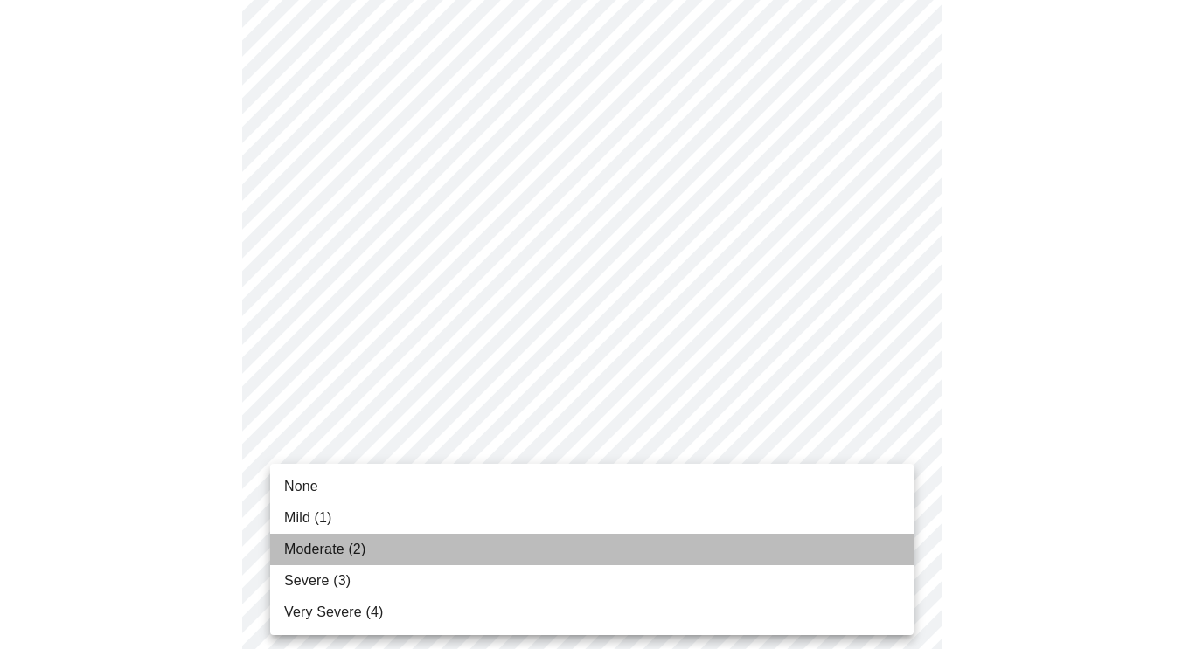
click at [327, 544] on span "Moderate (2)" at bounding box center [324, 549] width 81 height 21
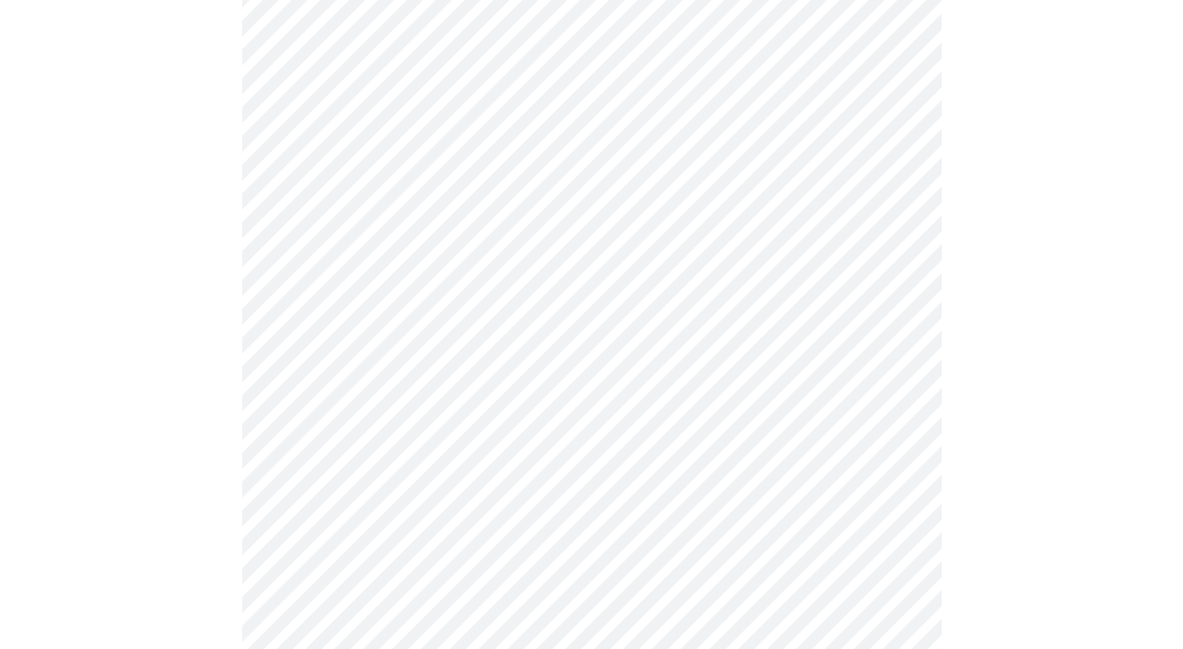
scroll to position [524, 0]
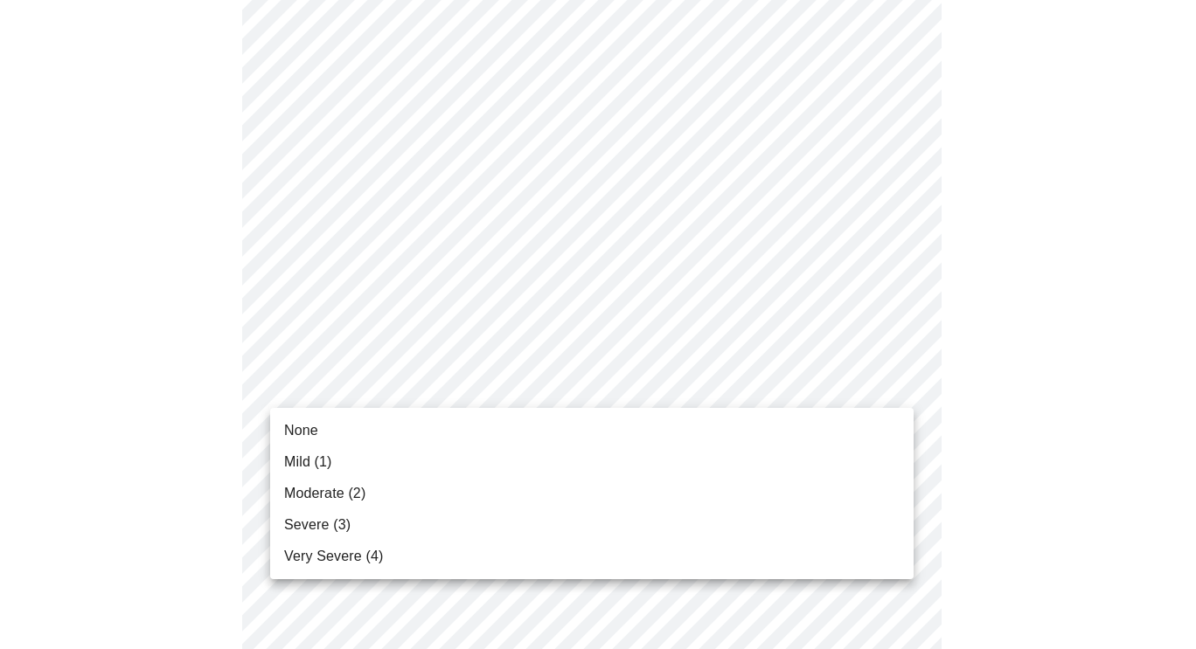
click at [402, 391] on body "MyMenopauseRx Appointments Messaging Labs Uploads Medications Community Refer a…" at bounding box center [598, 608] width 1182 height 2251
click at [347, 496] on span "Moderate (2)" at bounding box center [324, 493] width 81 height 21
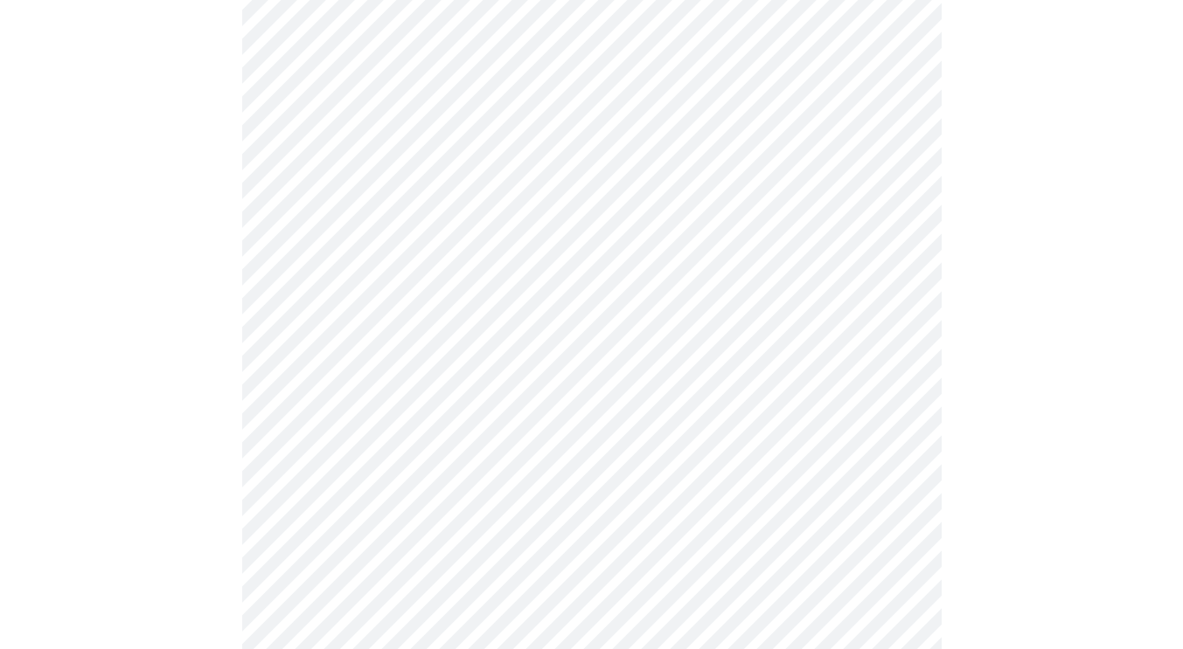
scroll to position [612, 0]
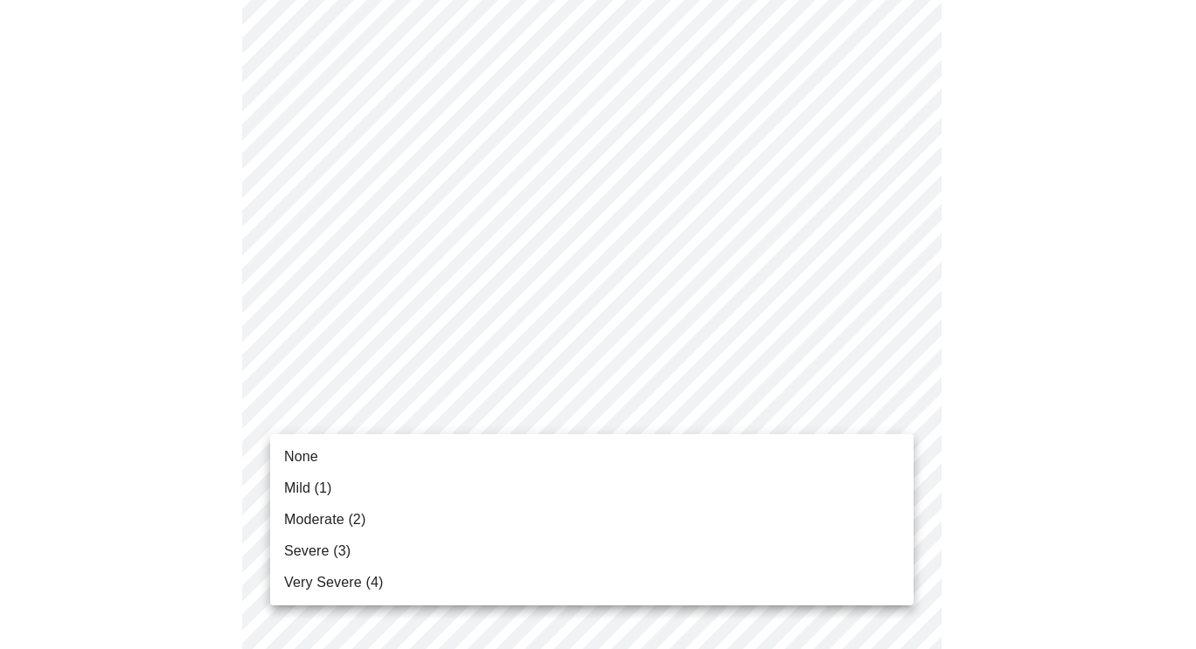
click at [416, 411] on body "MyMenopauseRx Appointments Messaging Labs Uploads Medications Community Refer a…" at bounding box center [598, 508] width 1182 height 2227
click at [366, 517] on li "Moderate (2)" at bounding box center [591, 519] width 643 height 31
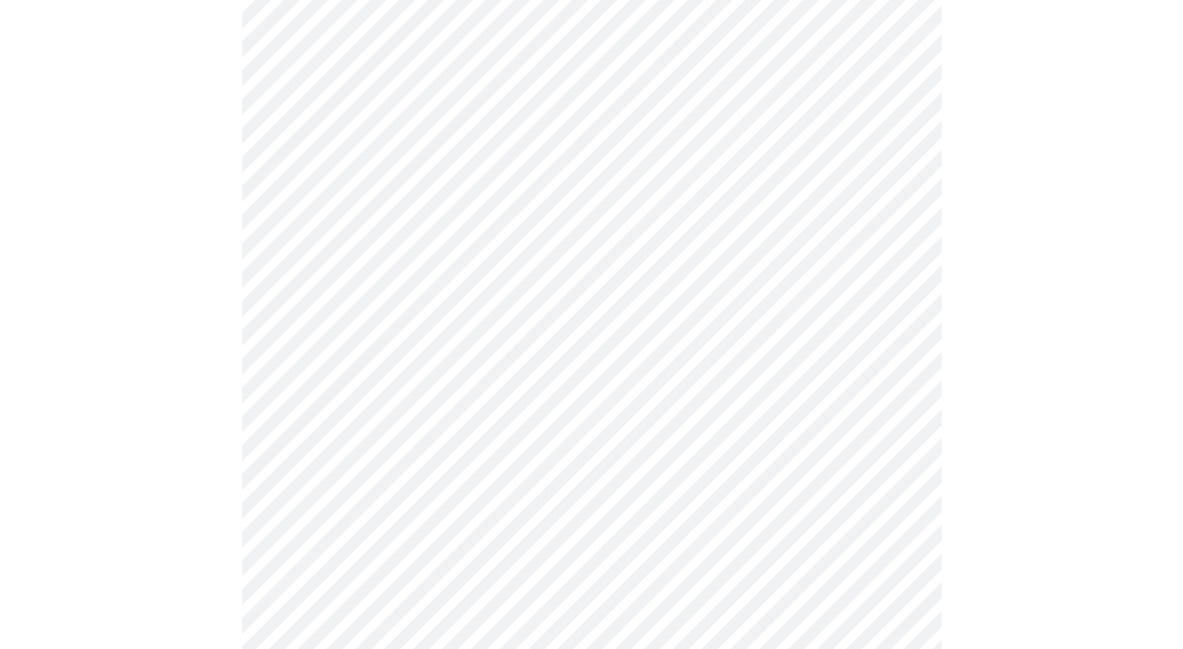
scroll to position [787, 0]
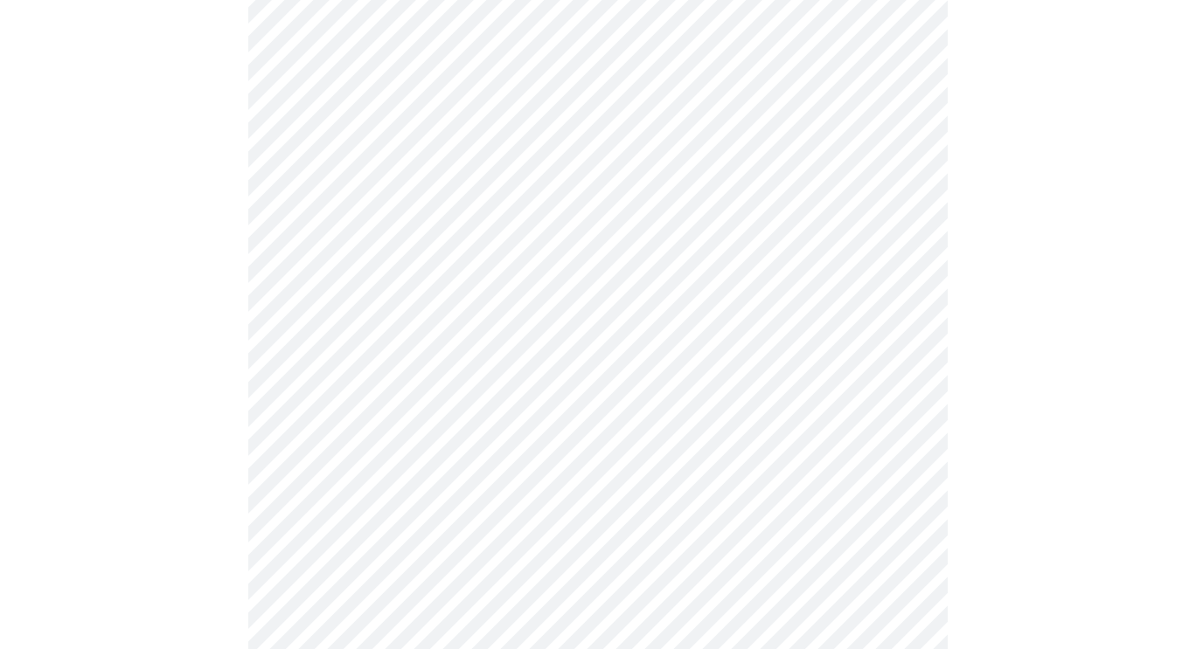
click at [482, 378] on body "MyMenopauseRx Appointments Messaging Labs Uploads Medications Community Refer a…" at bounding box center [598, 321] width 1182 height 2203
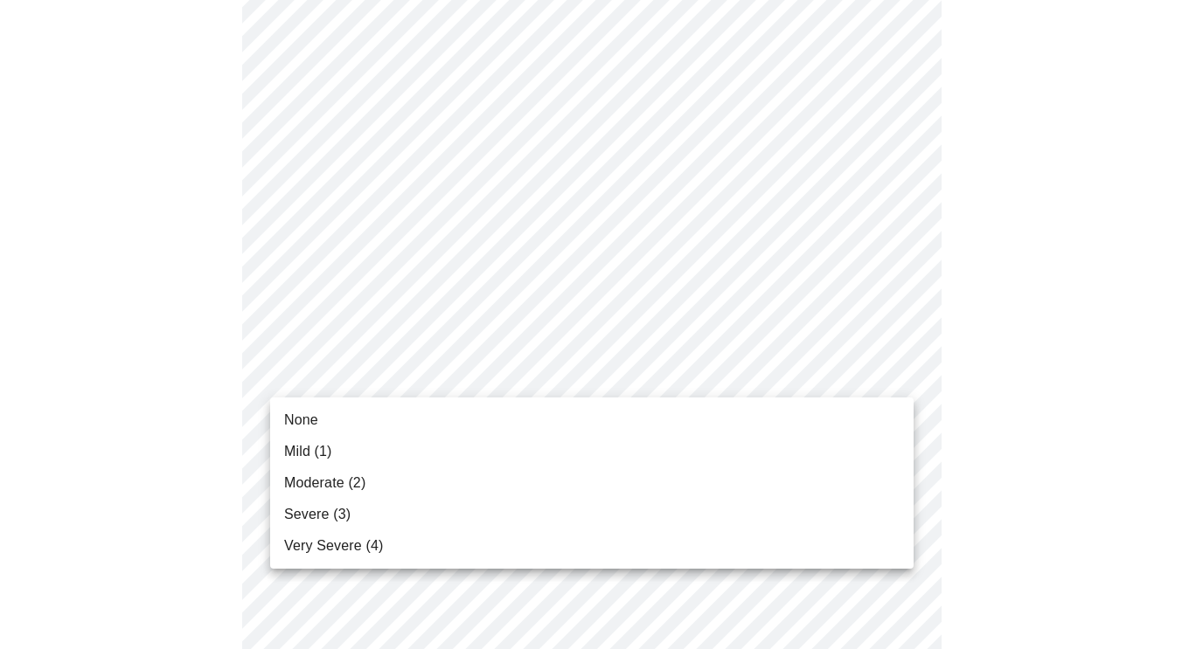
click at [361, 512] on li "Severe (3)" at bounding box center [591, 514] width 643 height 31
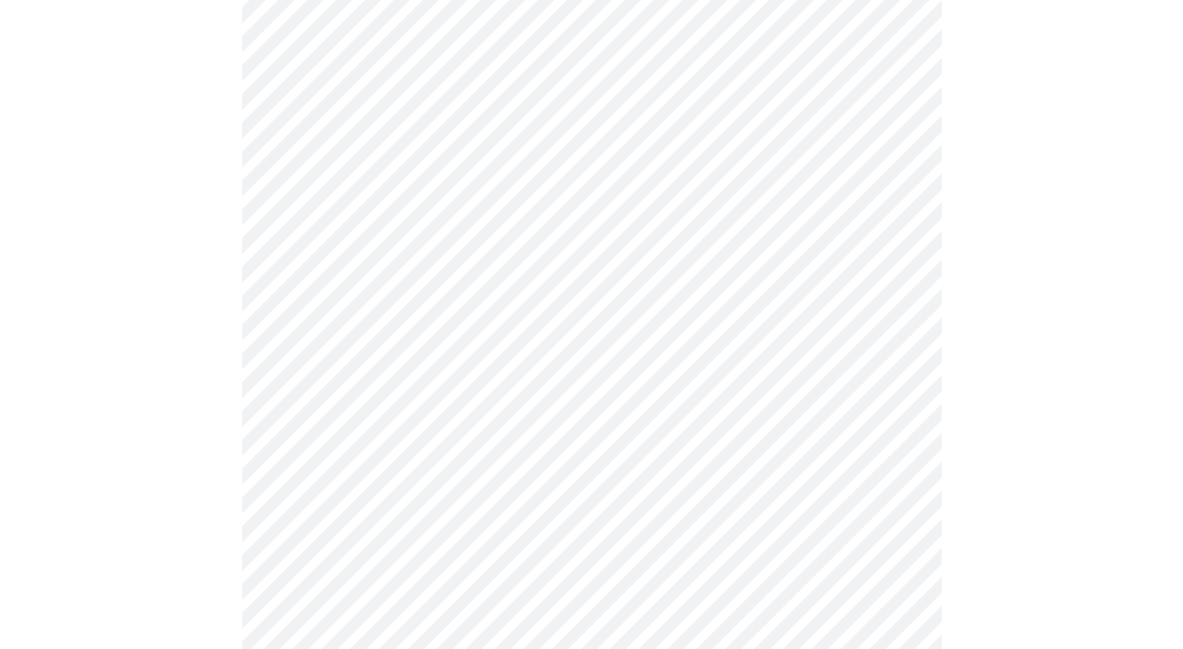
scroll to position [874, 0]
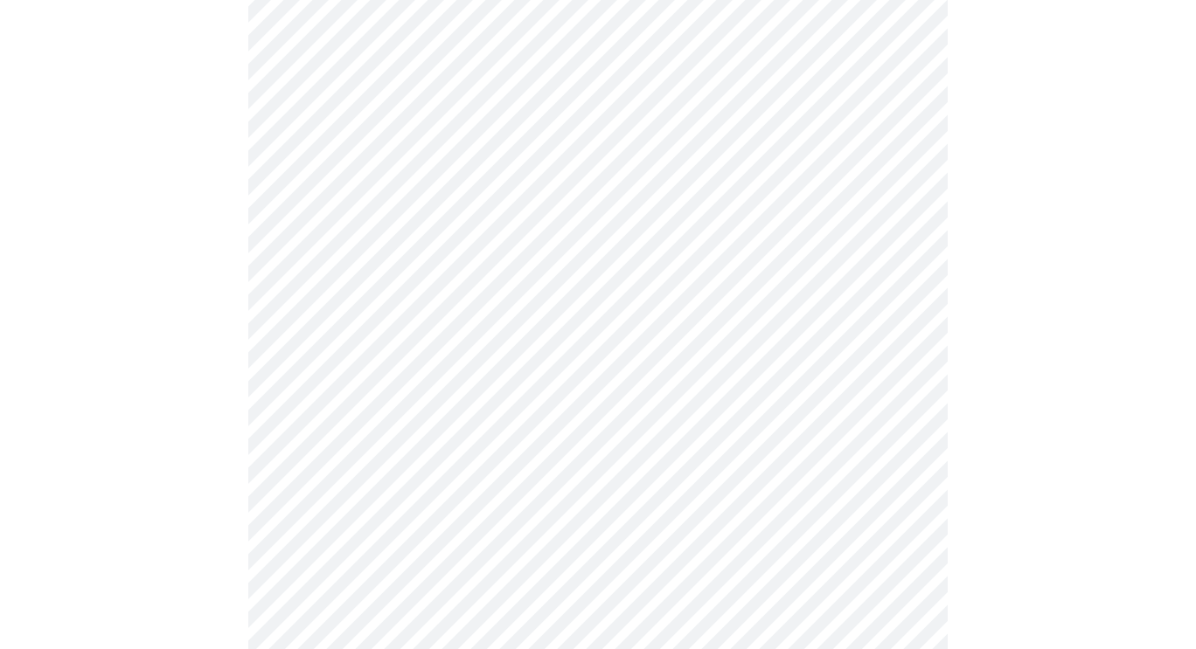
click at [461, 420] on body "MyMenopauseRx Appointments Messaging Labs Uploads Medications Community Refer a…" at bounding box center [598, 222] width 1182 height 2178
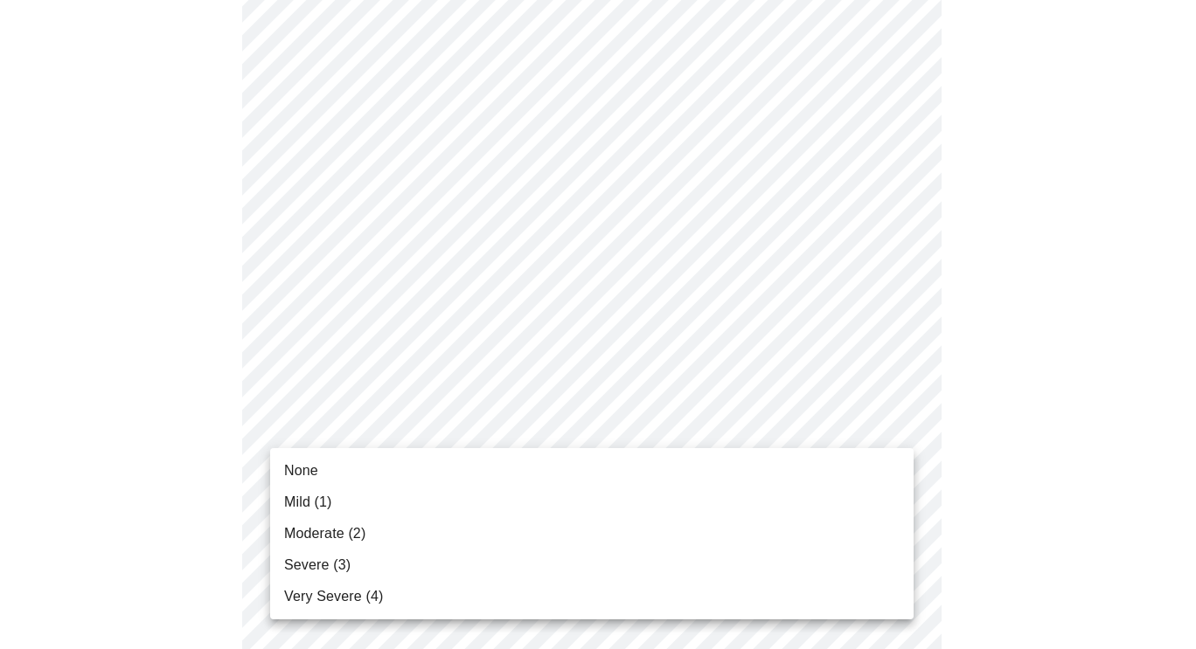
click at [371, 565] on li "Severe (3)" at bounding box center [591, 565] width 643 height 31
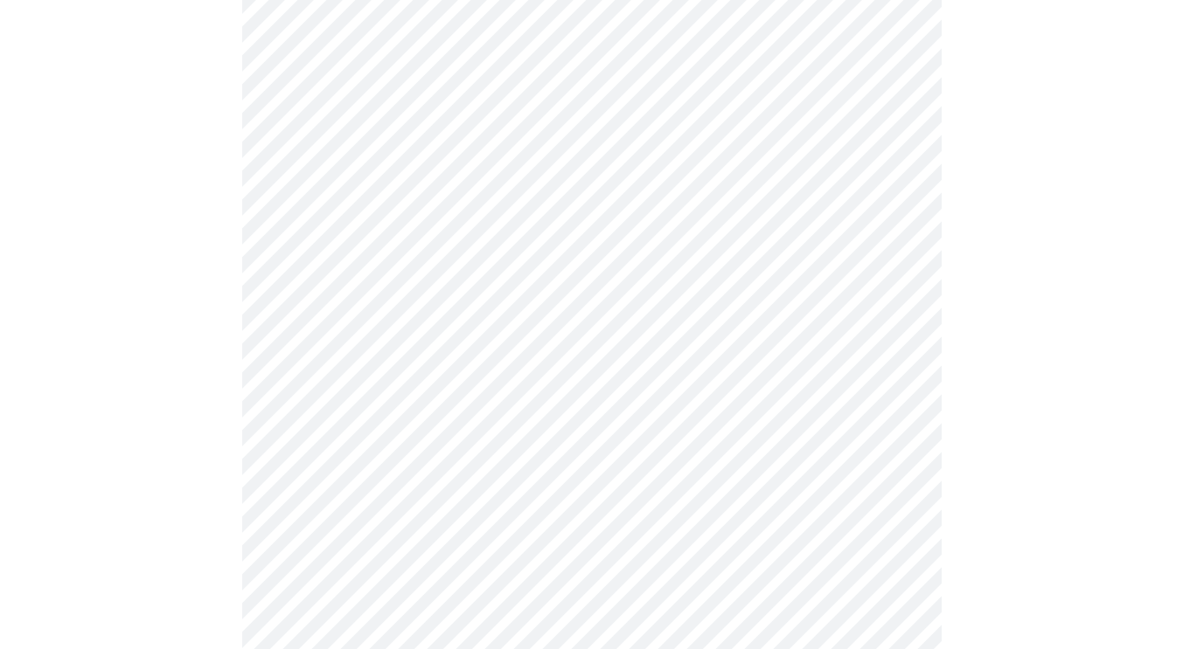
scroll to position [961, 0]
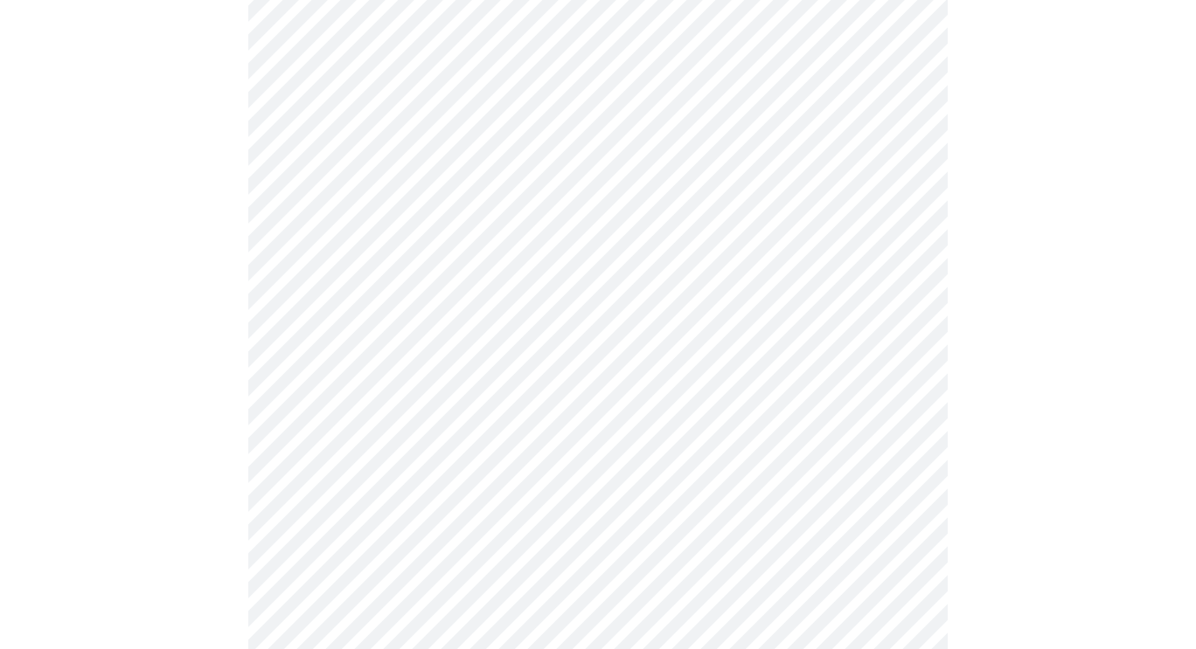
click at [427, 476] on body "MyMenopauseRx Appointments Messaging Labs Uploads Medications Community Refer a…" at bounding box center [598, 123] width 1182 height 2154
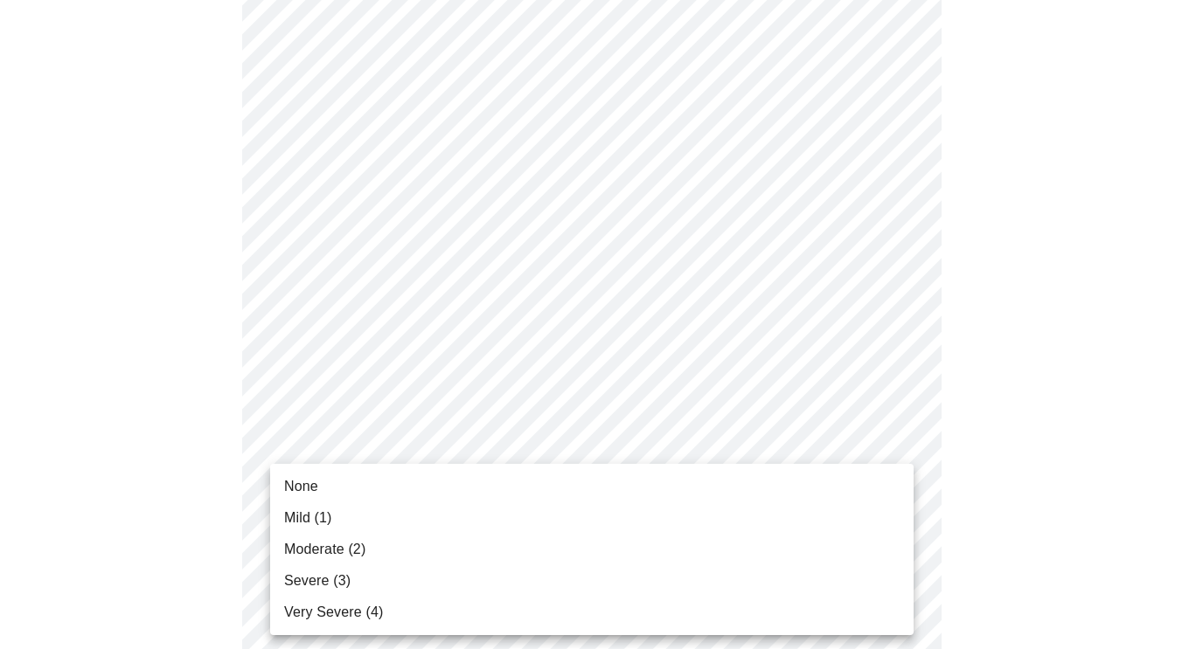
click at [355, 493] on li "None" at bounding box center [591, 486] width 643 height 31
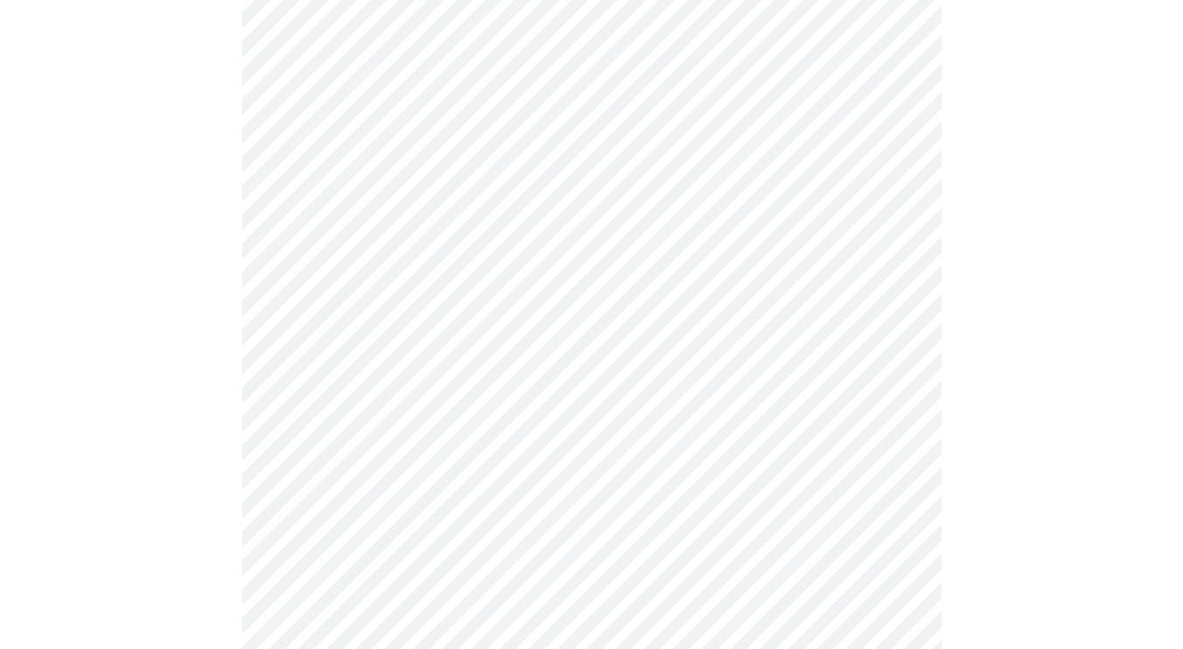
scroll to position [1136, 0]
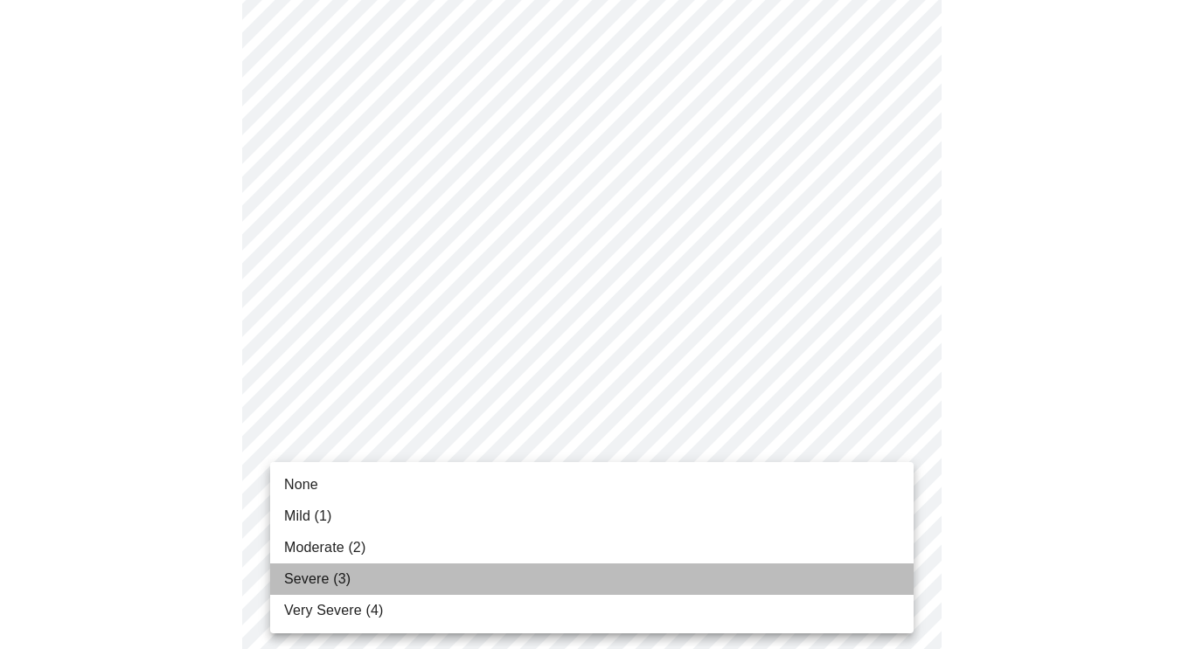
click at [413, 574] on li "Severe (3)" at bounding box center [591, 579] width 643 height 31
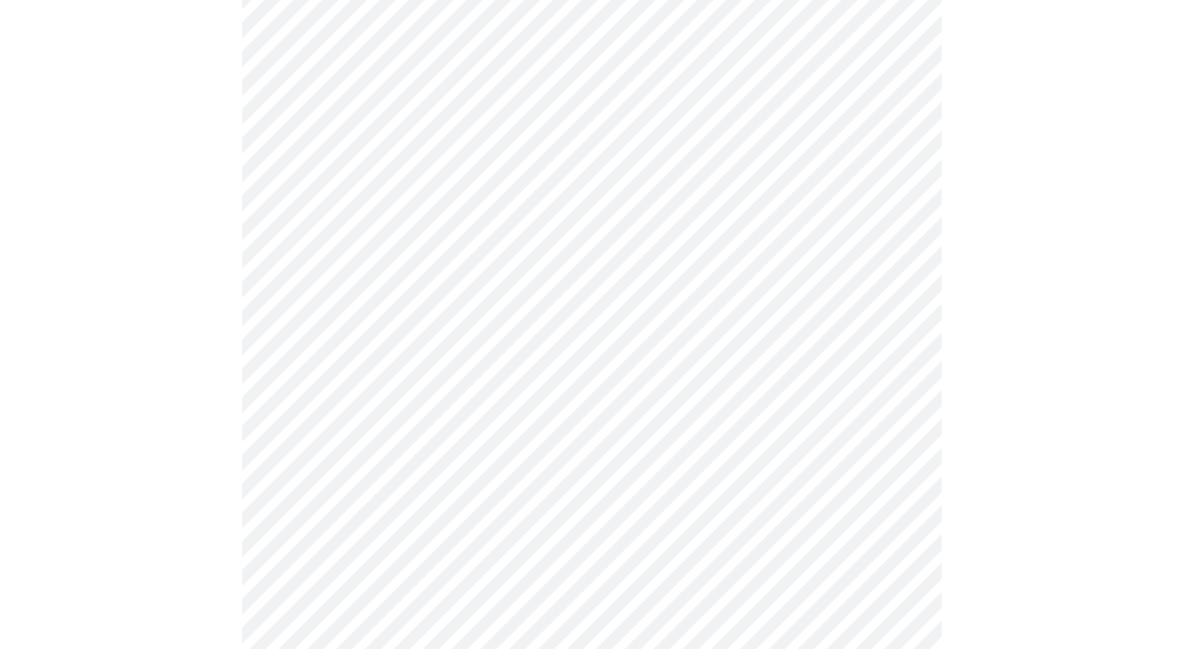
scroll to position [1311, 0]
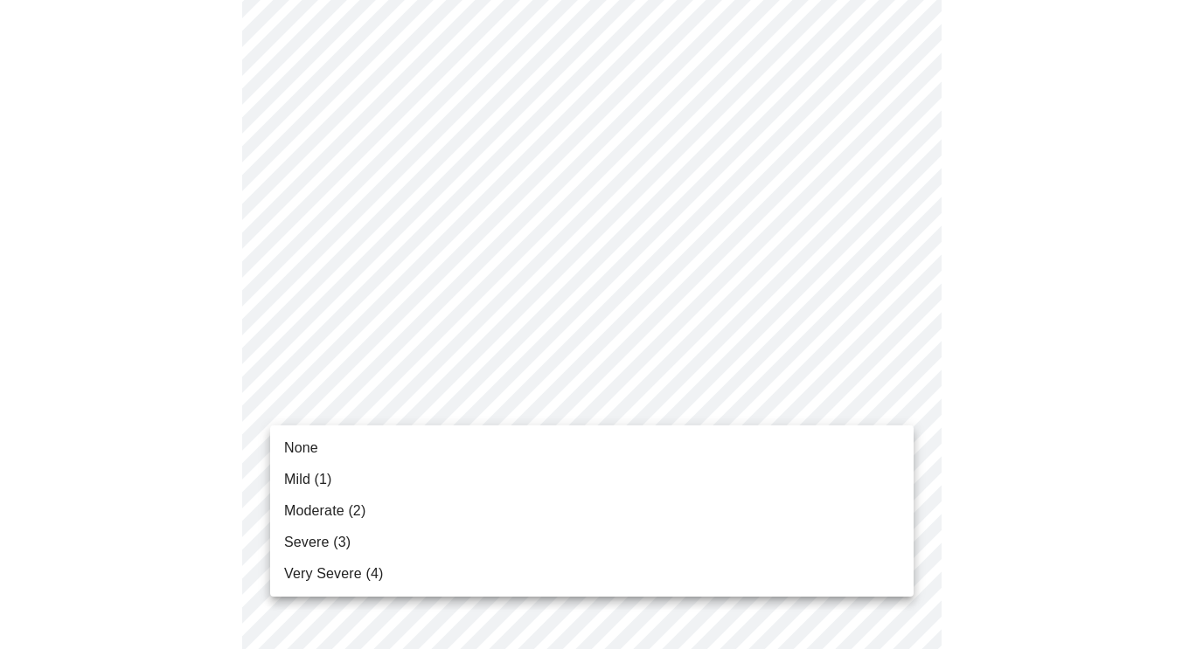
click at [170, 430] on div at bounding box center [598, 324] width 1196 height 649
click at [337, 514] on span "Moderate (2)" at bounding box center [324, 511] width 81 height 21
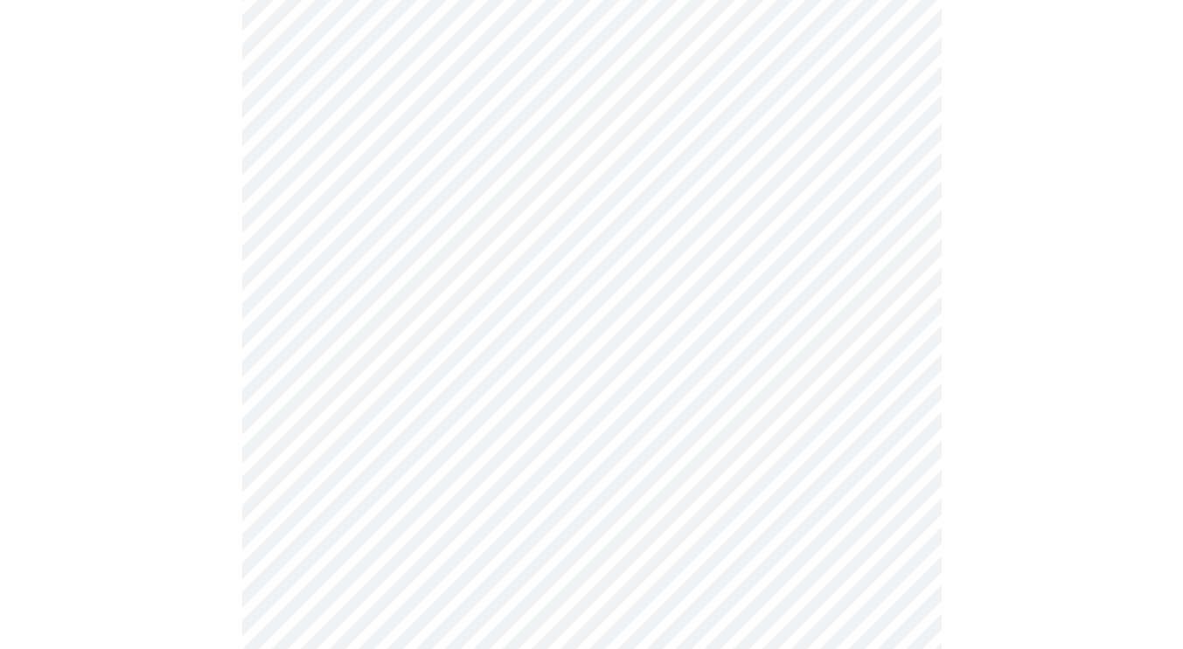
scroll to position [699, 0]
click at [486, 330] on body "MyMenopauseRx Appointments Messaging Labs Uploads Medications Community Refer a…" at bounding box center [591, 166] width 1169 height 1717
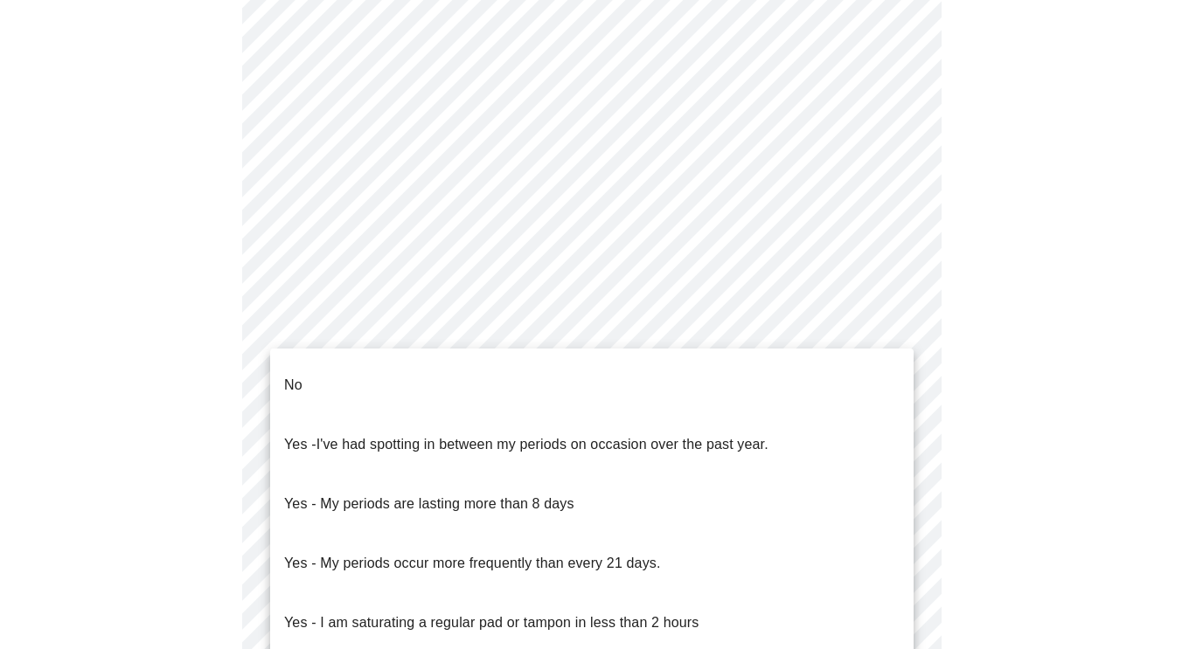
click at [452, 372] on li "No" at bounding box center [591, 385] width 643 height 59
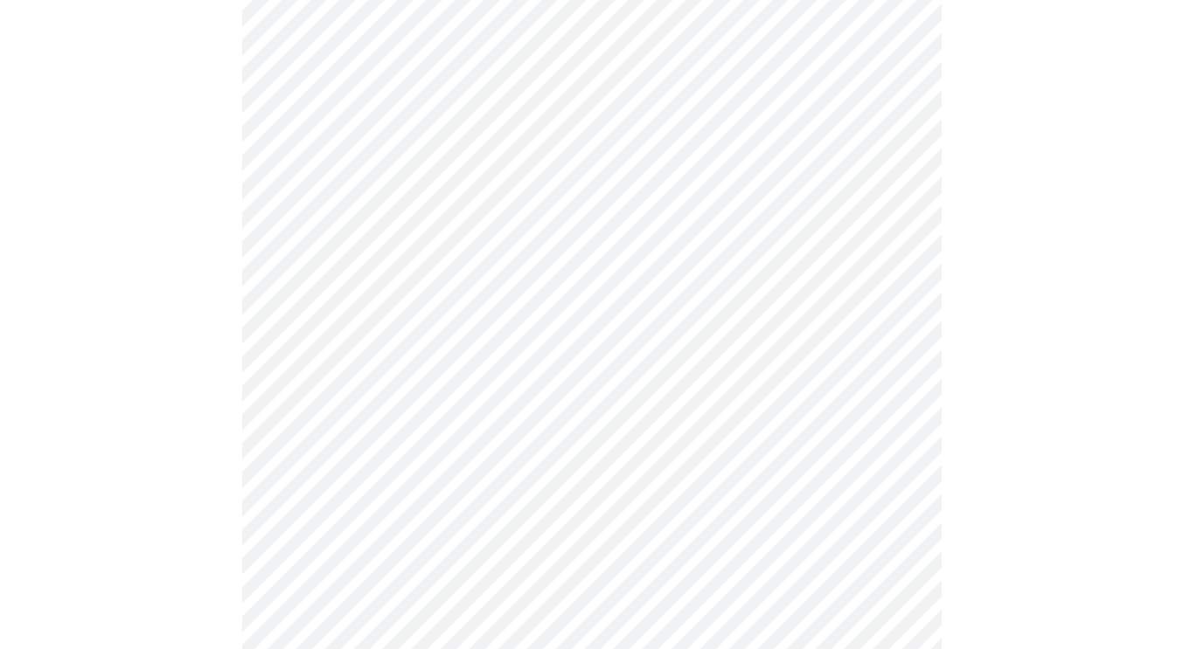
scroll to position [787, 0]
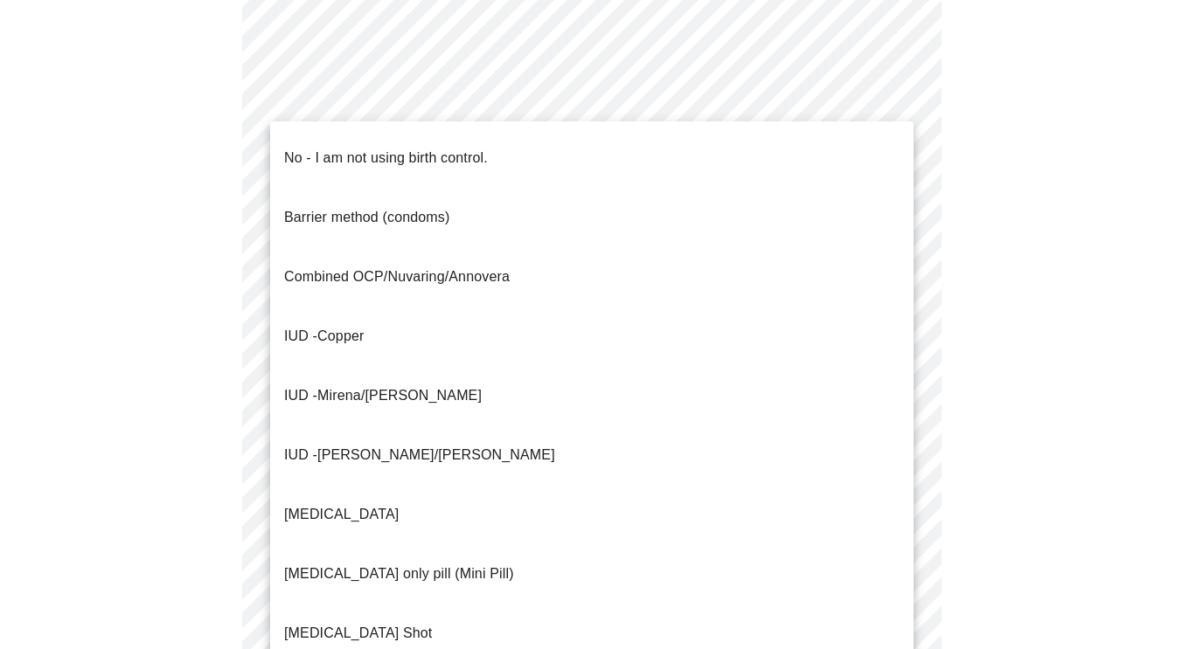
click at [463, 368] on body "MyMenopauseRx Appointments Messaging Labs Uploads Medications Community Refer a…" at bounding box center [598, 73] width 1182 height 1706
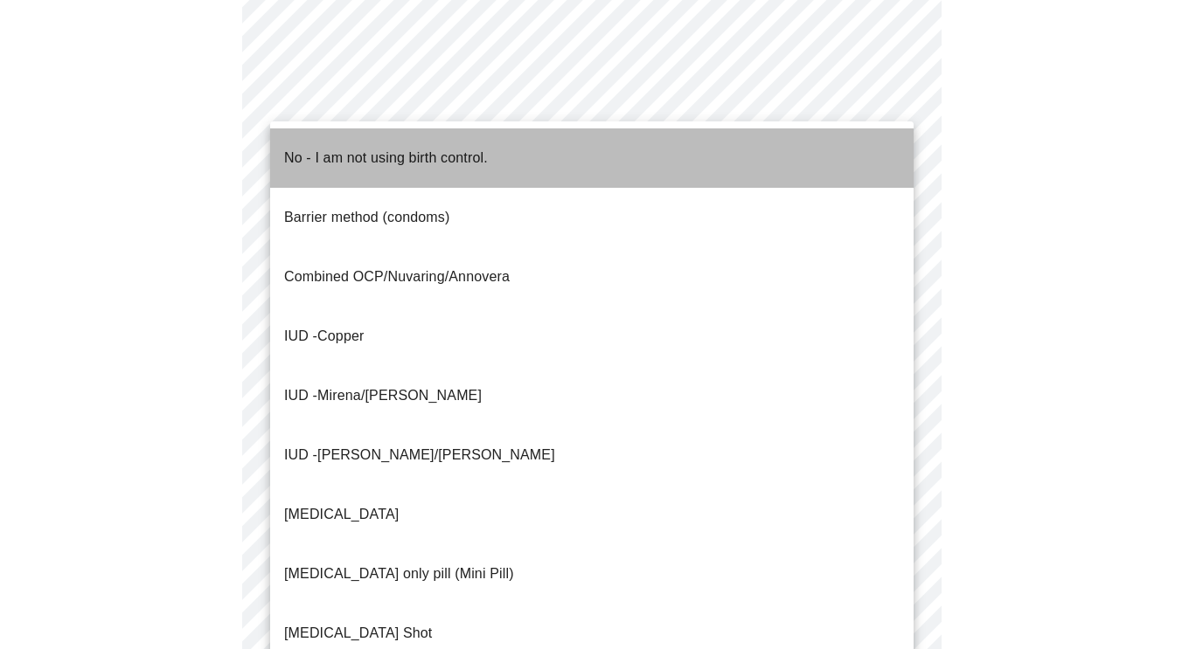
drag, startPoint x: 393, startPoint y: 145, endPoint x: 461, endPoint y: 207, distance: 92.2
click at [395, 148] on p "No - I am not using birth control." at bounding box center [386, 158] width 204 height 21
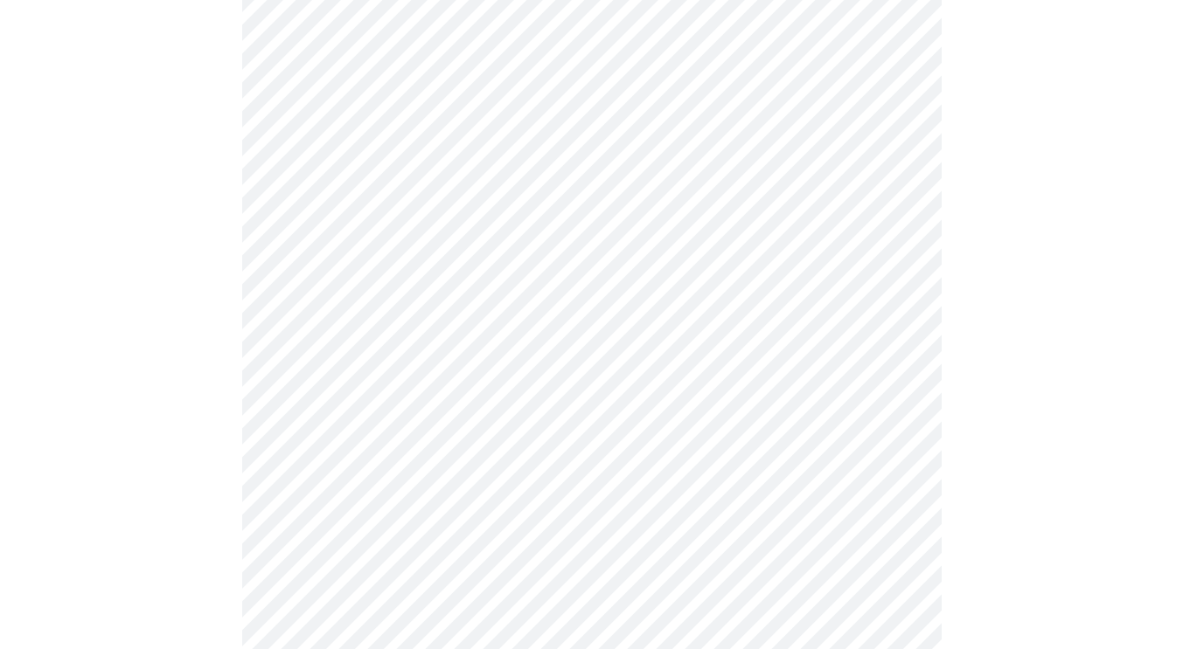
scroll to position [874, 0]
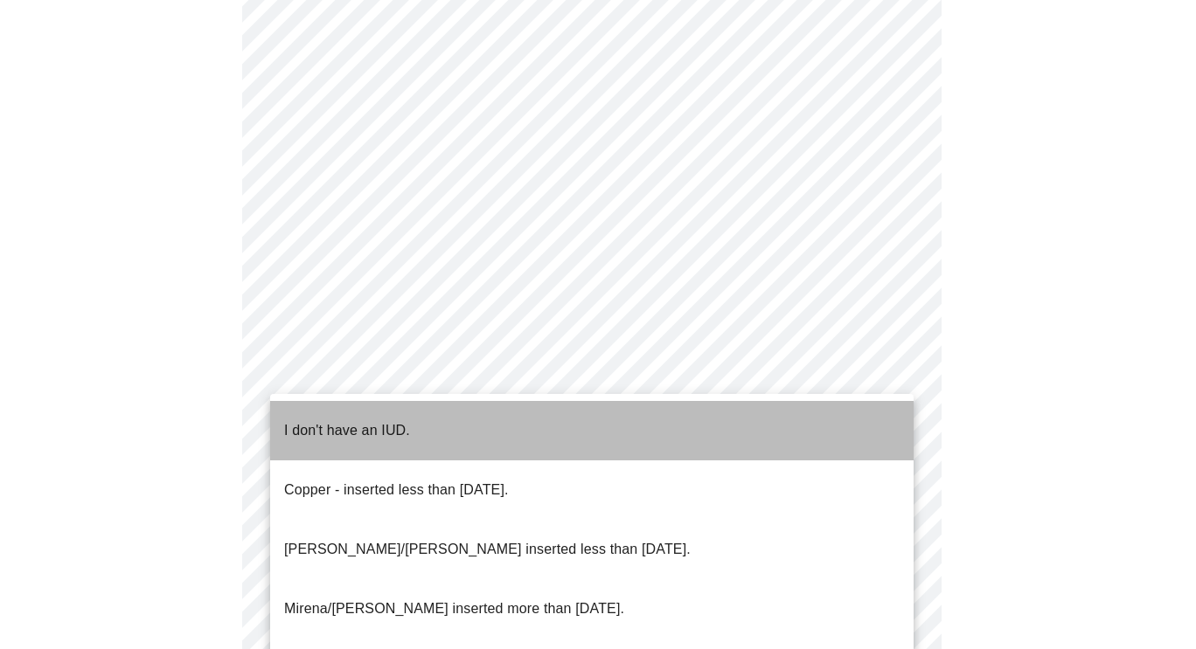
click at [391, 423] on p "I don't have an IUD." at bounding box center [347, 430] width 126 height 21
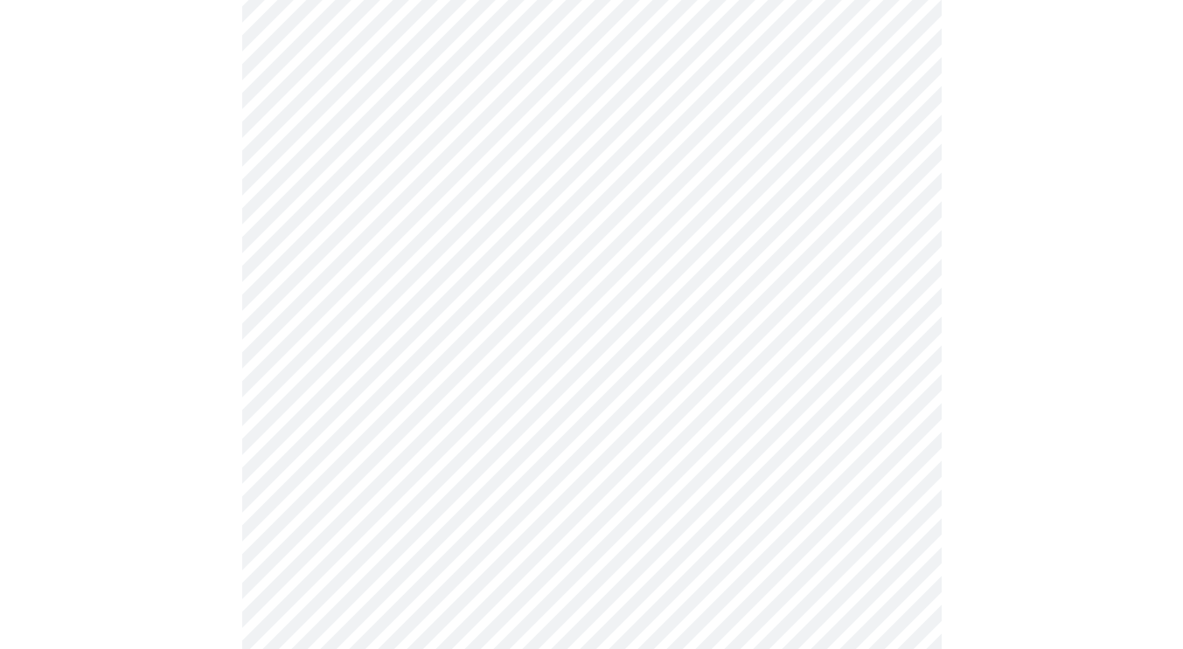
scroll to position [961, 0]
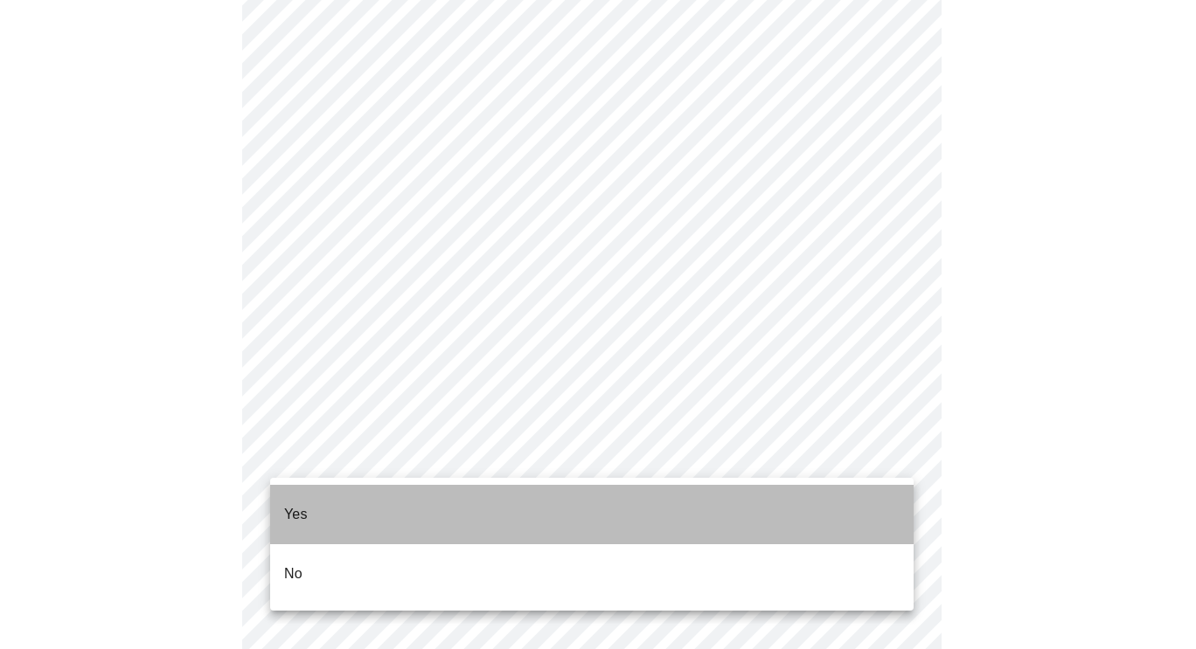
click at [354, 502] on li "Yes" at bounding box center [591, 514] width 643 height 59
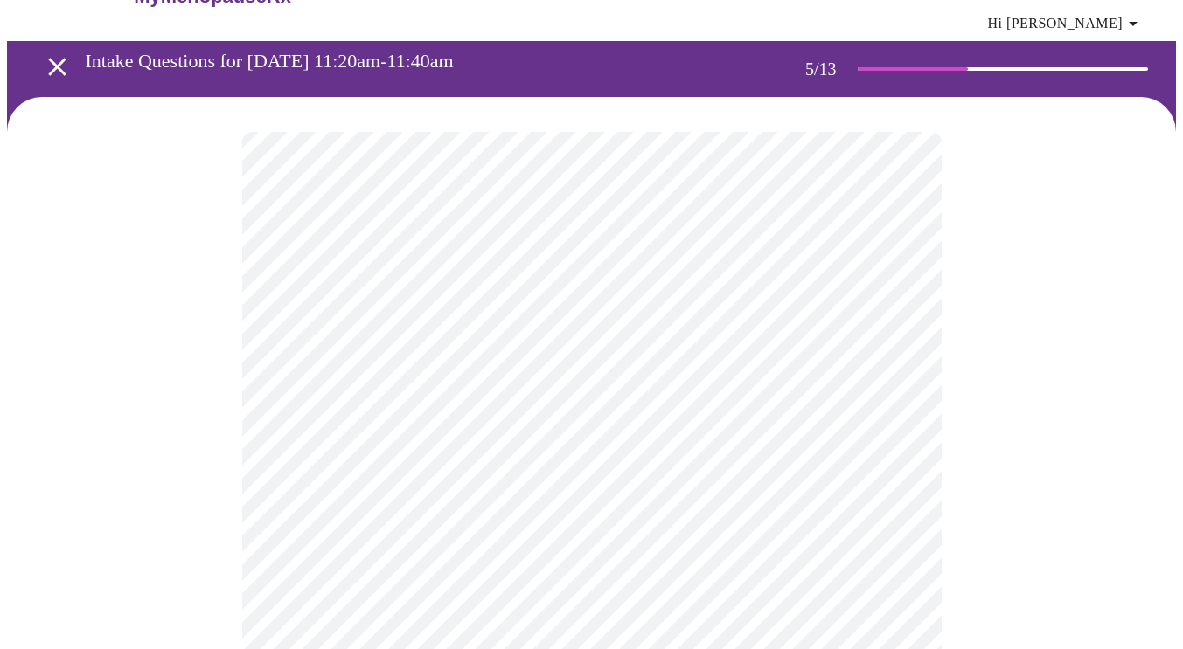
scroll to position [87, 0]
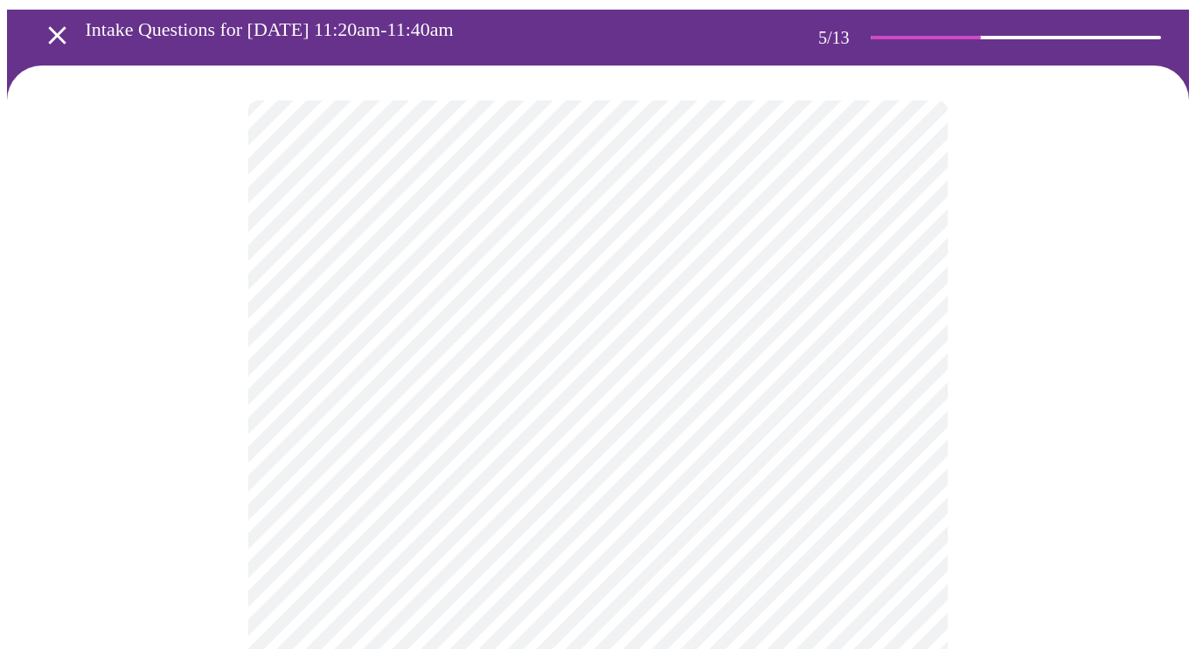
click at [572, 363] on body "MyMenopauseRx Appointments Messaging Labs Uploads Medications Community Refer a…" at bounding box center [598, 559] width 1182 height 1278
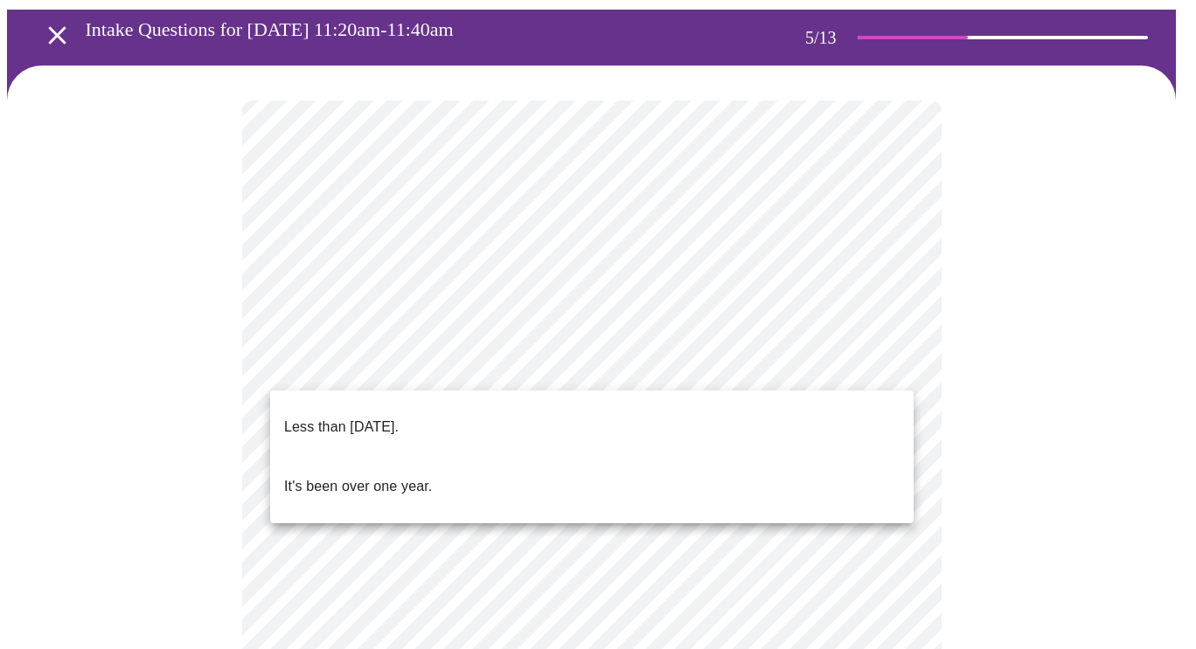
click at [399, 417] on p "Less than [DATE]." at bounding box center [341, 427] width 114 height 21
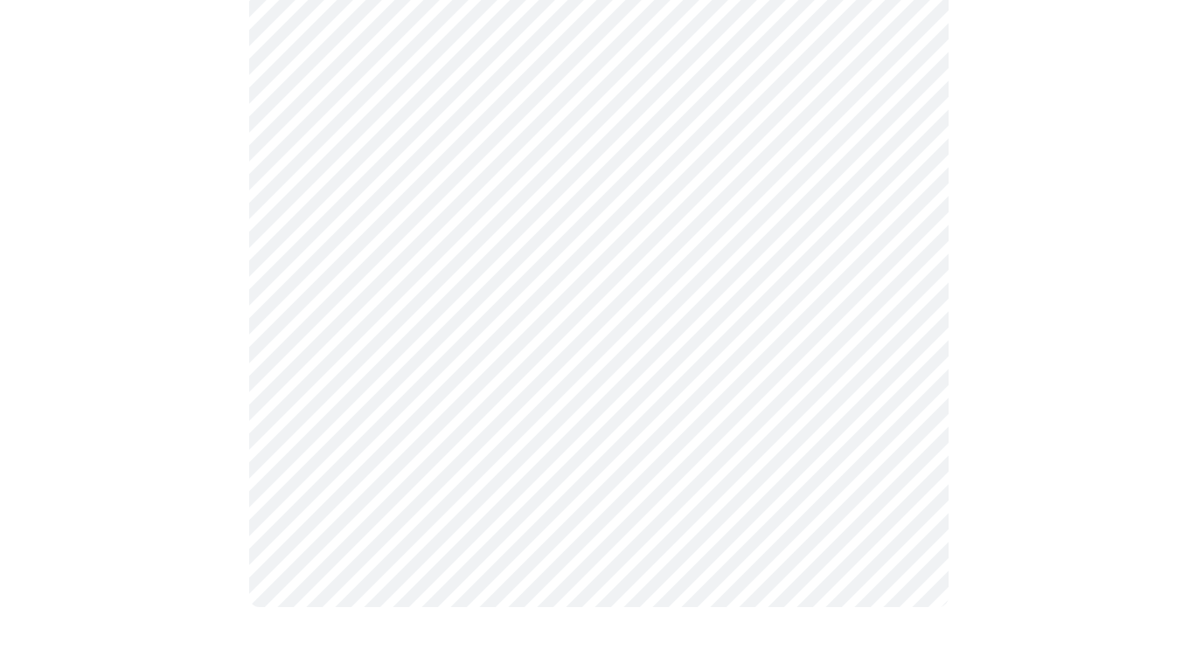
scroll to position [0, 0]
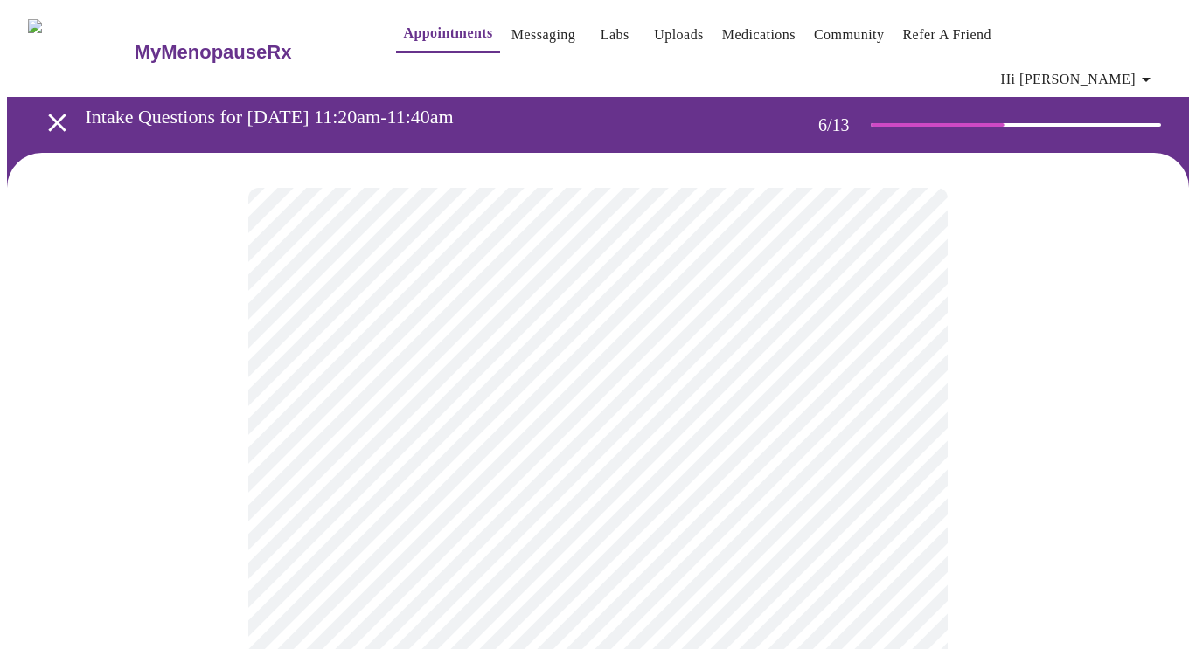
click at [394, 497] on body "MyMenopauseRx Appointments Messaging Labs Uploads Medications Community Refer a…" at bounding box center [598, 486] width 1182 height 958
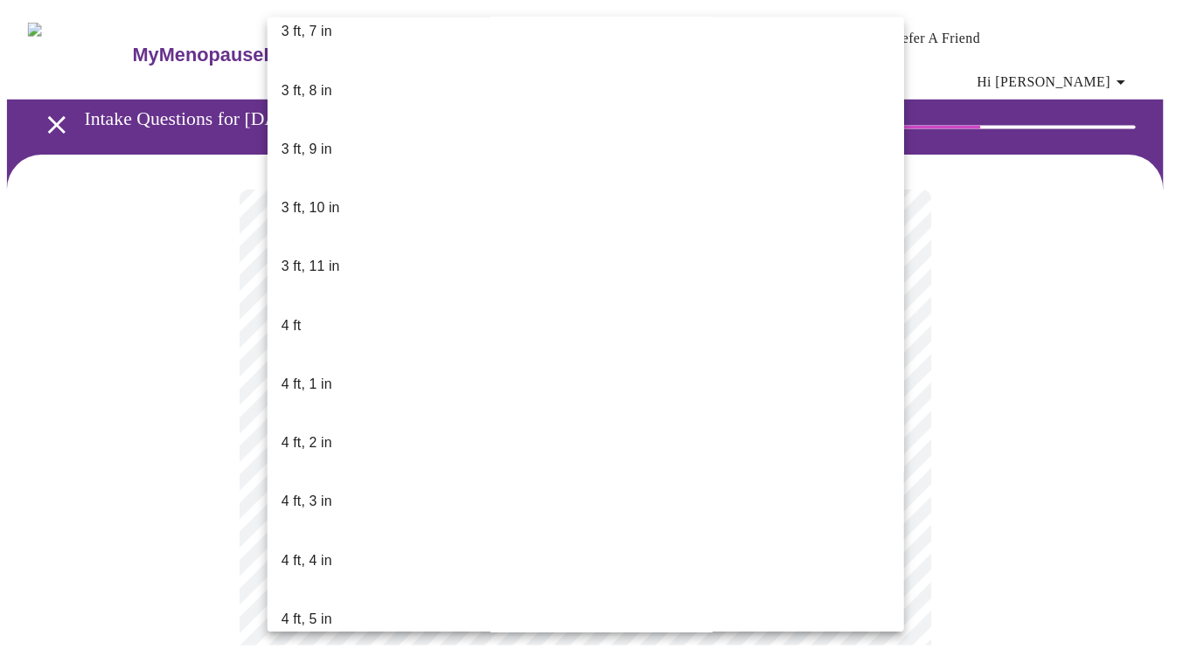
scroll to position [787, 0]
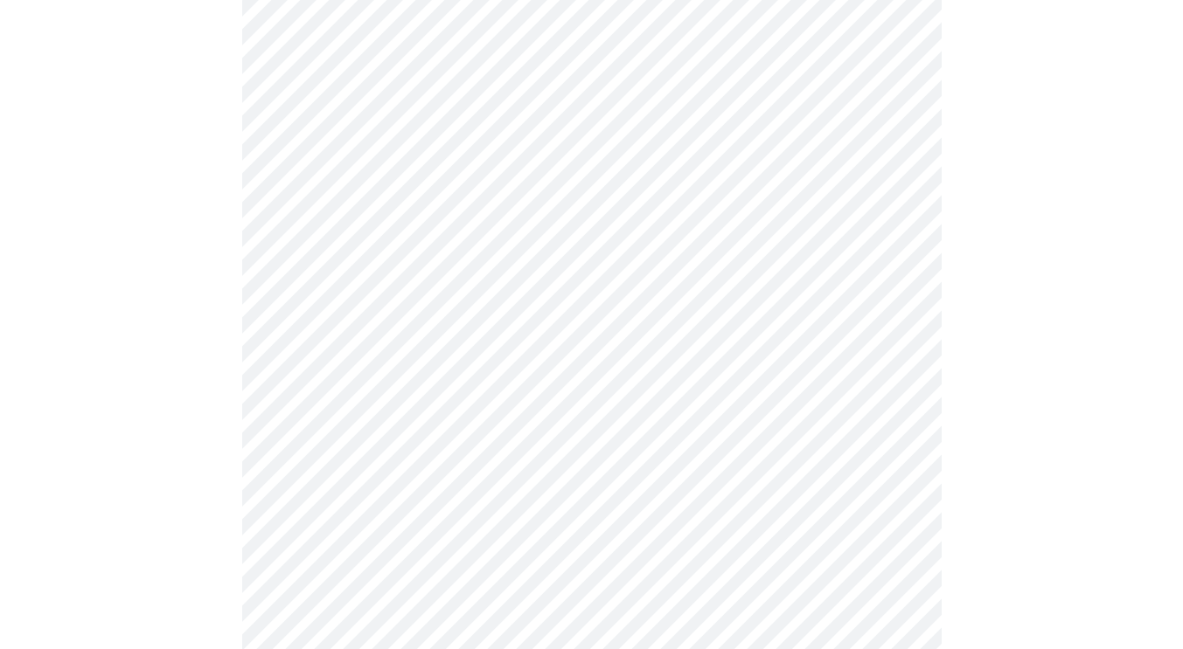
scroll to position [4458, 0]
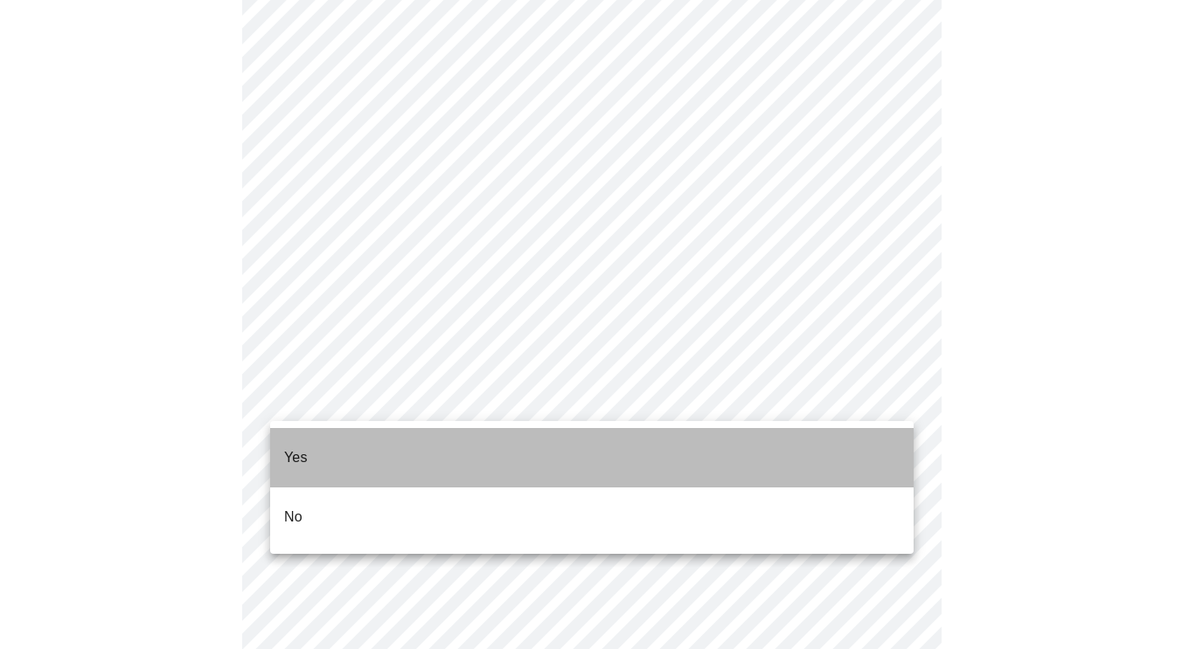
click at [350, 435] on li "Yes" at bounding box center [591, 457] width 643 height 59
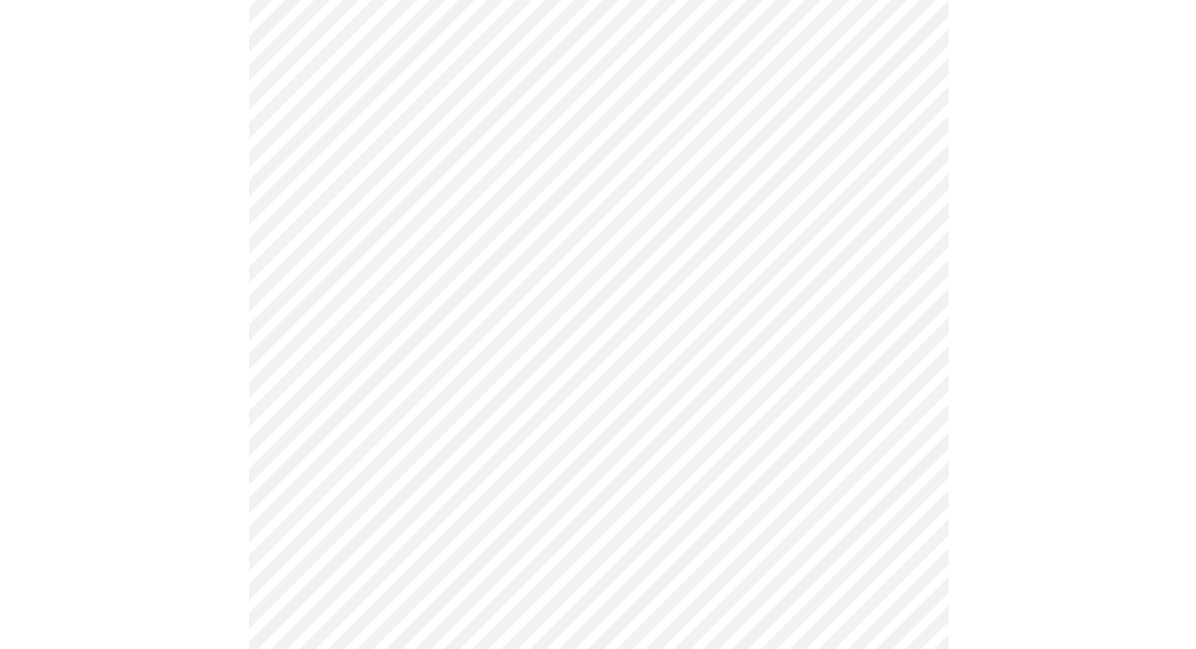
scroll to position [1049, 0]
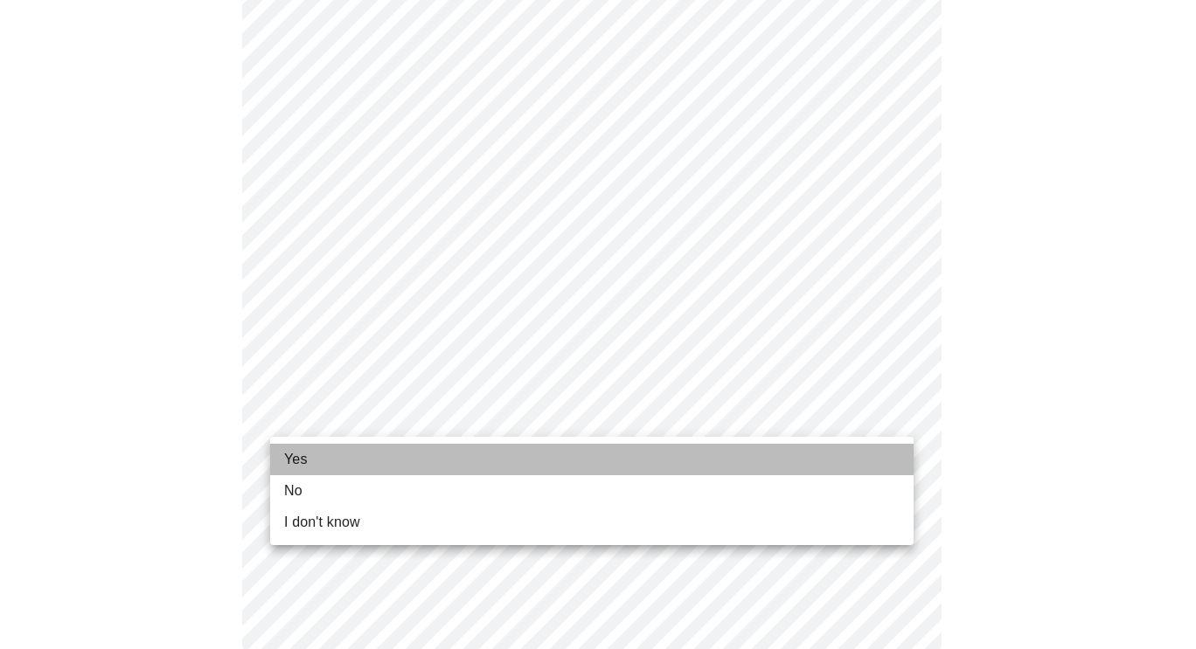
click at [334, 463] on li "Yes" at bounding box center [591, 459] width 643 height 31
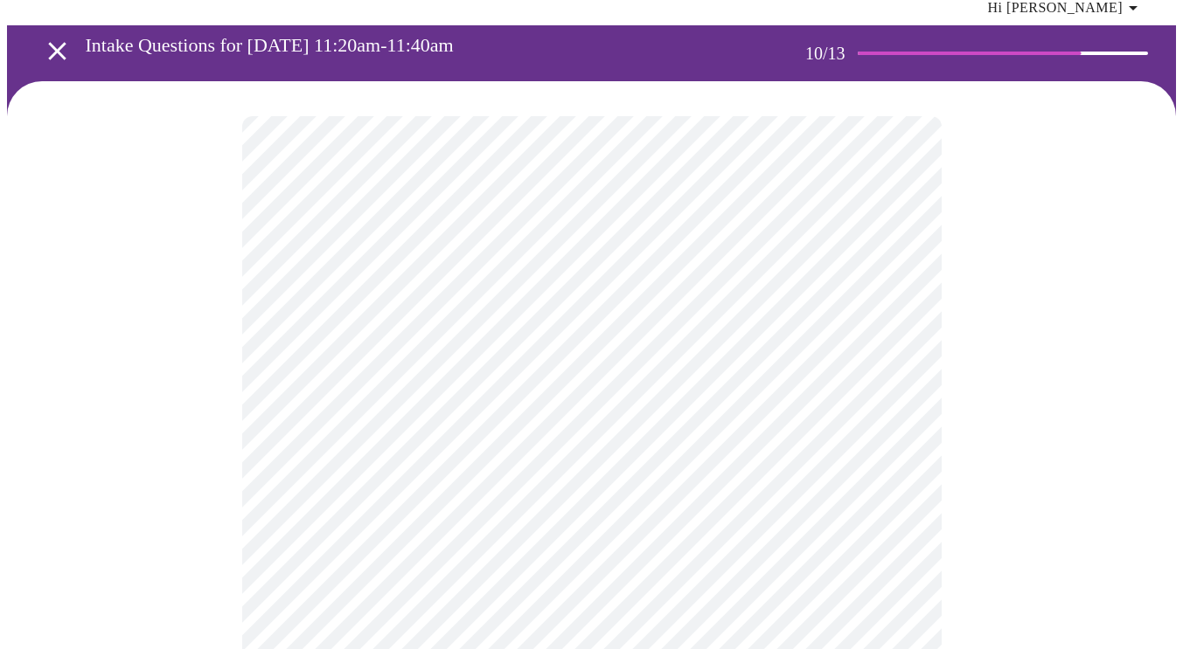
scroll to position [87, 0]
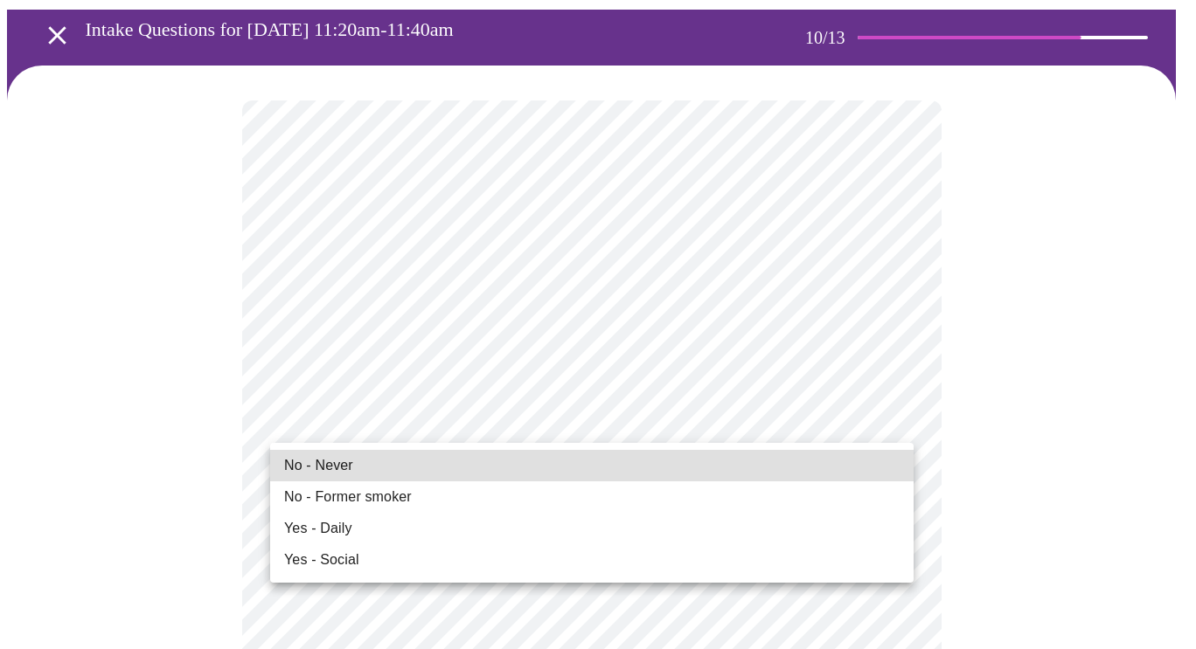
click at [339, 496] on span "No - Former smoker" at bounding box center [348, 497] width 128 height 21
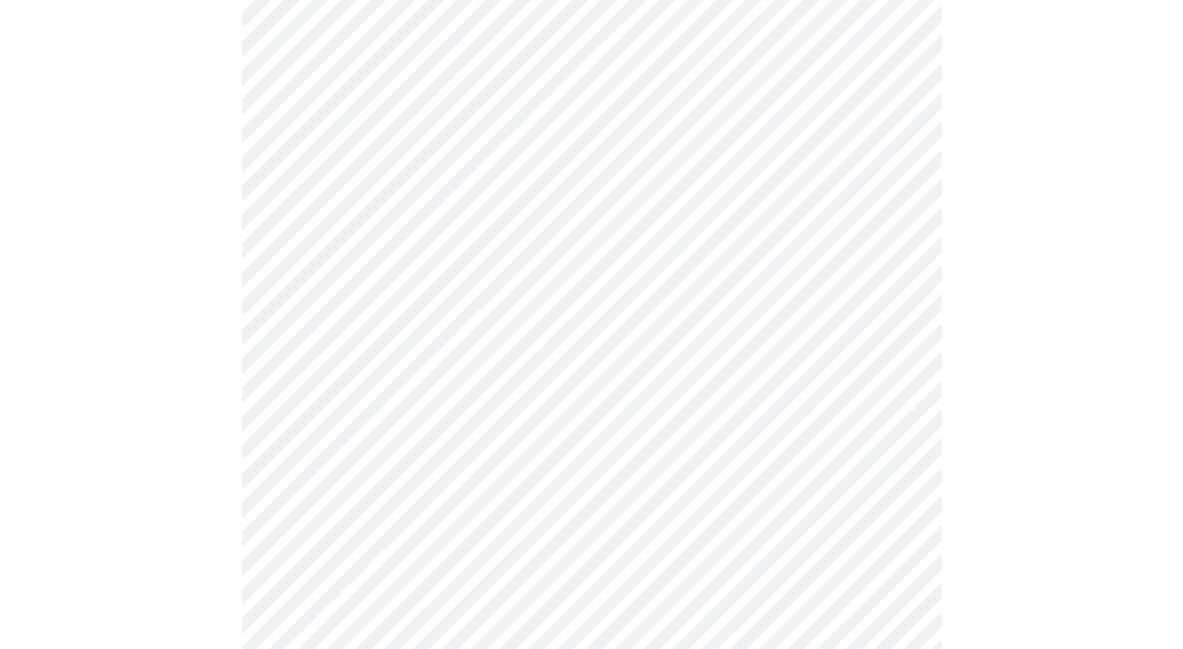
scroll to position [1398, 0]
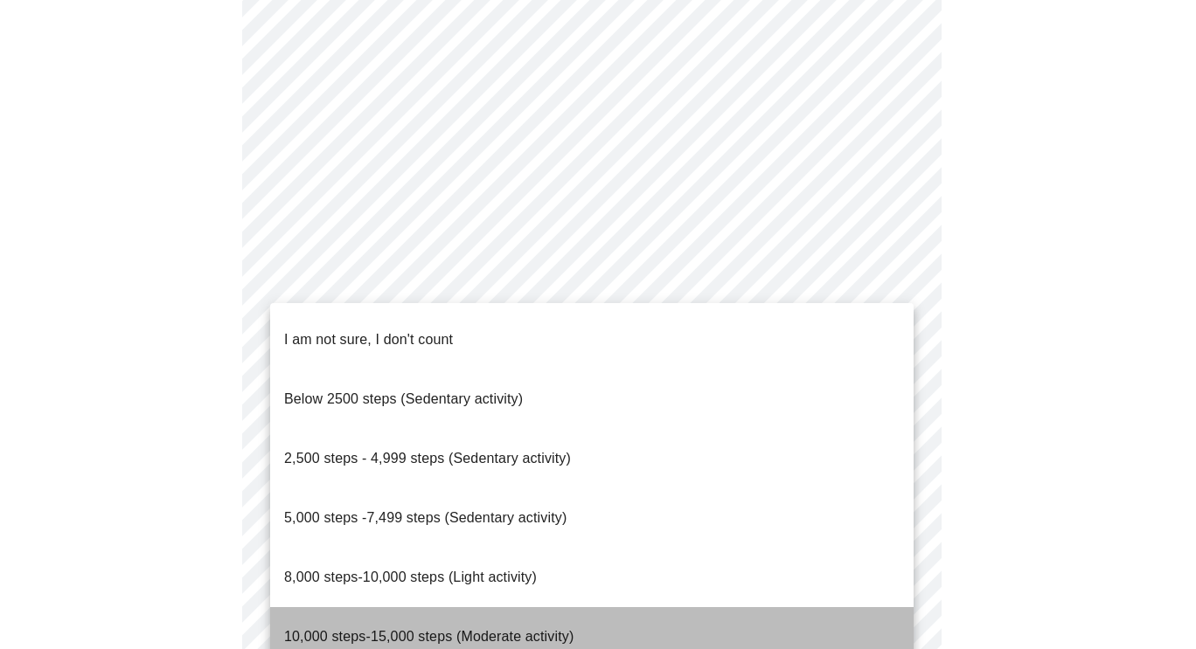
click at [403, 627] on p "10,000 steps-15,000 steps (Moderate activity)" at bounding box center [428, 637] width 289 height 21
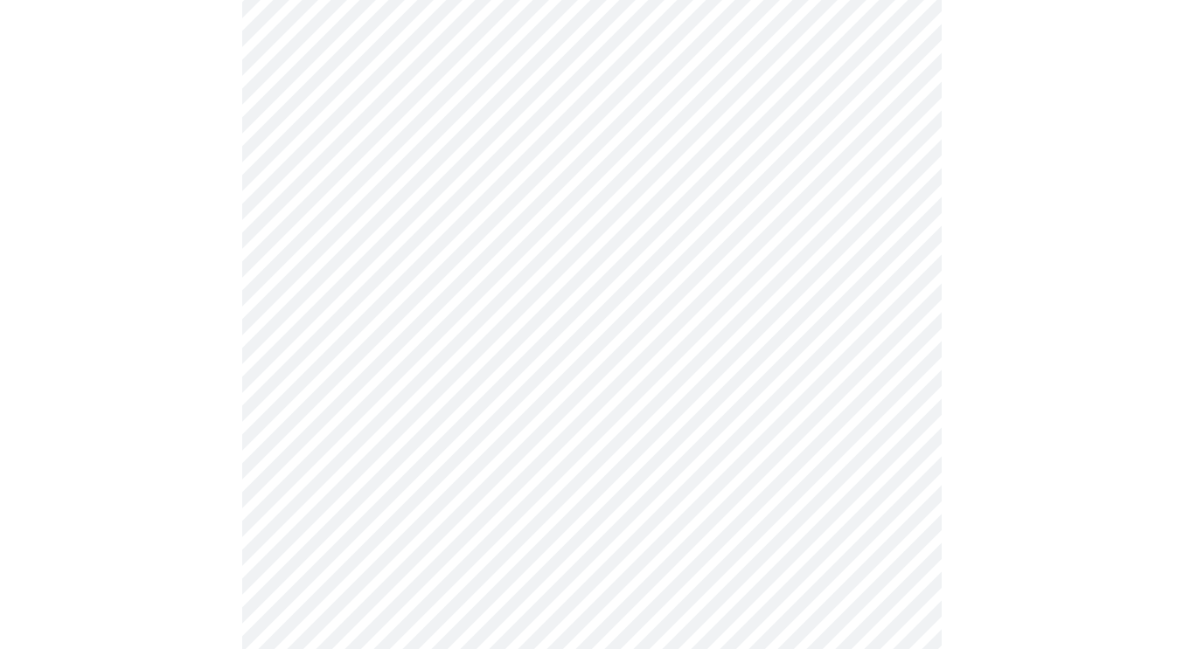
scroll to position [1486, 0]
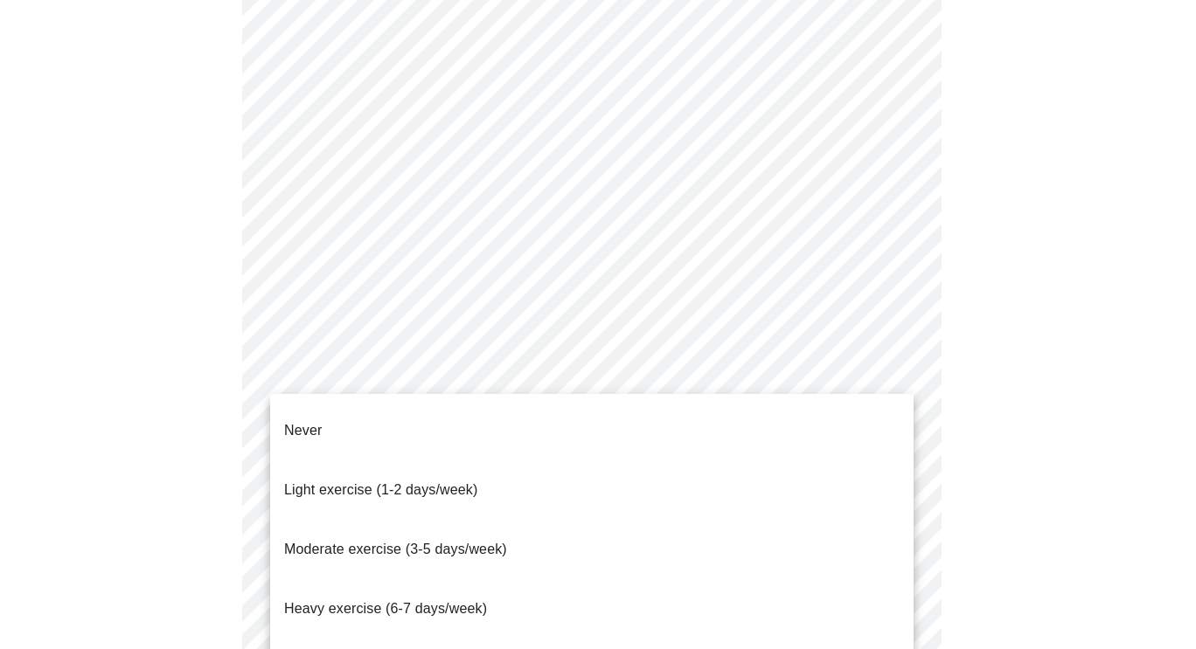
click at [426, 480] on p "Light exercise (1-2 days/week)" at bounding box center [381, 490] width 194 height 21
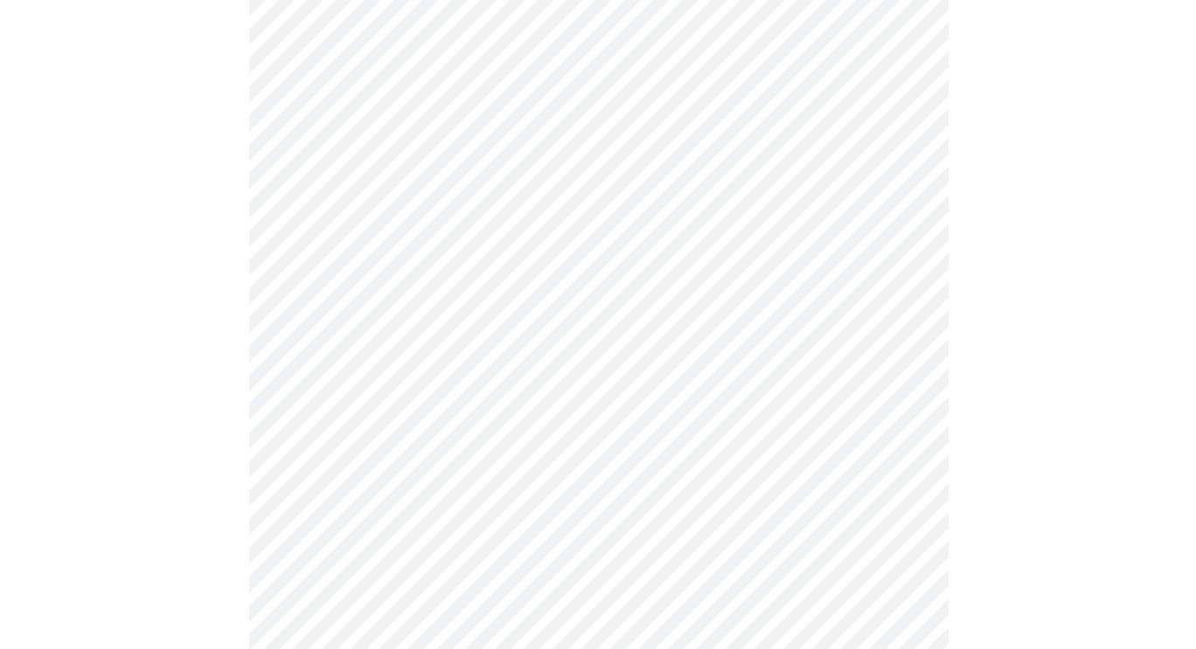
scroll to position [1620, 0]
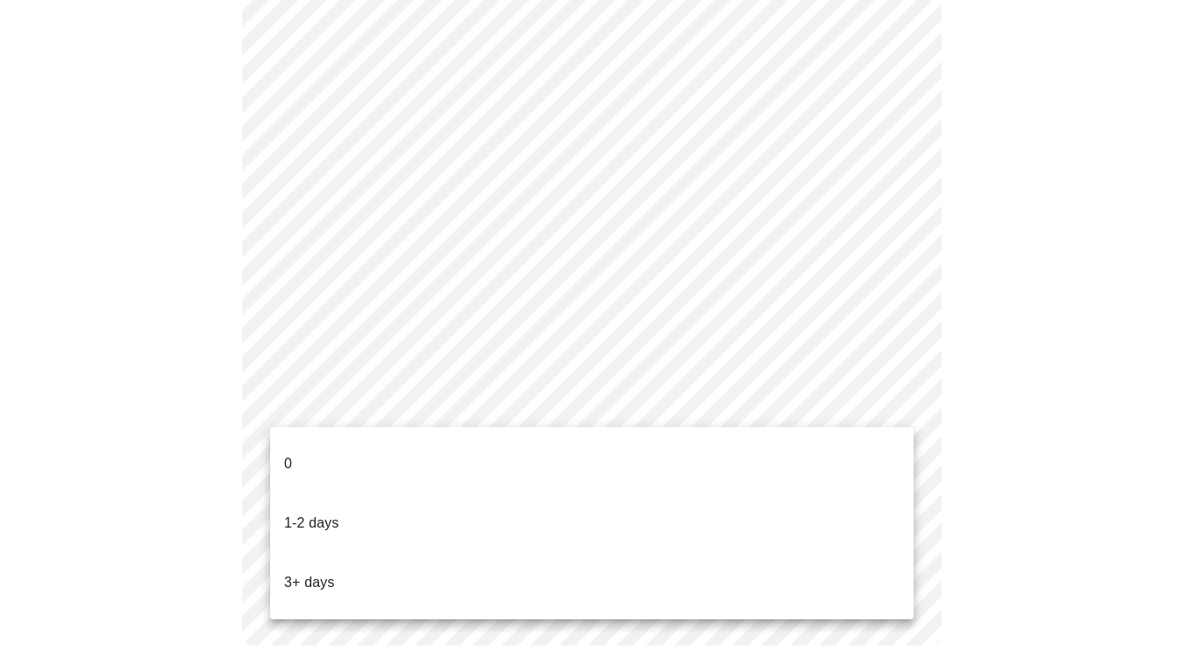
click at [356, 494] on li "1-2 days" at bounding box center [591, 523] width 643 height 59
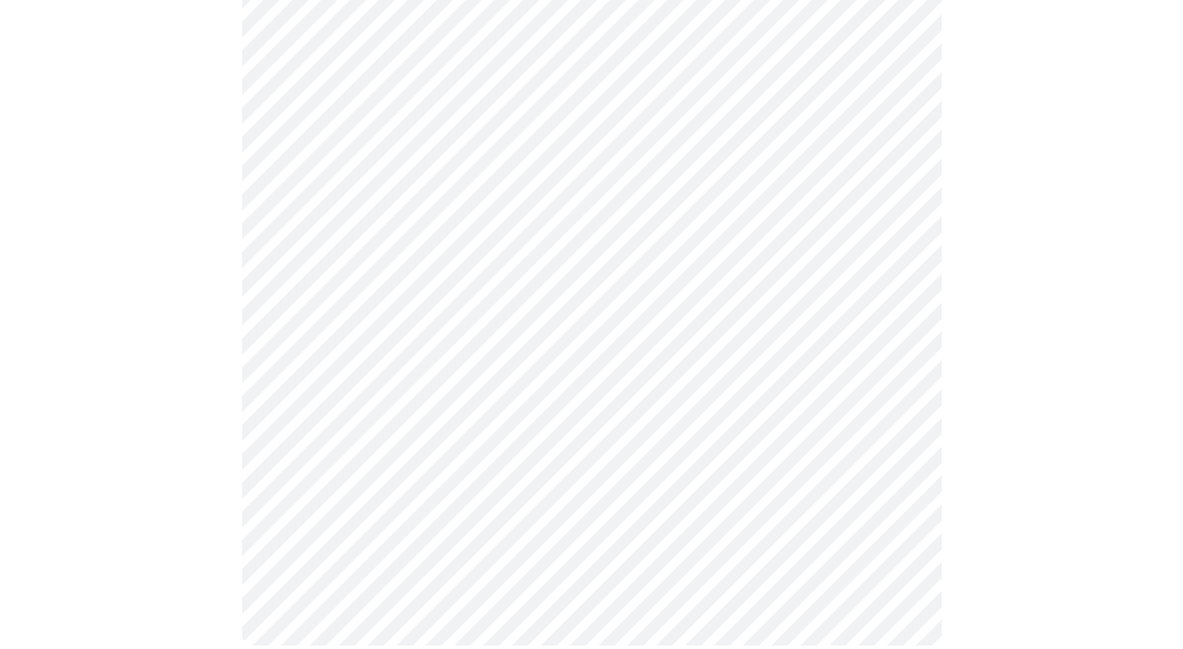
scroll to position [0, 0]
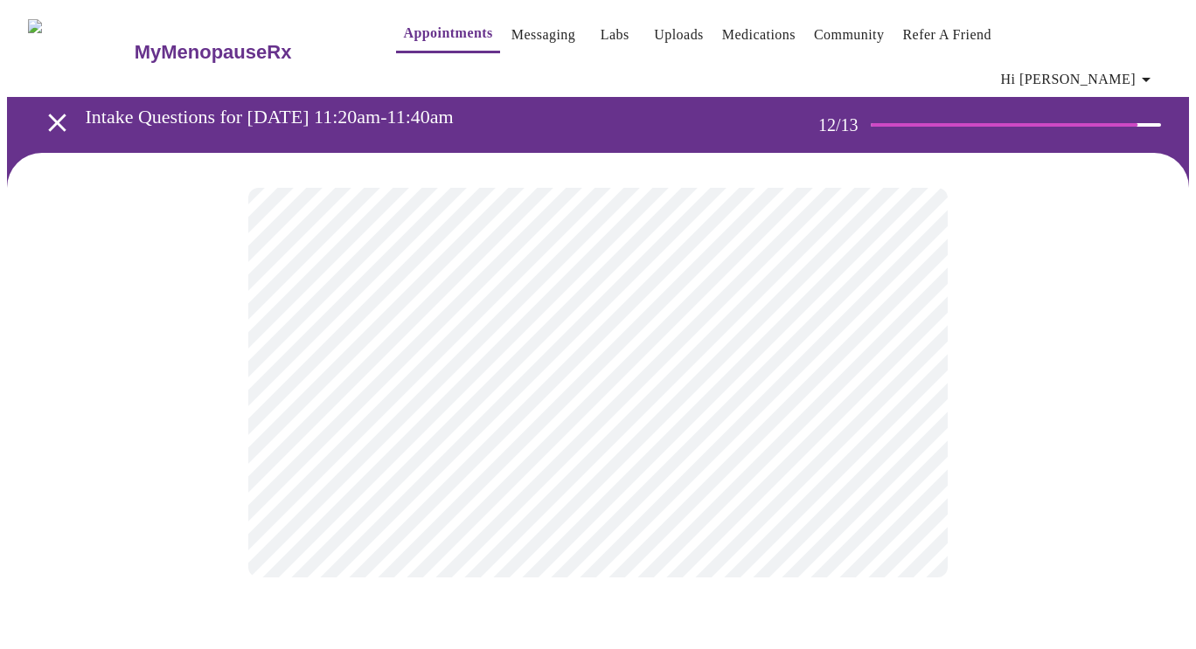
click at [534, 357] on body "MyMenopauseRx Appointments Messaging Labs Uploads Medications Community Refer a…" at bounding box center [598, 310] width 1182 height 606
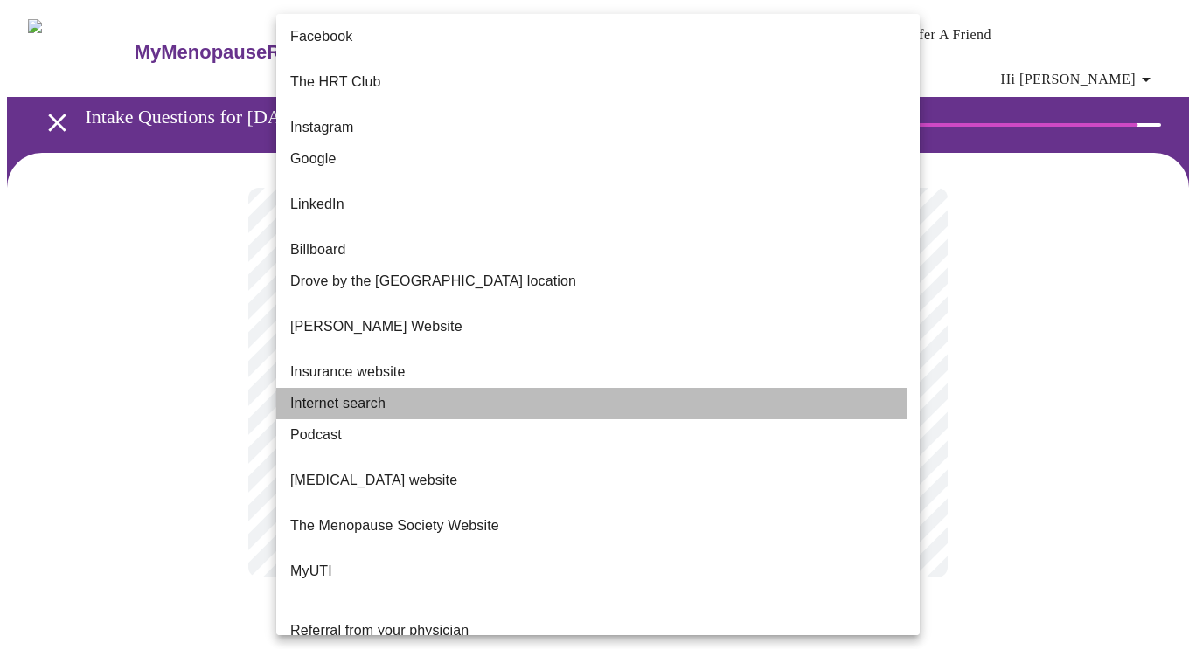
click at [371, 393] on span "Internet search" at bounding box center [337, 403] width 95 height 21
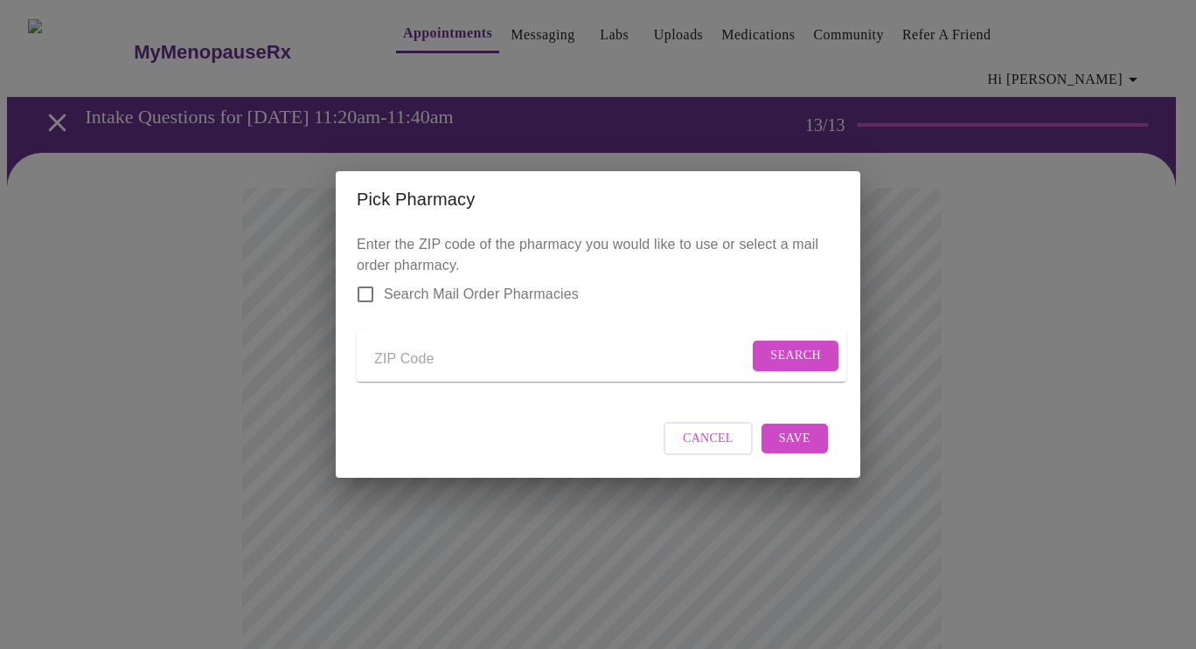
click at [415, 357] on input "Send a message to your care team" at bounding box center [561, 359] width 374 height 28
click at [697, 191] on h2 "Pick Pharmacy" at bounding box center [598, 199] width 482 height 28
click at [366, 284] on input "Search Mail Order Pharmacies" at bounding box center [365, 294] width 37 height 37
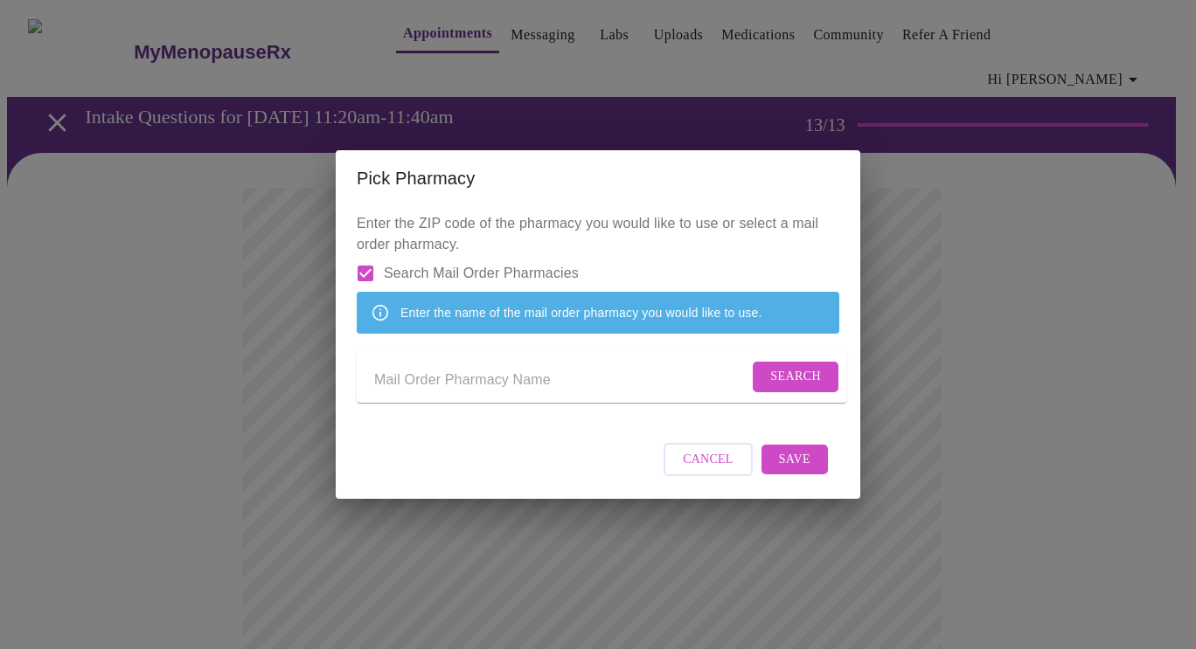
click at [364, 255] on input "Search Mail Order Pharmacies" at bounding box center [365, 273] width 37 height 37
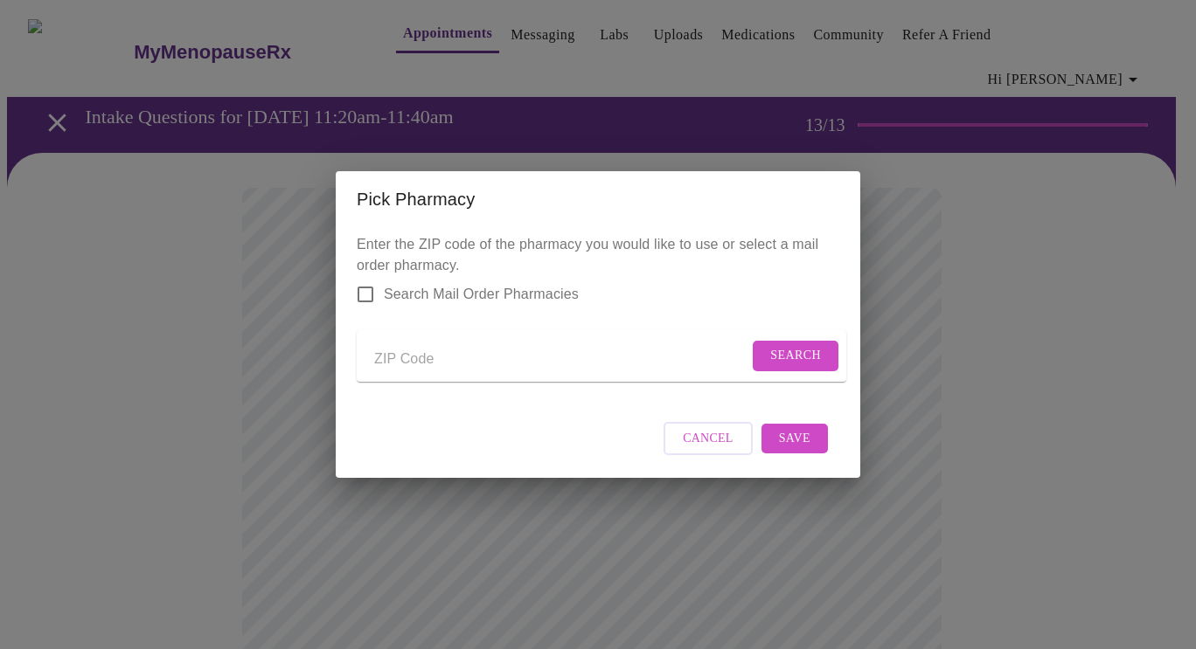
click at [427, 358] on input "Send a message to your care team" at bounding box center [561, 359] width 374 height 28
click at [364, 278] on input "Search Mail Order Pharmacies" at bounding box center [365, 294] width 37 height 37
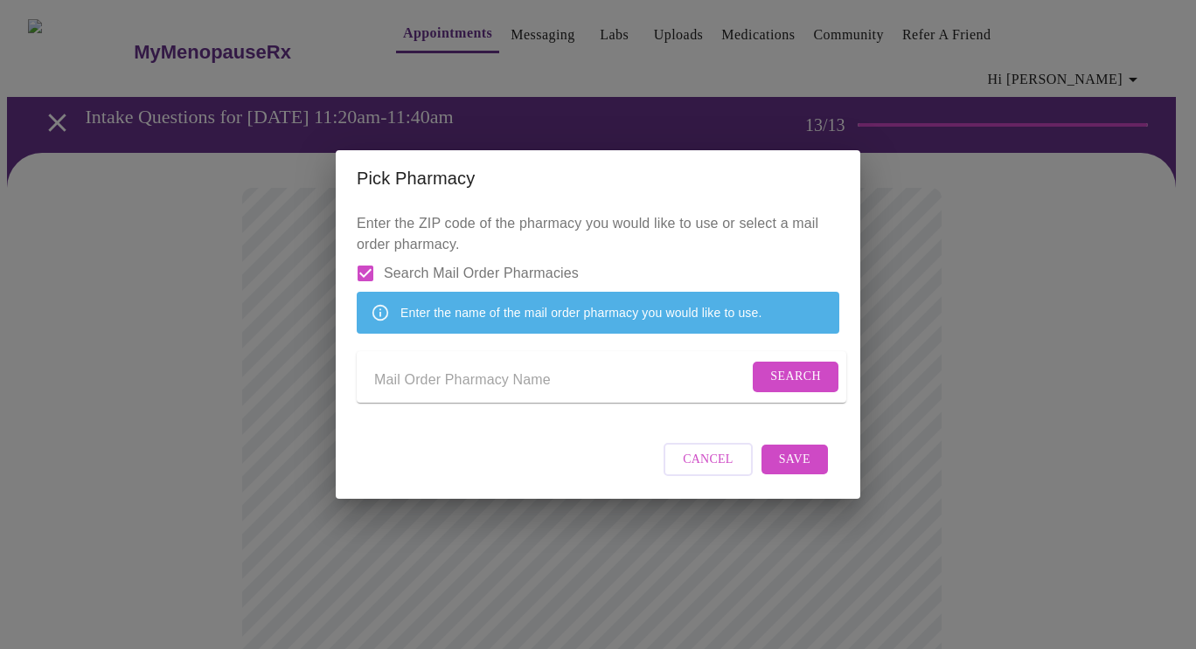
click at [364, 255] on input "Search Mail Order Pharmacies" at bounding box center [365, 273] width 37 height 37
checkbox input "false"
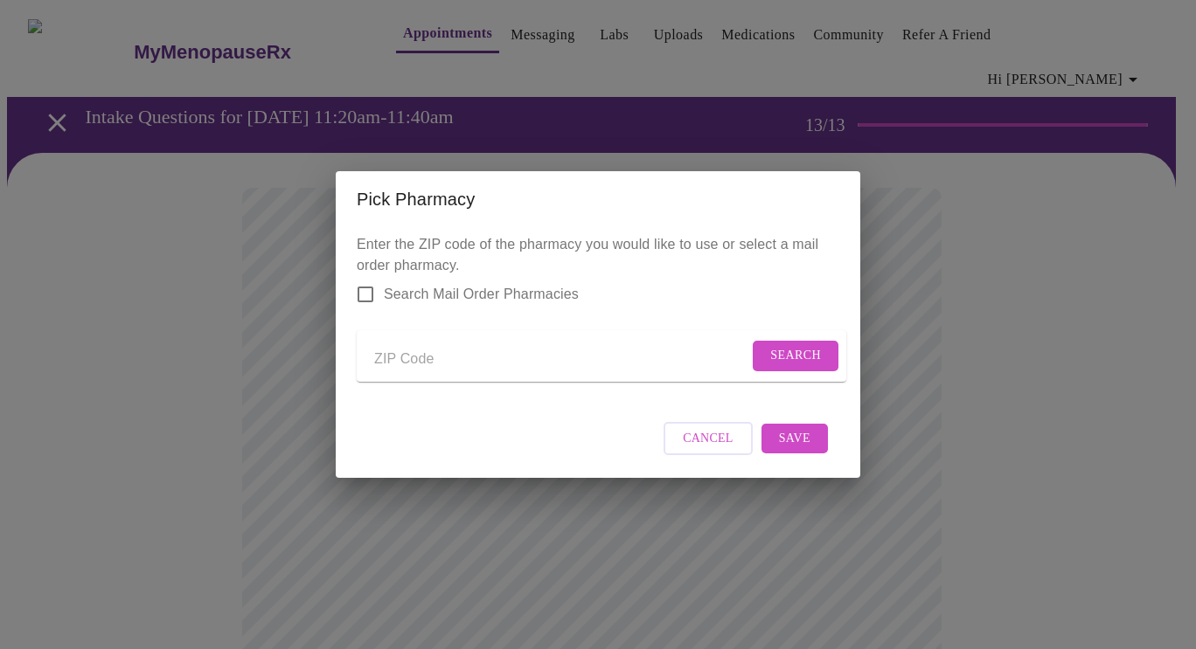
click at [420, 359] on input "Send a message to your care team" at bounding box center [561, 359] width 374 height 28
click at [787, 348] on span "Search" at bounding box center [795, 356] width 51 height 22
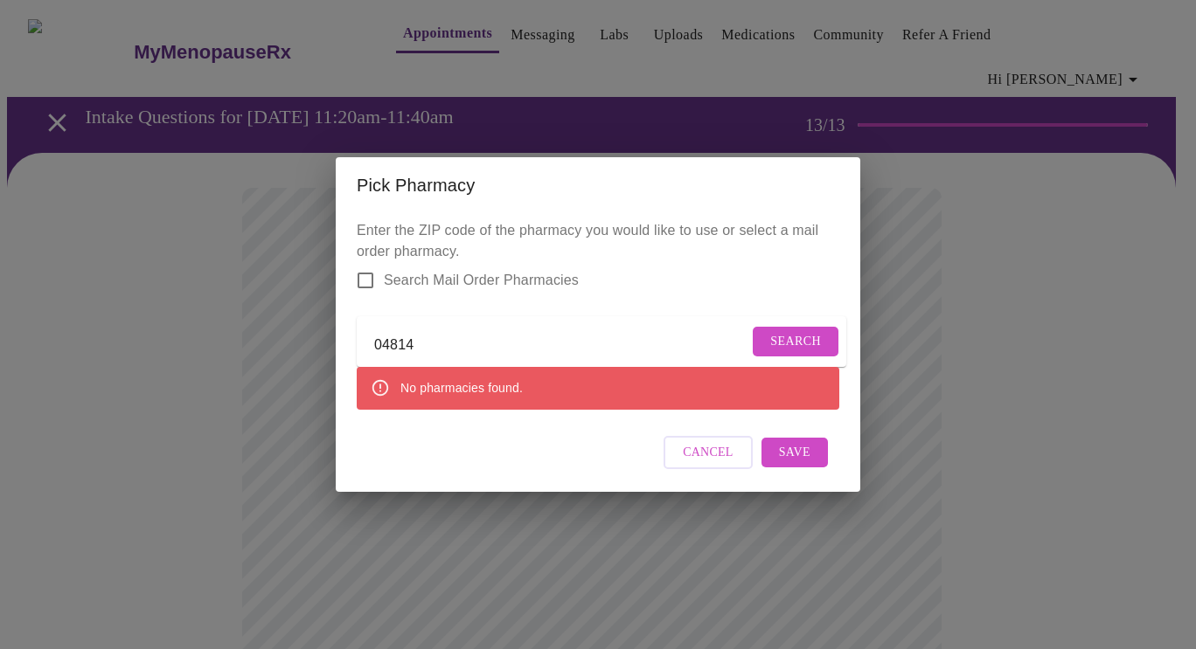
click at [467, 339] on input "04814" at bounding box center [561, 345] width 374 height 28
type input "04614"
click at [783, 331] on span "Search" at bounding box center [795, 342] width 51 height 22
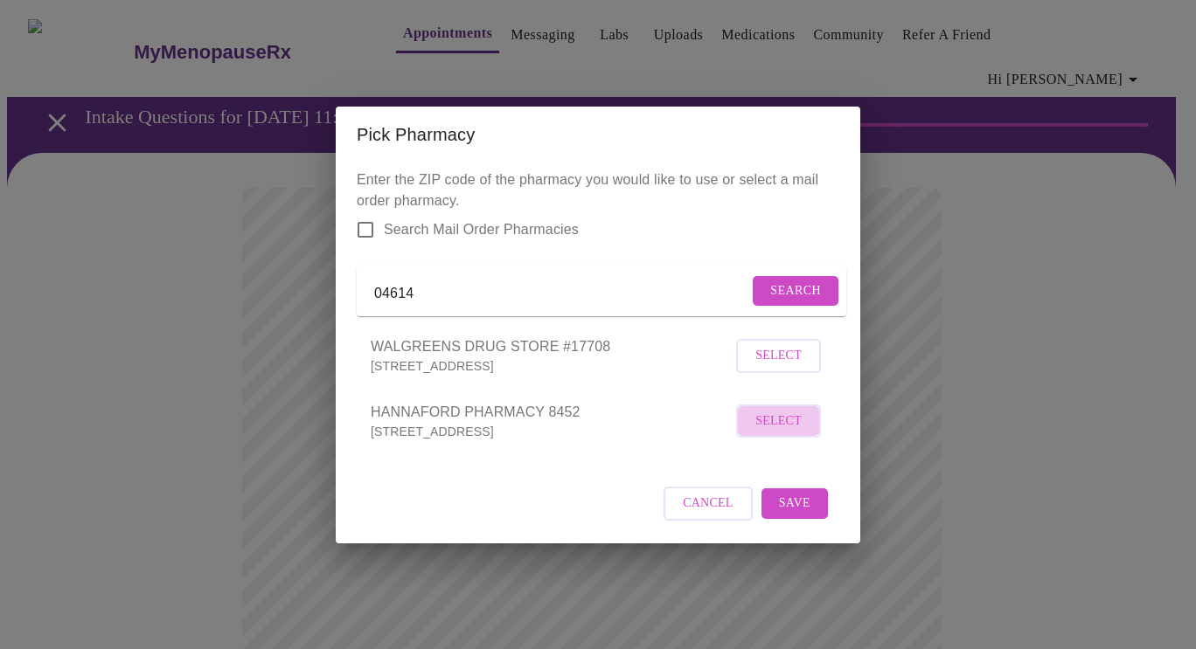
click at [780, 433] on span "Select" at bounding box center [778, 422] width 46 height 22
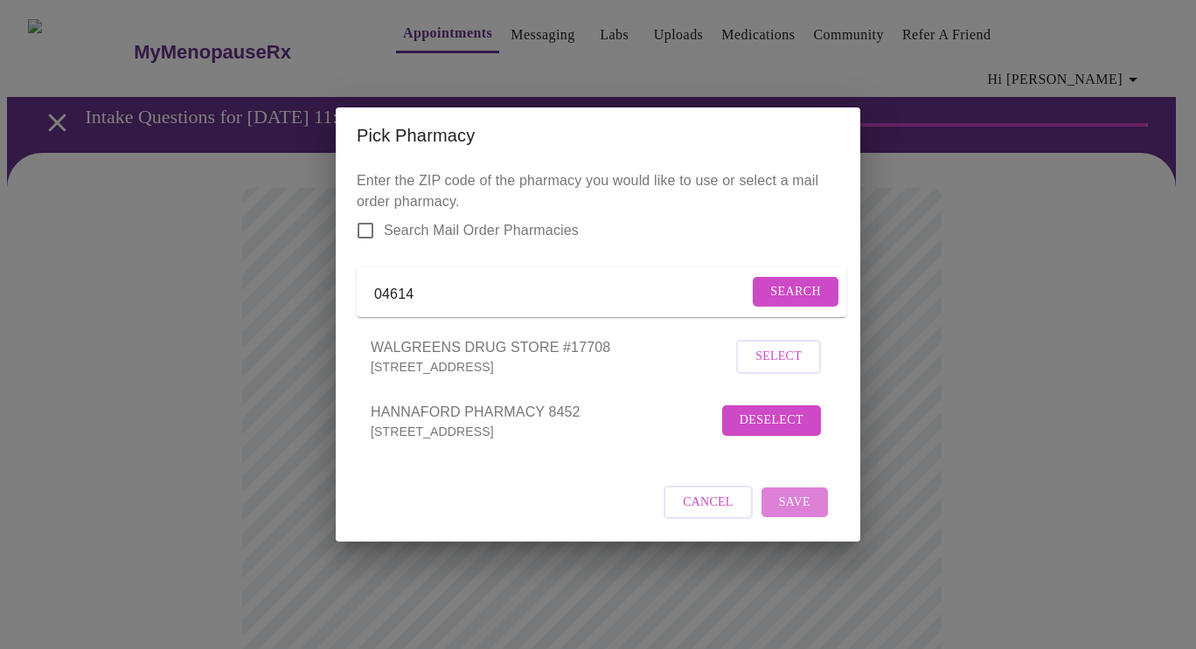
click at [799, 514] on span "Save" at bounding box center [794, 503] width 31 height 22
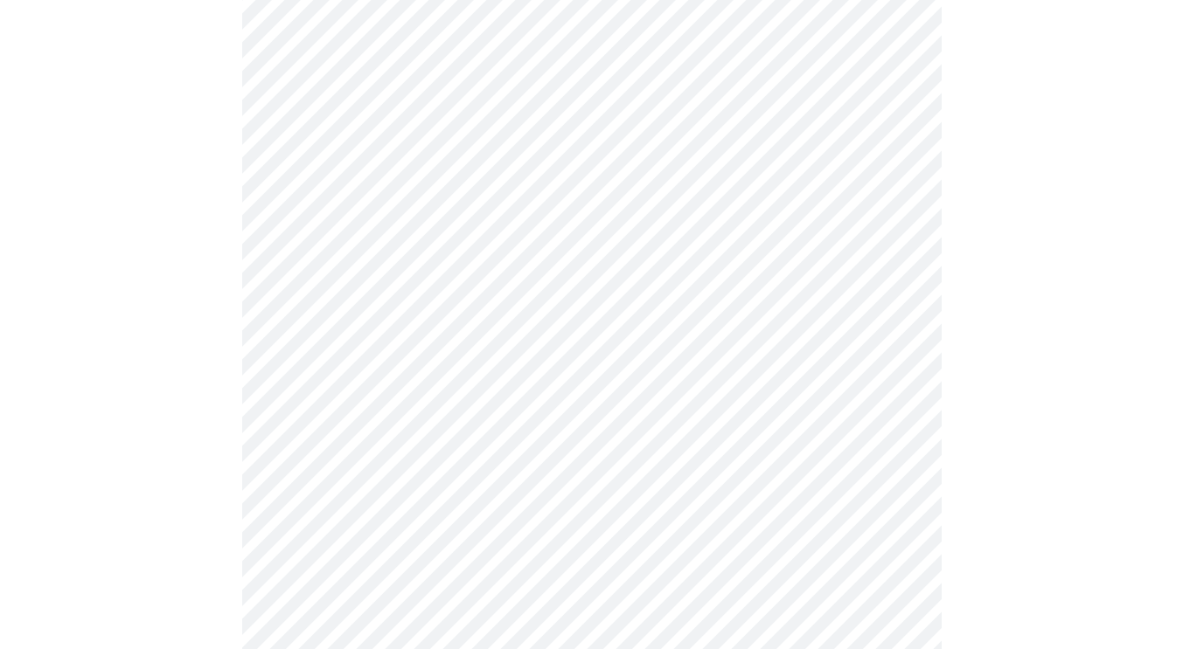
scroll to position [316, 0]
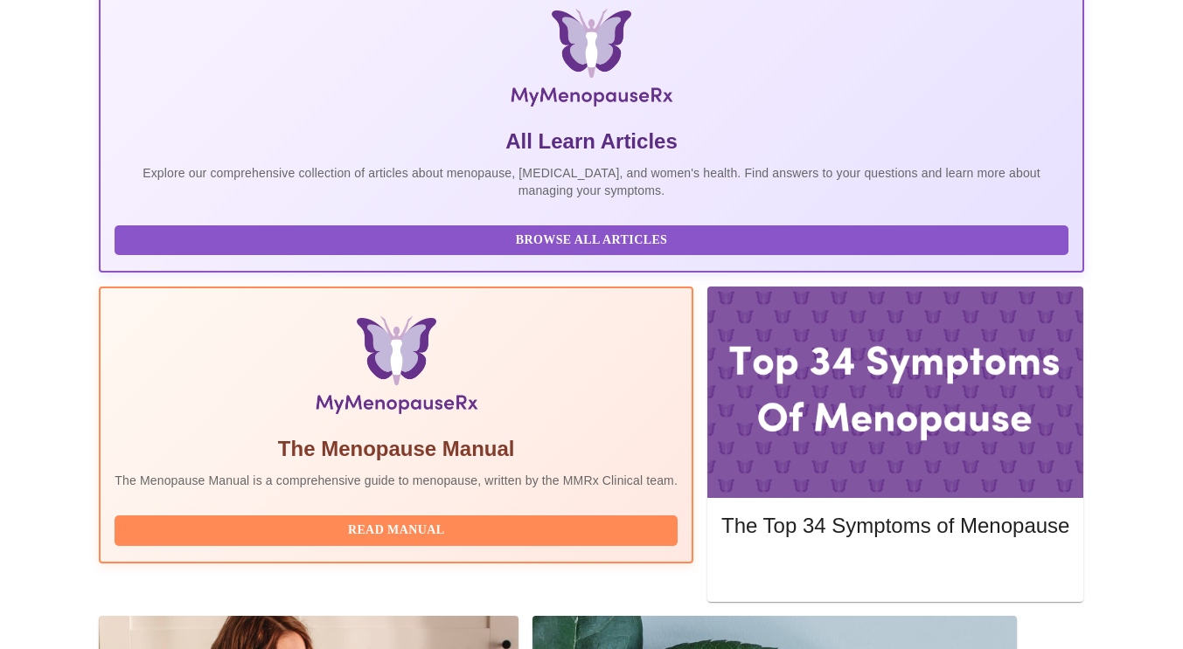
scroll to position [307, 0]
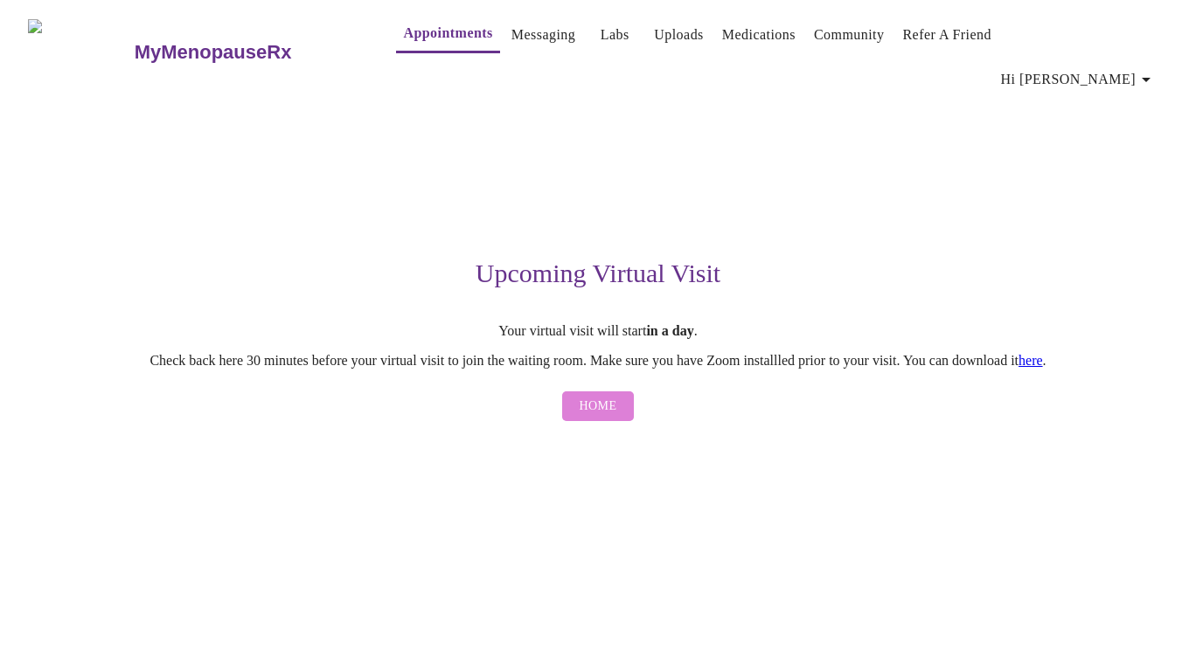
click at [614, 396] on span "Home" at bounding box center [598, 407] width 38 height 22
